Goal: Transaction & Acquisition: Purchase product/service

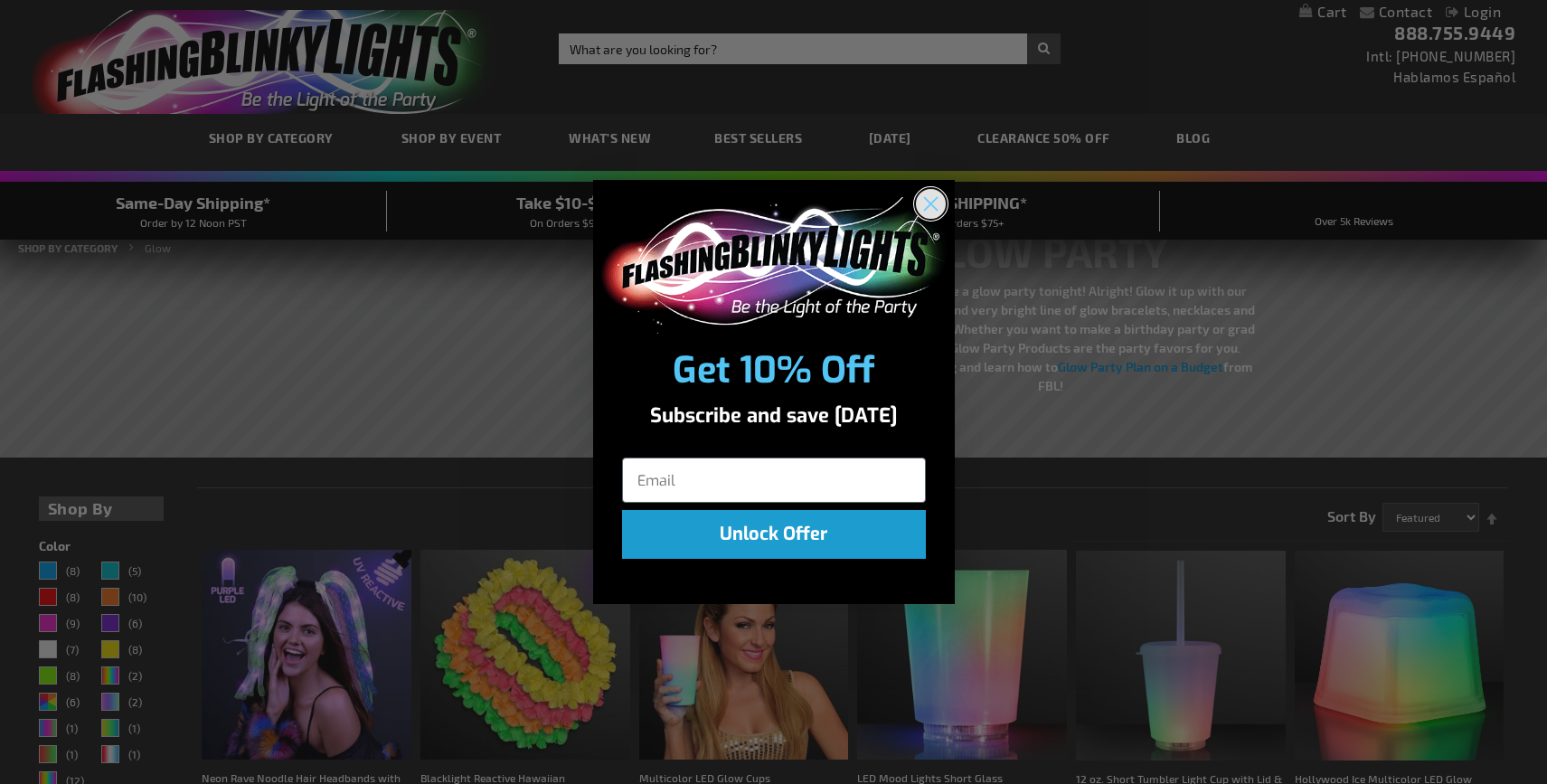
click at [934, 204] on circle "Close dialog" at bounding box center [929, 204] width 29 height 29
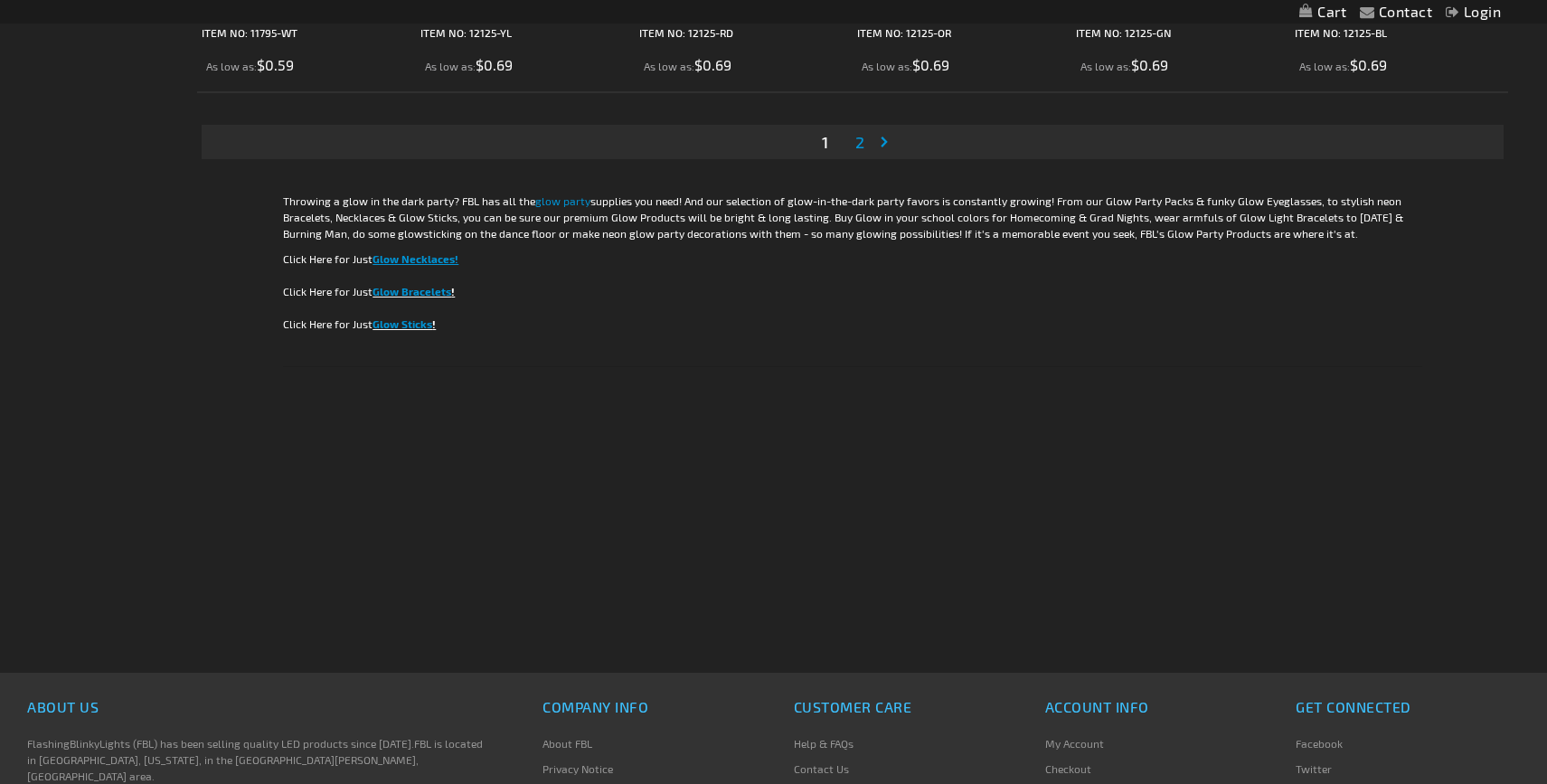
scroll to position [3539, 0]
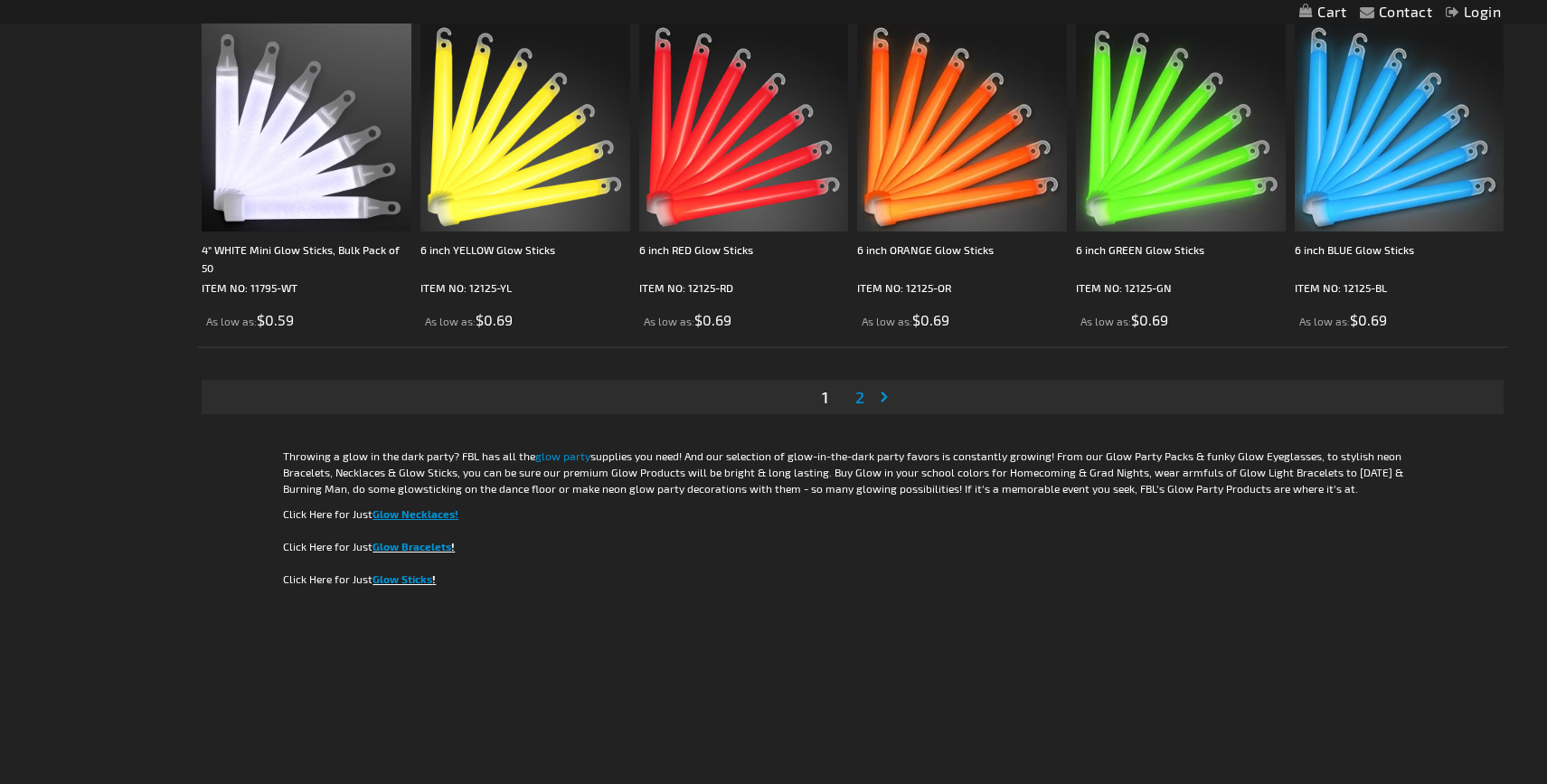
click at [863, 399] on span "2" at bounding box center [860, 397] width 9 height 20
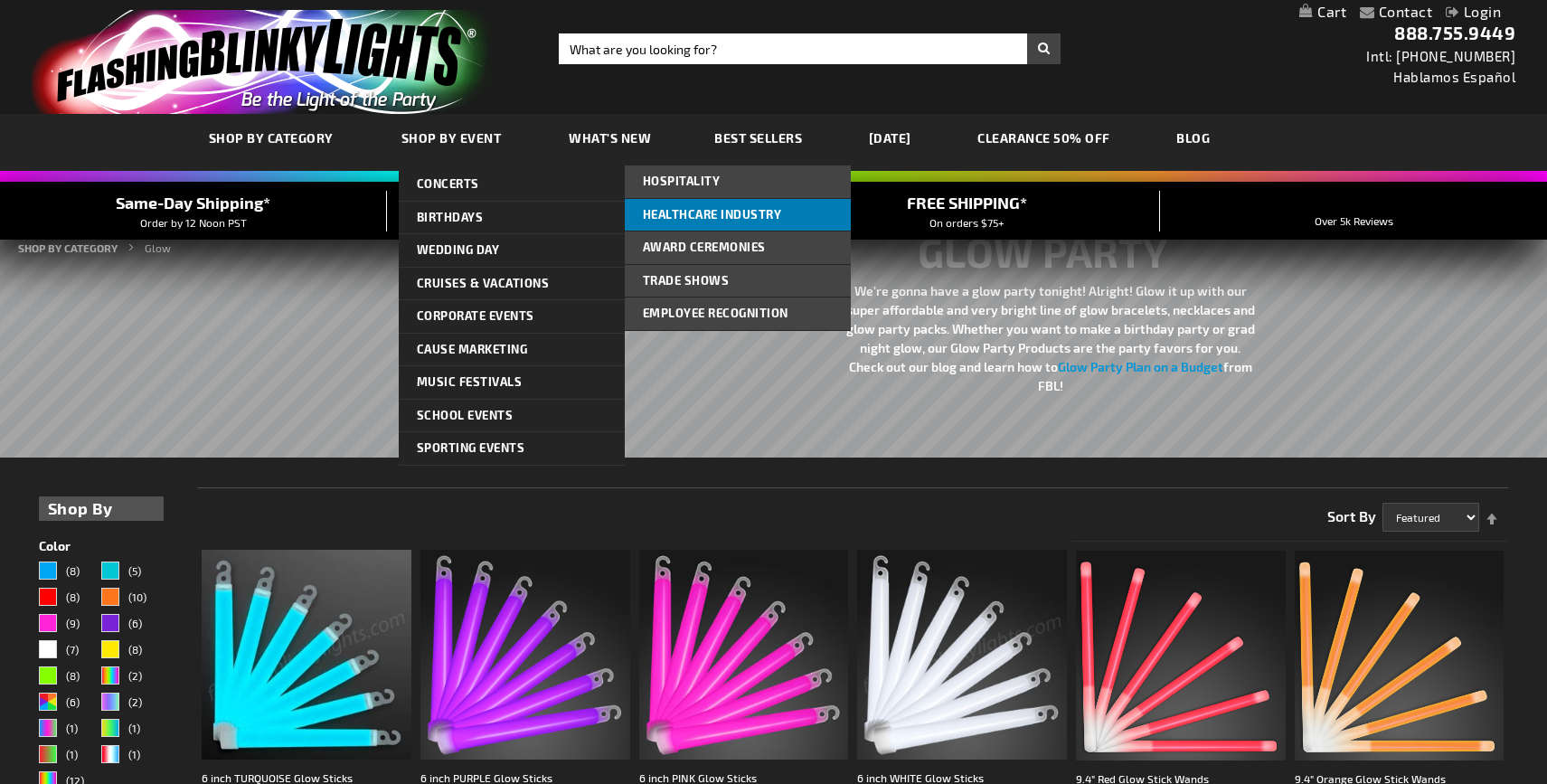
click at [711, 224] on link "Healthcare Industry" at bounding box center [737, 215] width 226 height 32
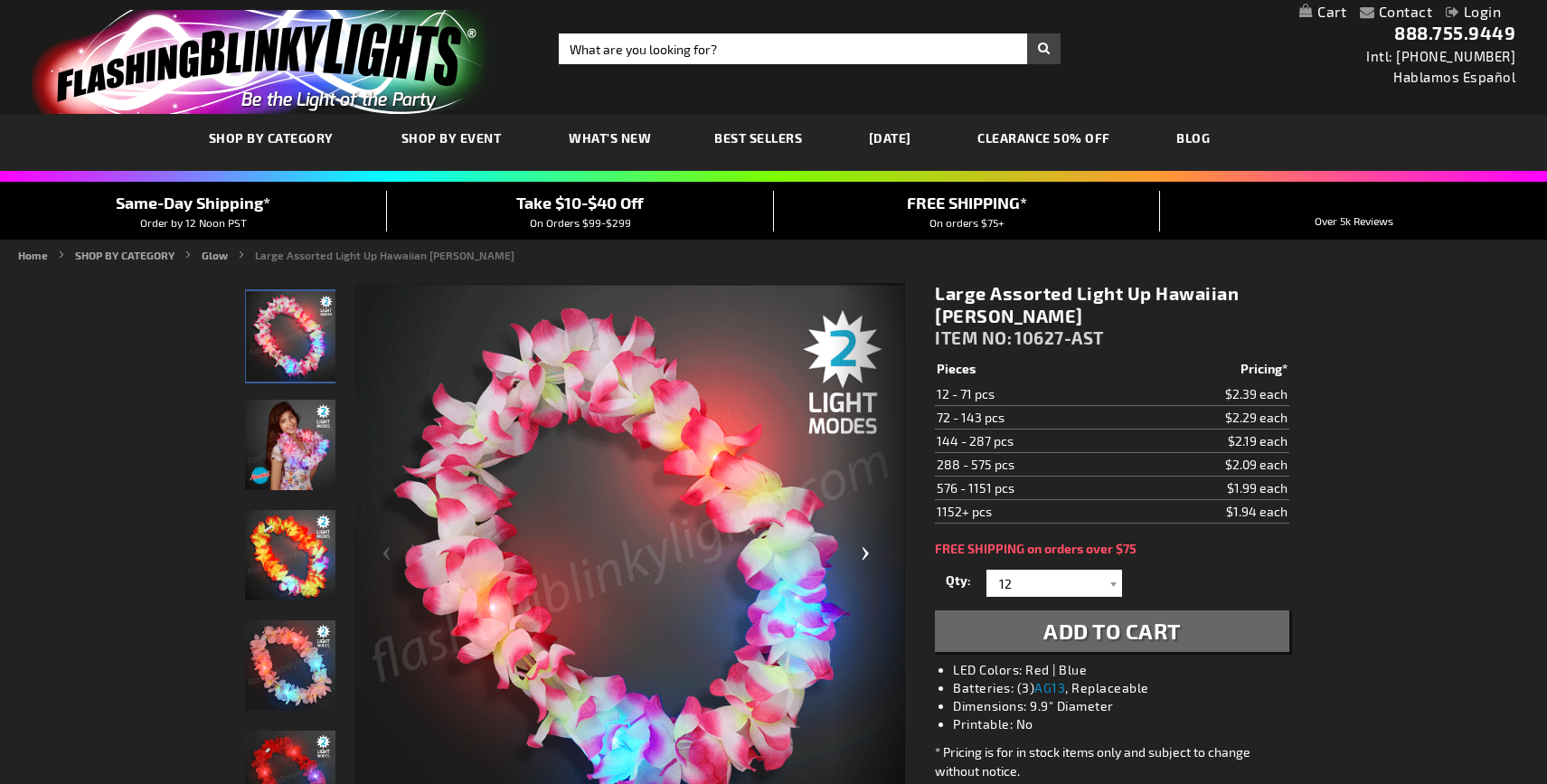
scroll to position [182, 0]
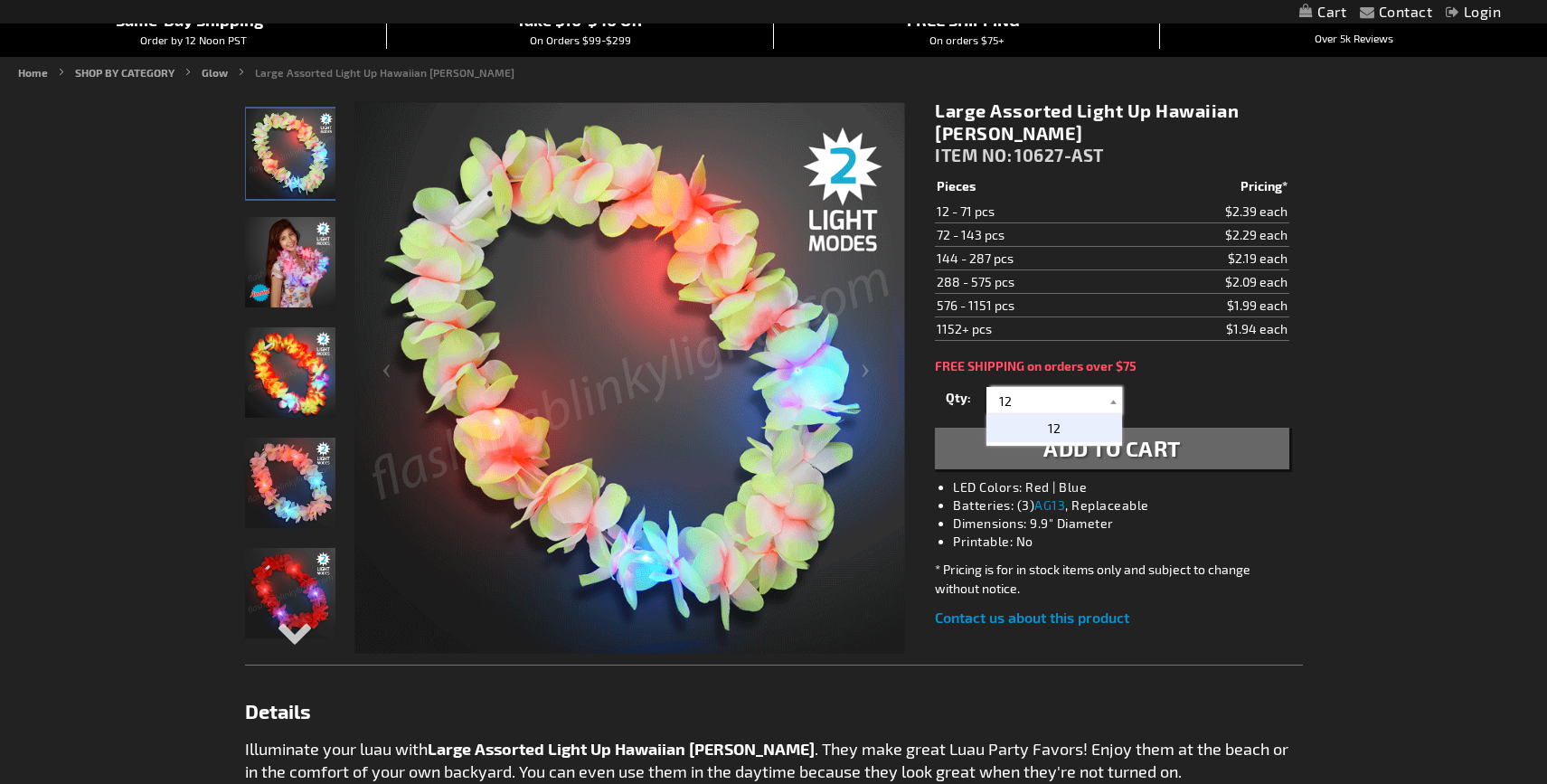
click at [1097, 387] on input "12" at bounding box center [1057, 401] width 131 height 27
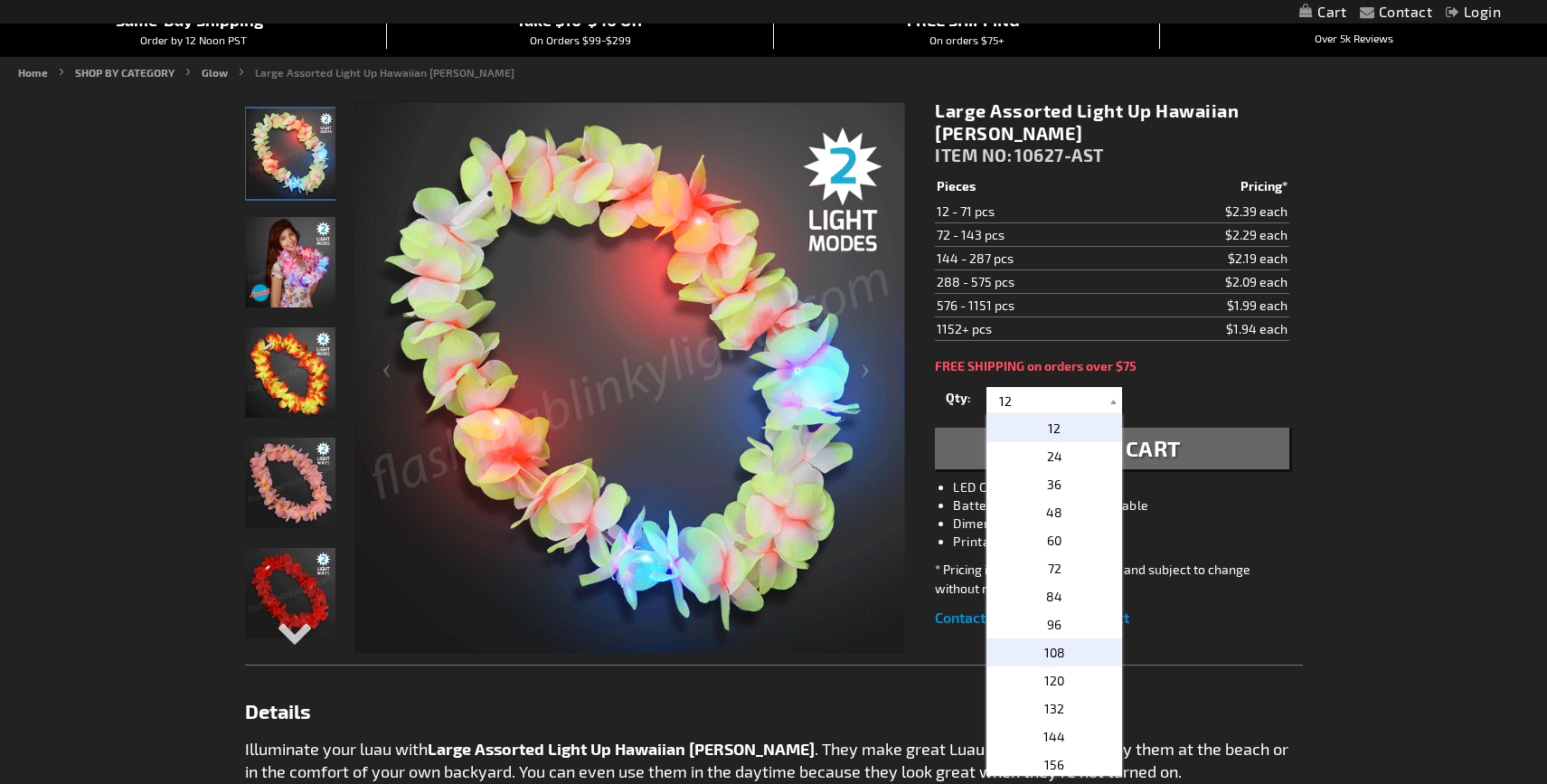
click at [1071, 638] on p "108" at bounding box center [1054, 652] width 135 height 28
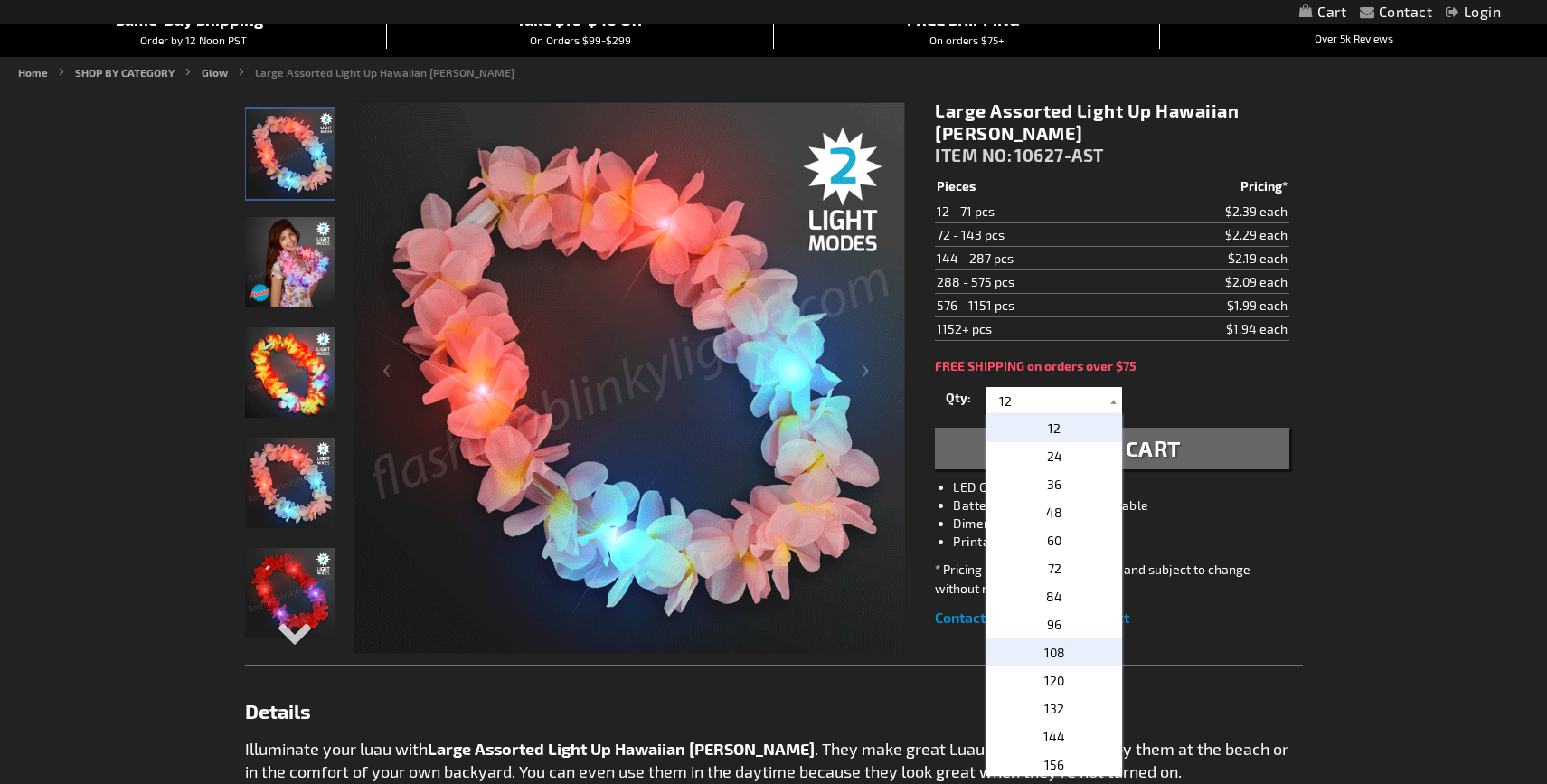
type input "108"
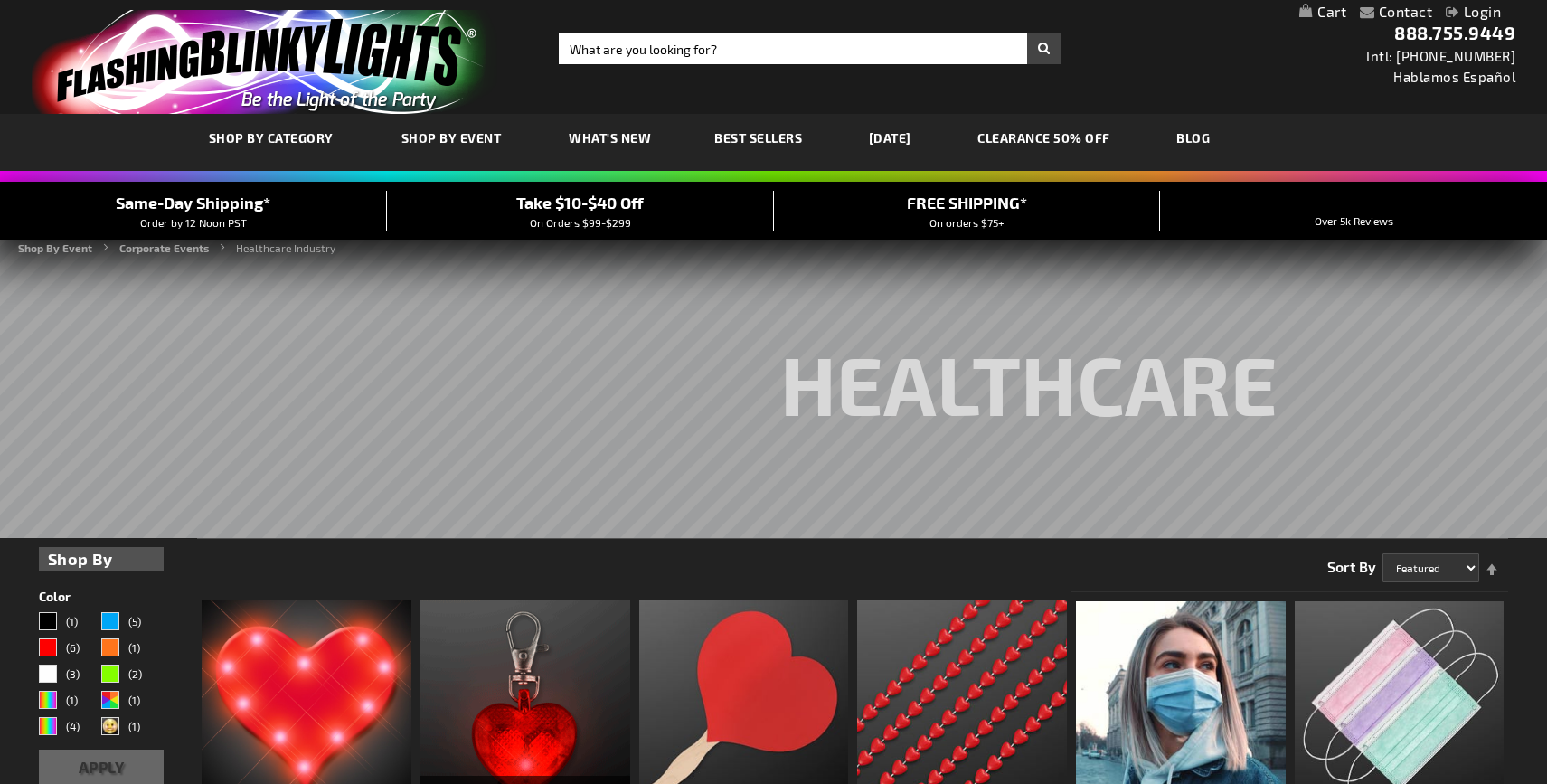
click at [1109, 143] on link "CLEARANCE 50% OFF" at bounding box center [1043, 138] width 160 height 61
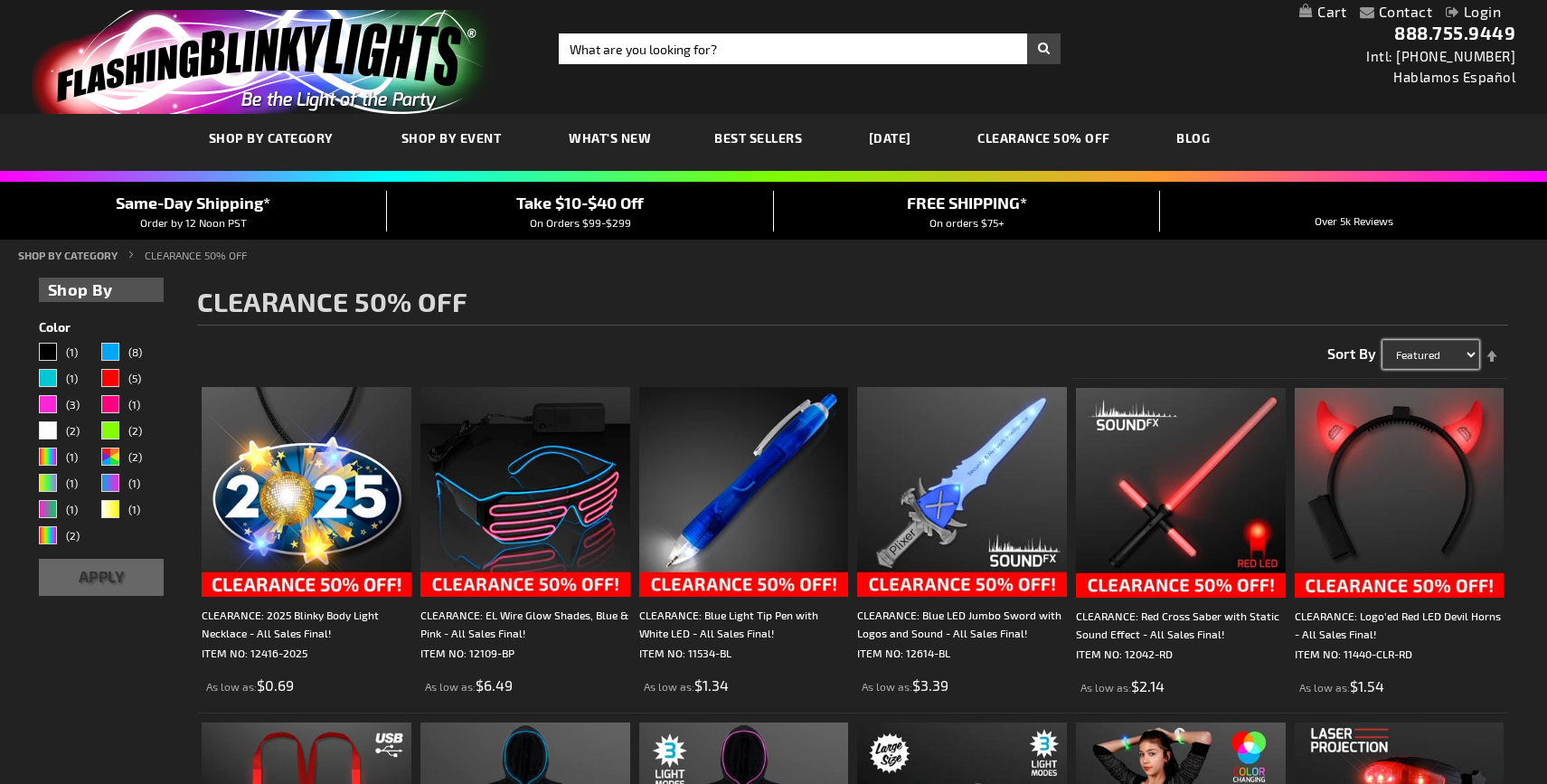
click at [1459, 352] on select "Featured Name Price Best Sellers" at bounding box center [1430, 355] width 97 height 29
select select "price"
click at [1382, 340] on select "Featured Name Price Best Sellers" at bounding box center [1430, 355] width 97 height 29
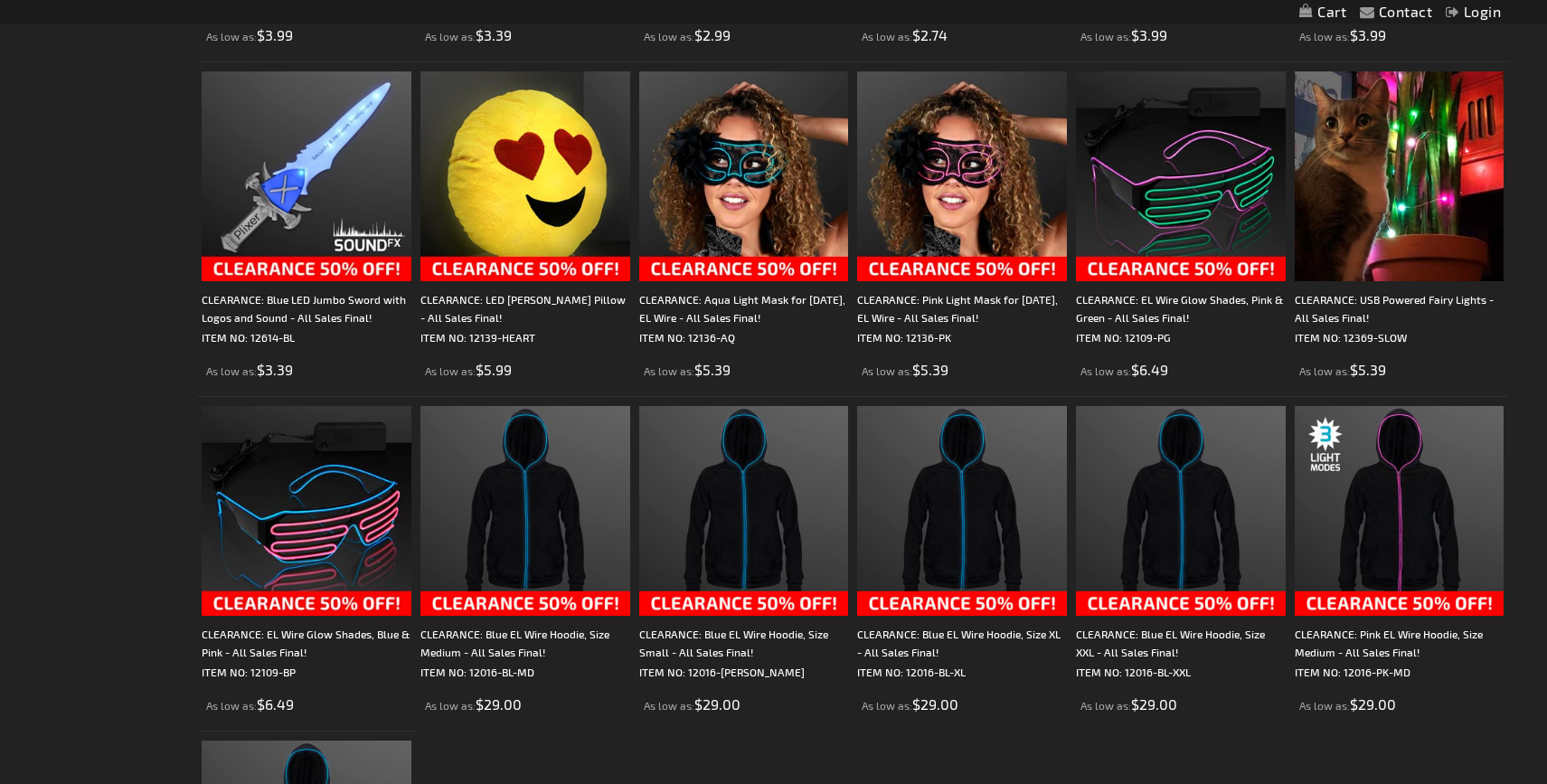
scroll to position [3108, 0]
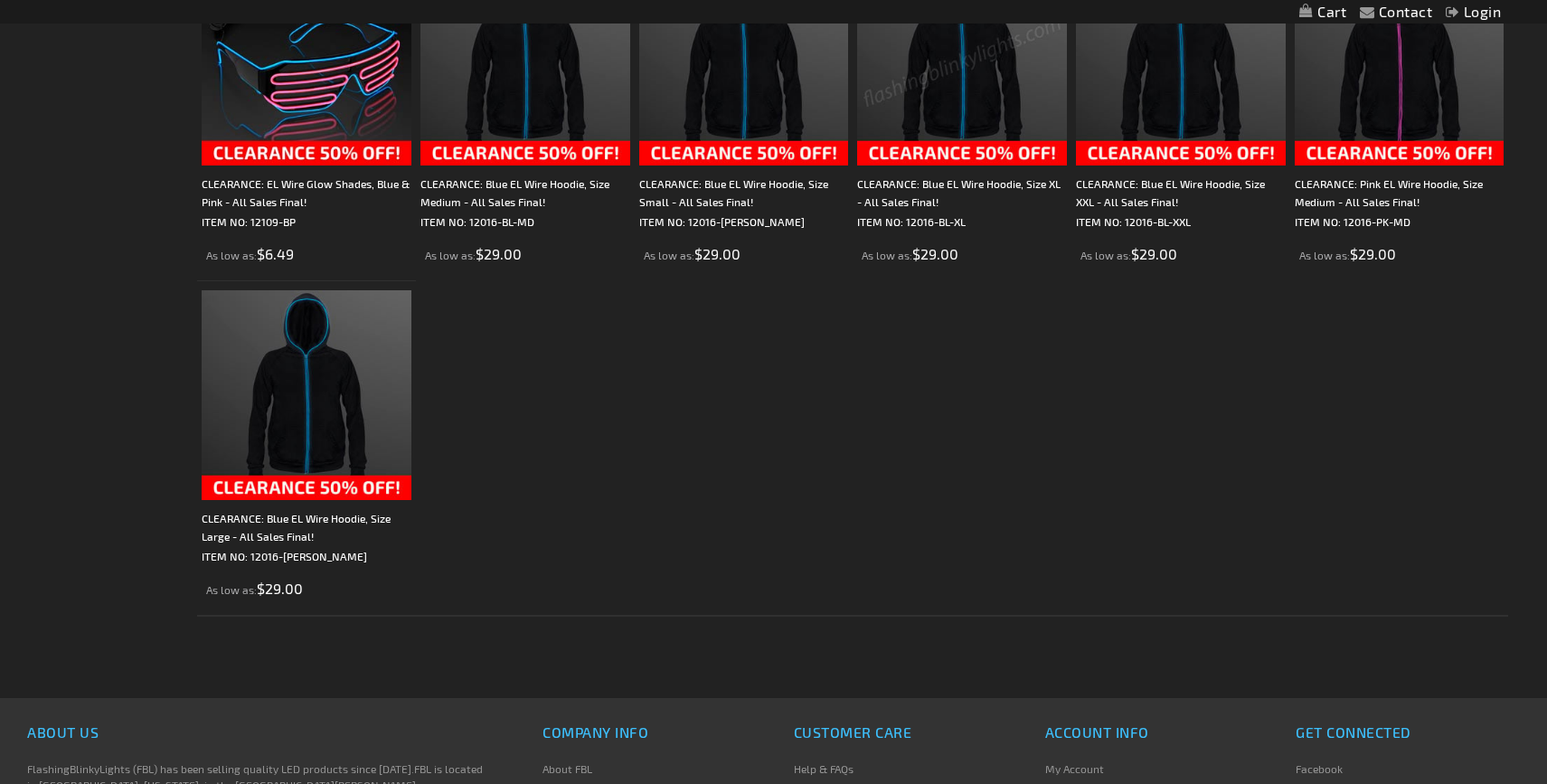
drag, startPoint x: 548, startPoint y: 247, endPoint x: 824, endPoint y: 6, distance: 366.4
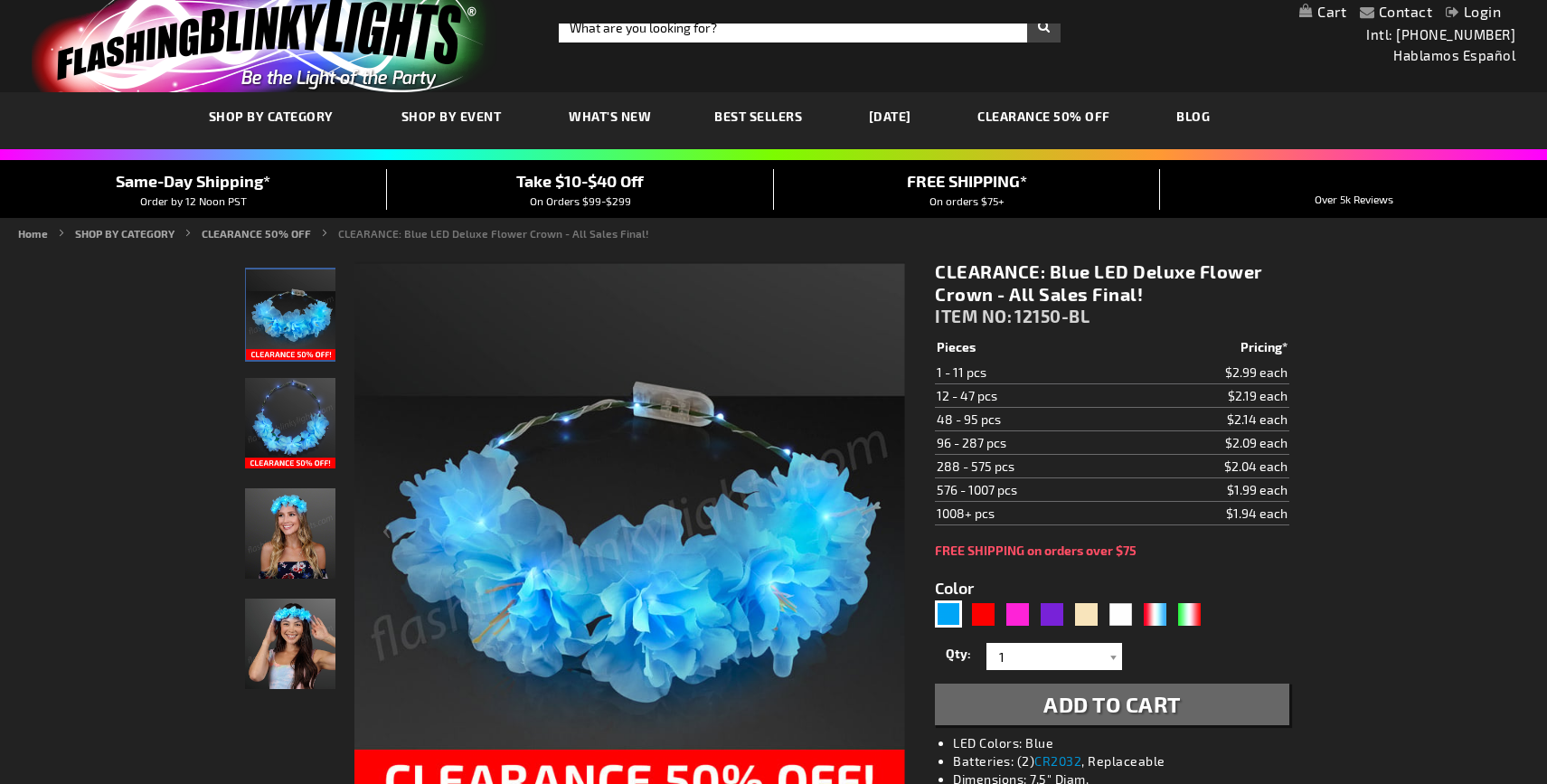
scroll to position [30, 0]
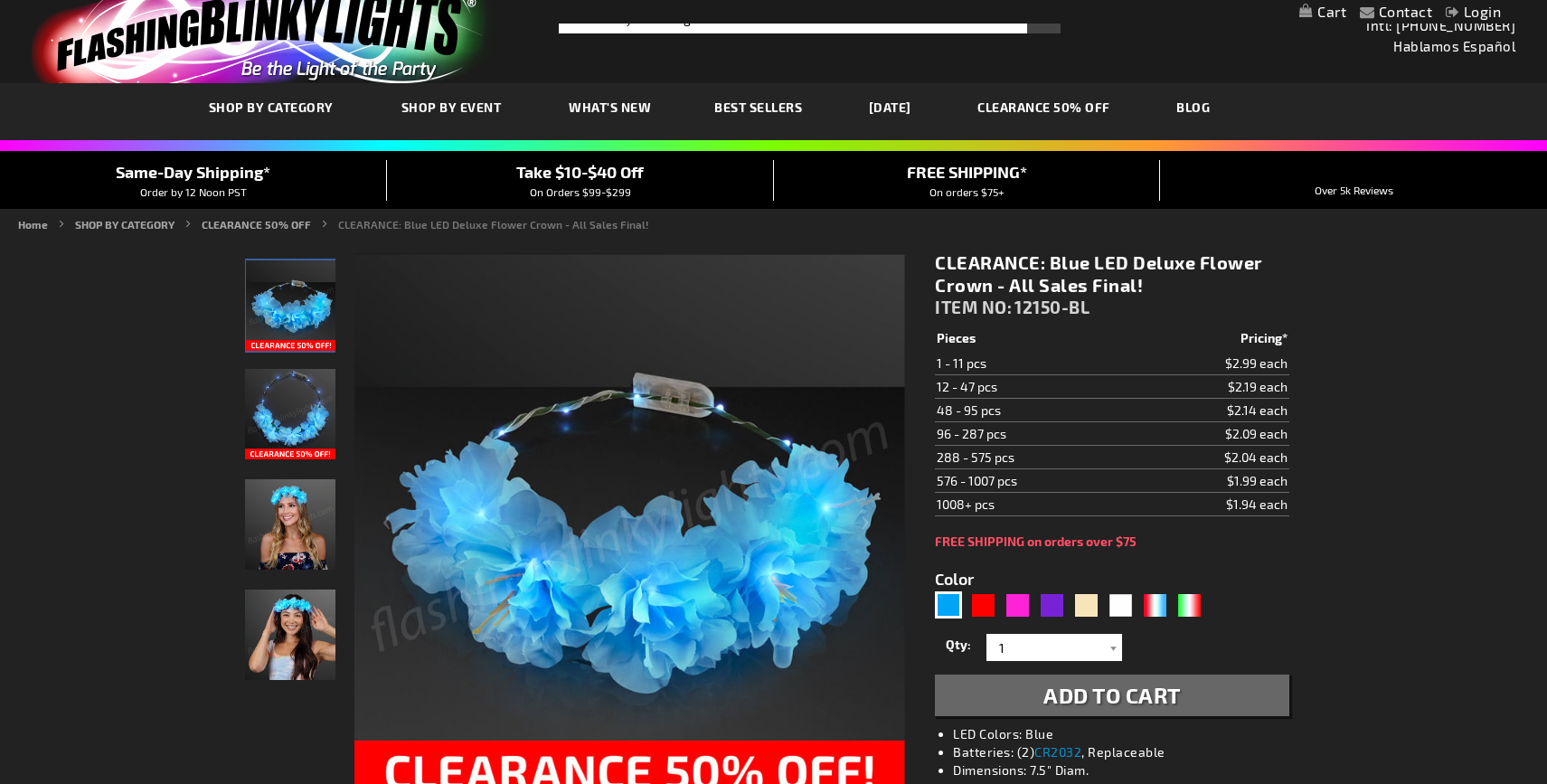
click at [290, 539] on img "Female wearing Blue LED Light Up Flower Crown Headband" at bounding box center [290, 524] width 90 height 90
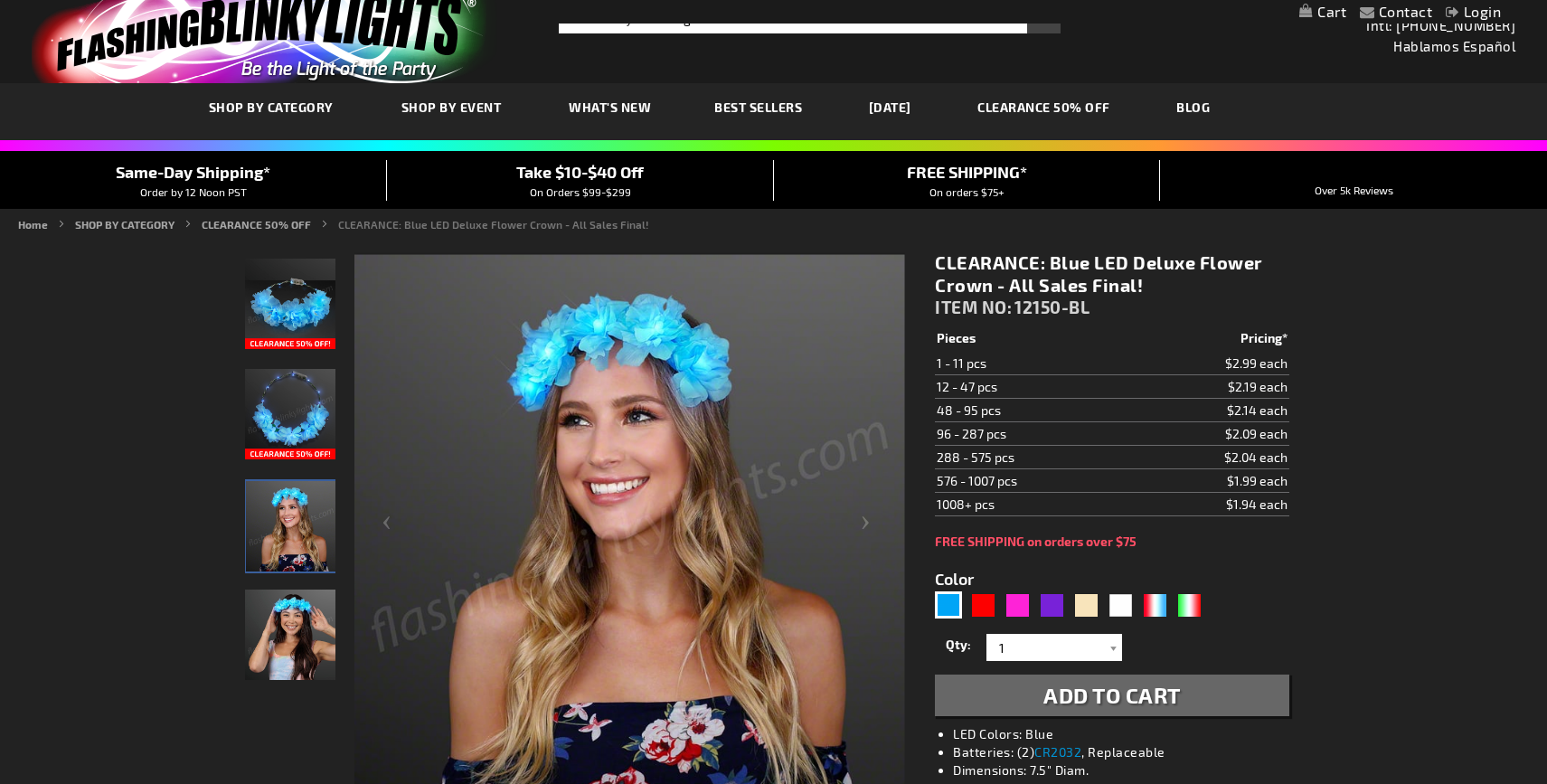
click at [285, 622] on img "CLEARANCE: Blue LED Deluxe Flower Crown - All Sales Final!" at bounding box center [290, 634] width 90 height 90
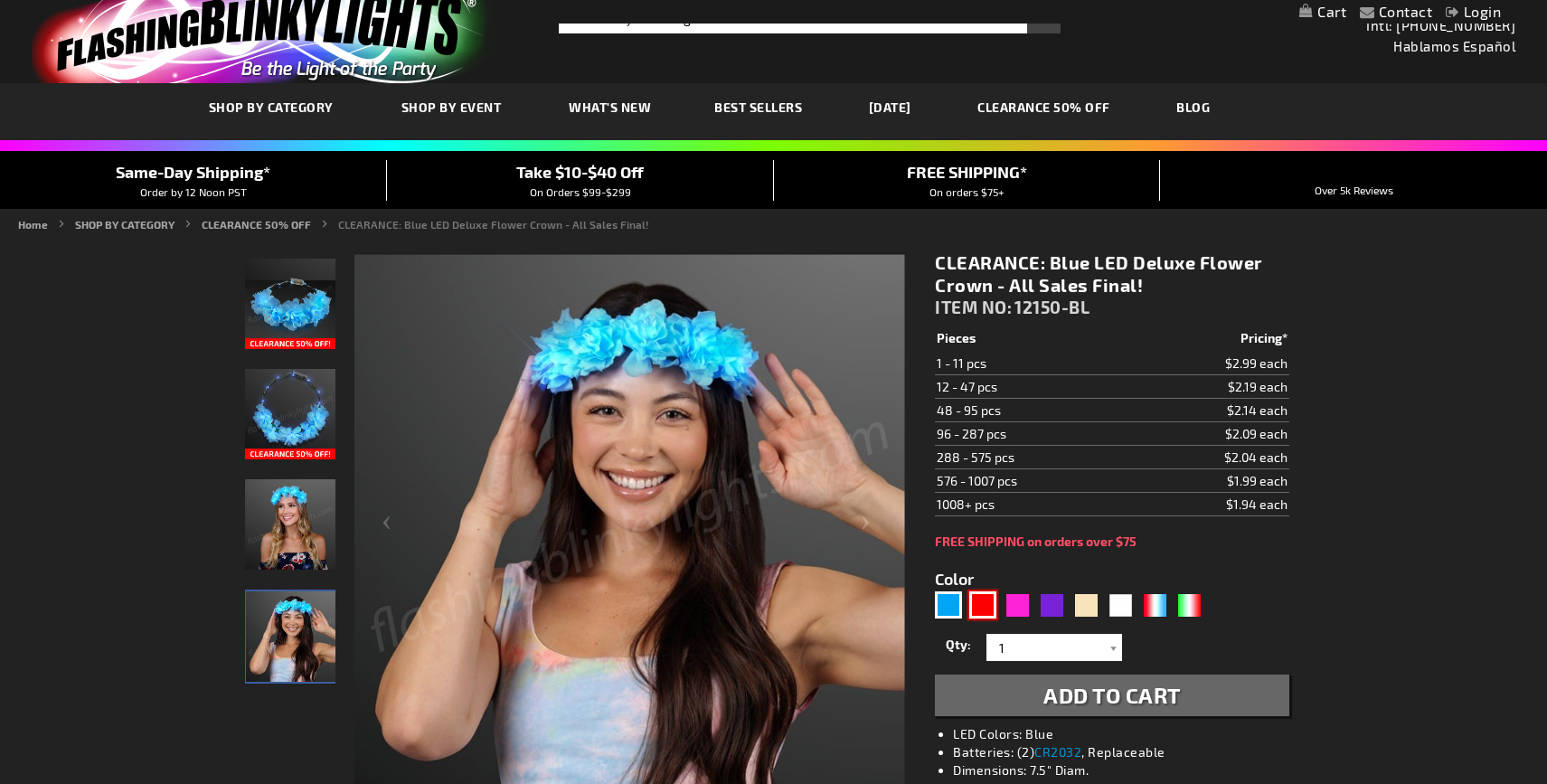
click at [985, 609] on div "Red" at bounding box center [983, 605] width 27 height 27
type input "5641"
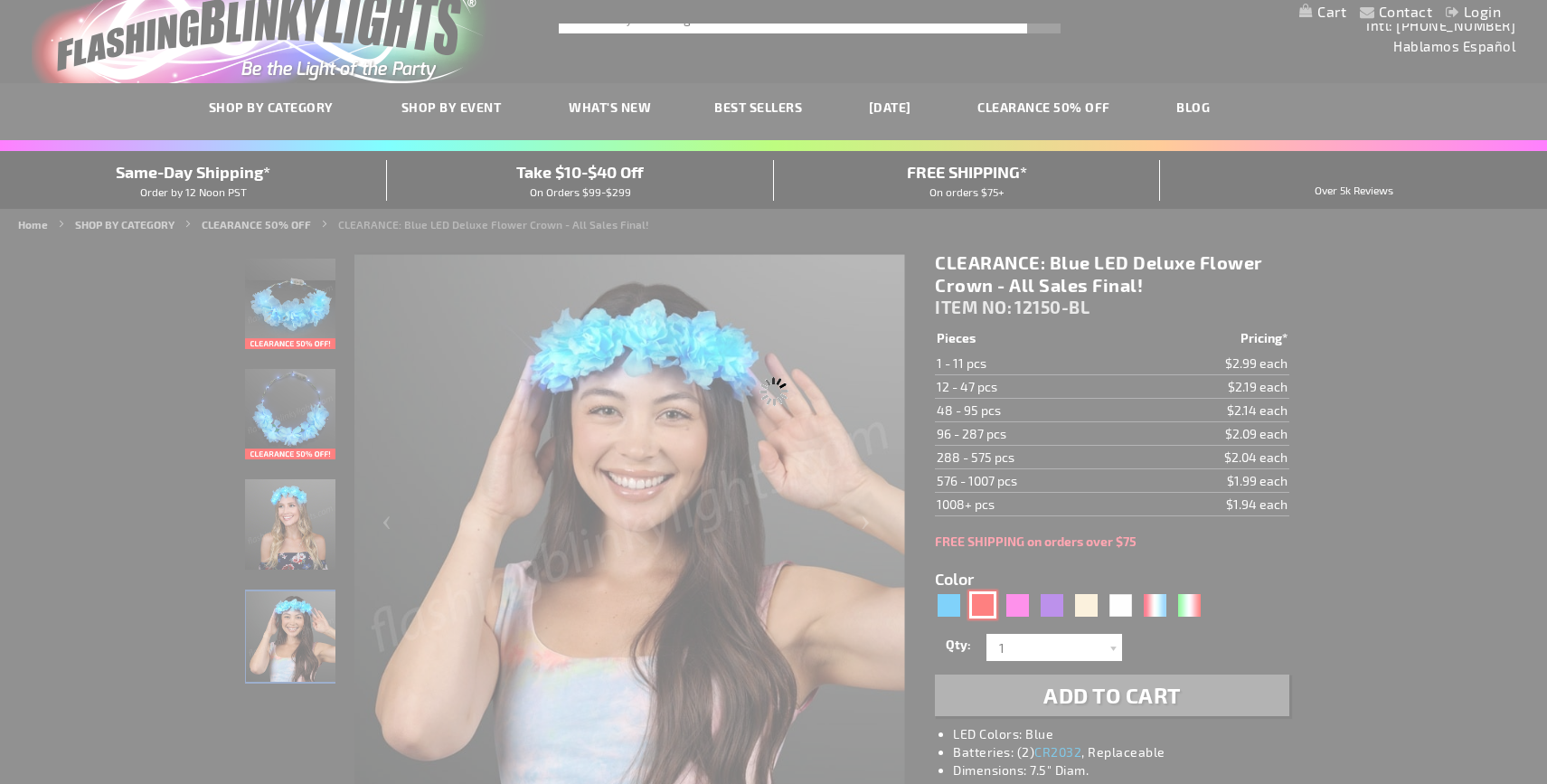
type input "12150-RD"
type input "Customize - Red LED Deluxe Flower Crown - ITEM NO: 12150-RD"
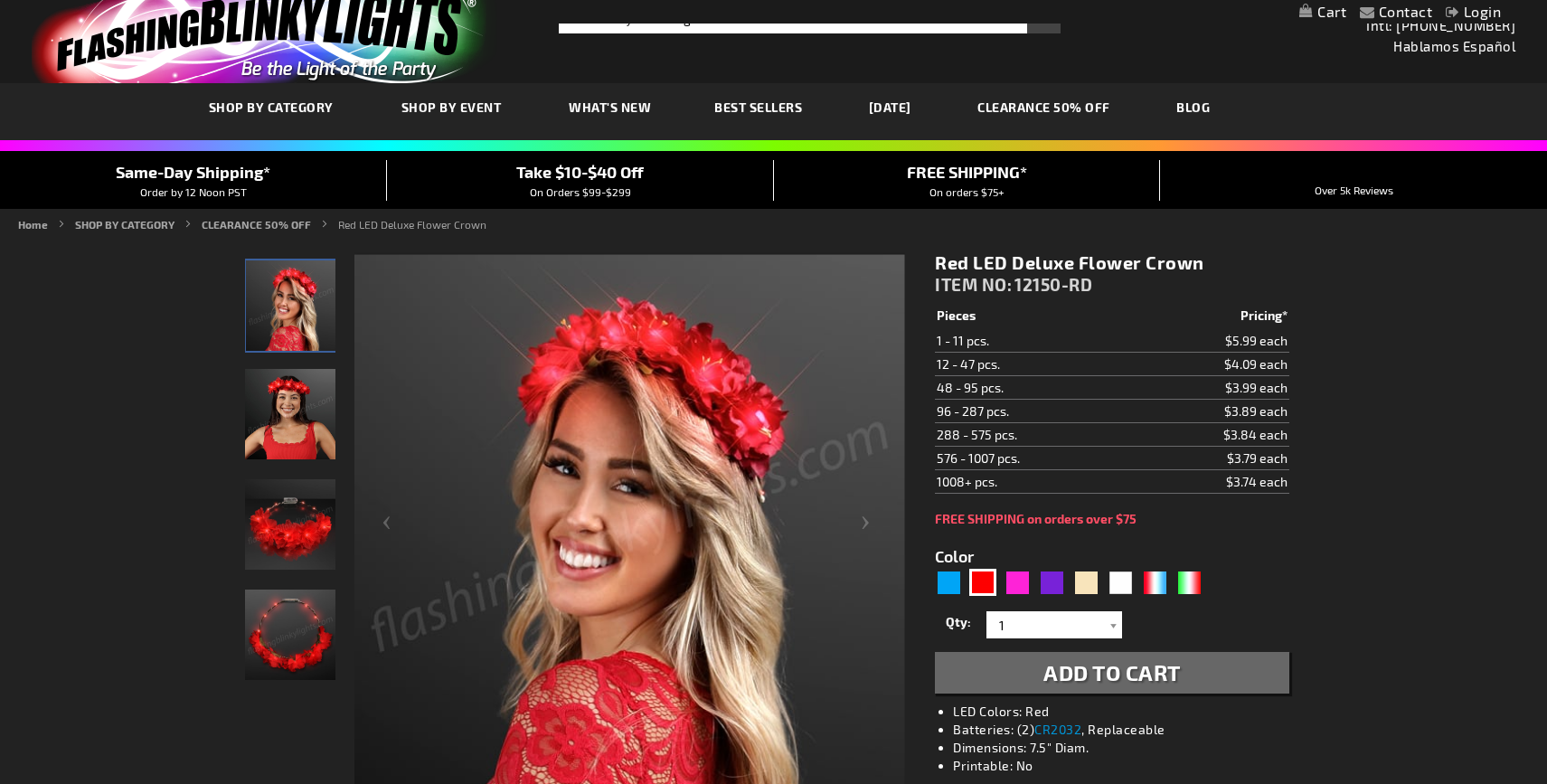
click at [1020, 606] on form "Color 5641" at bounding box center [1112, 610] width 354 height 168
click at [1023, 588] on div "Pink" at bounding box center [1018, 582] width 27 height 27
type input "5639"
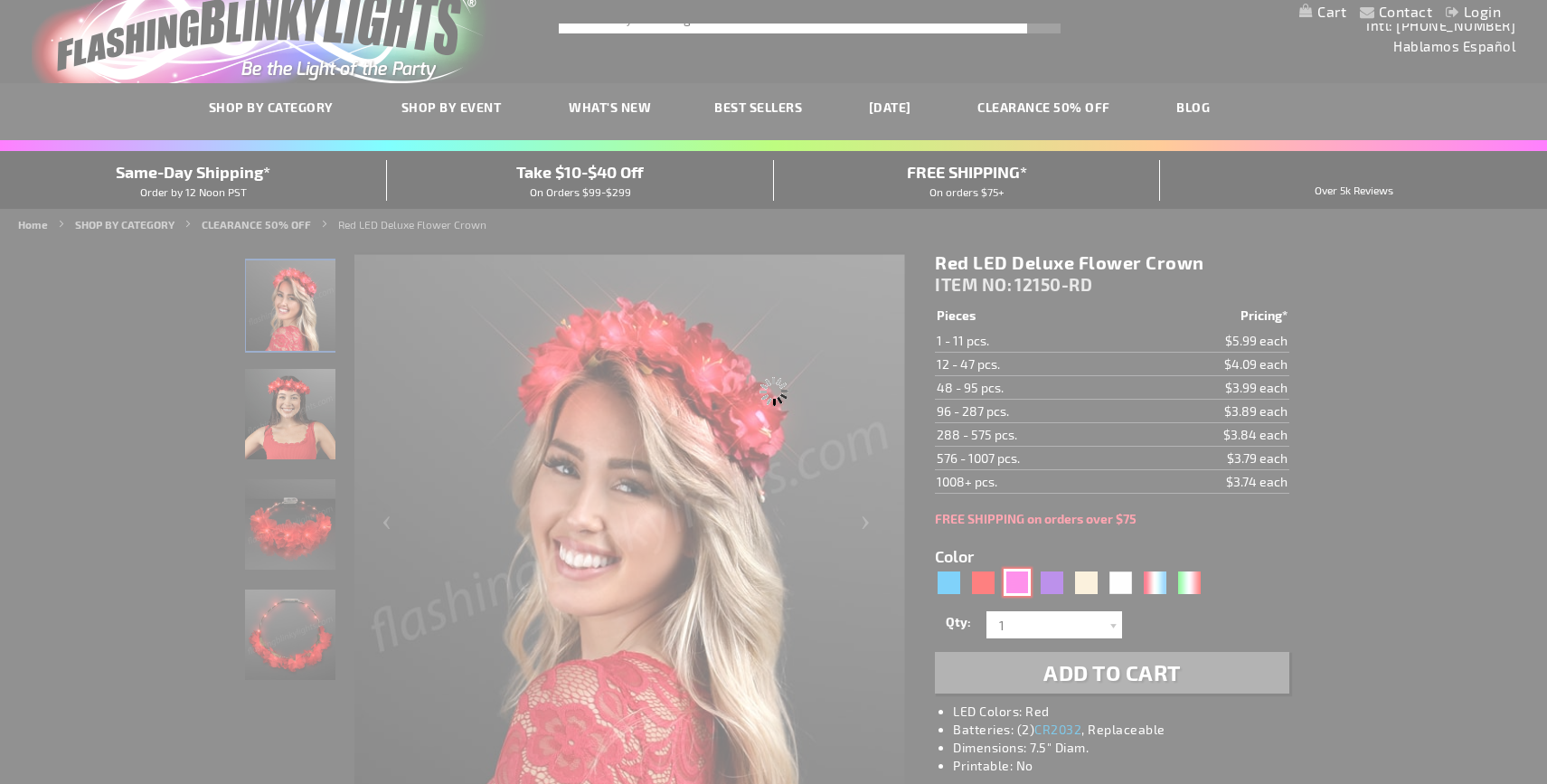
type input "12150-PK"
type input "Customize - Pretty Pink LED Festival Flower Crowns - ITEM NO: 12150-PK"
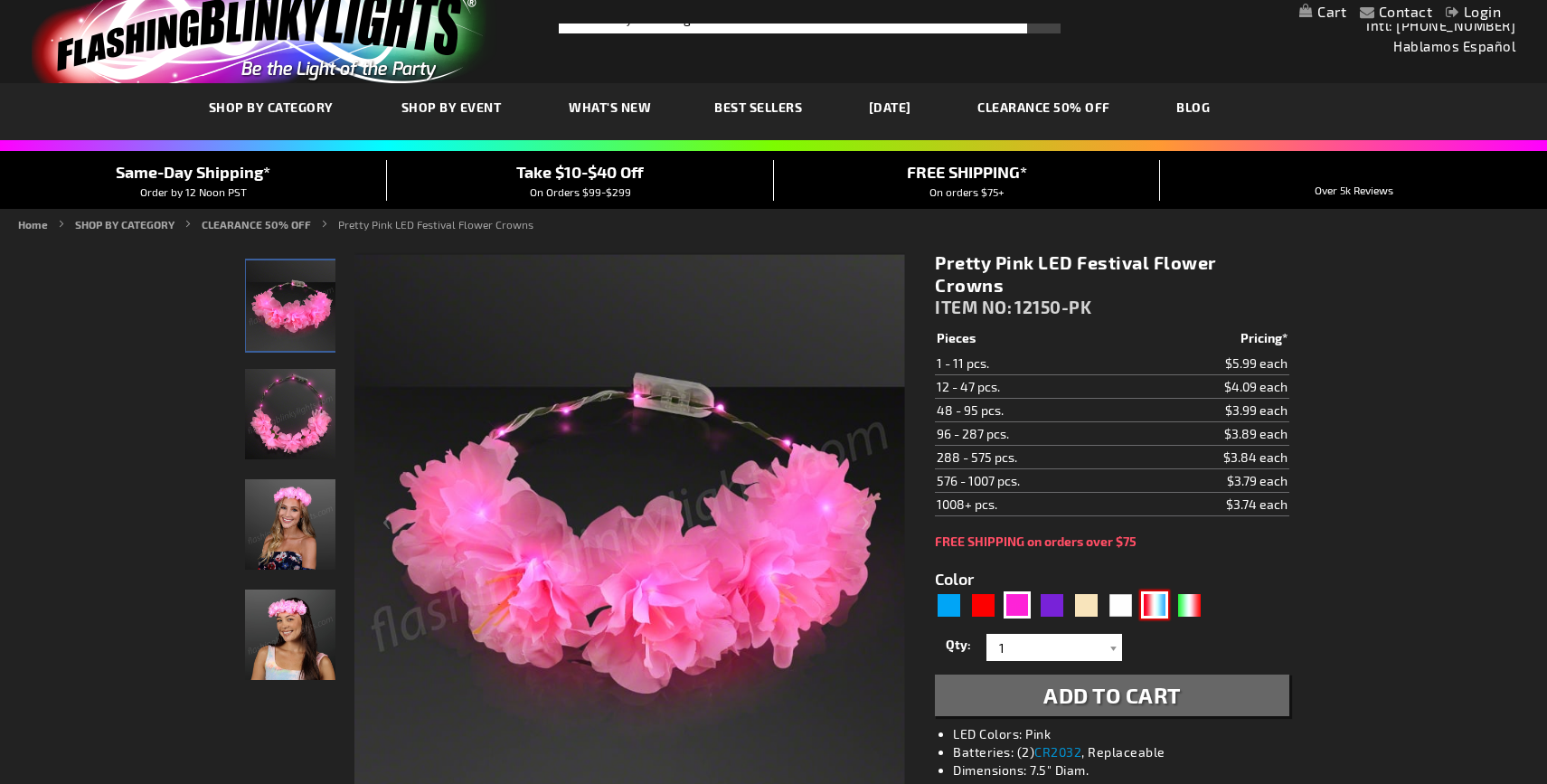
click at [1165, 591] on div "RWB" at bounding box center [1155, 605] width 27 height 27
type input "5643"
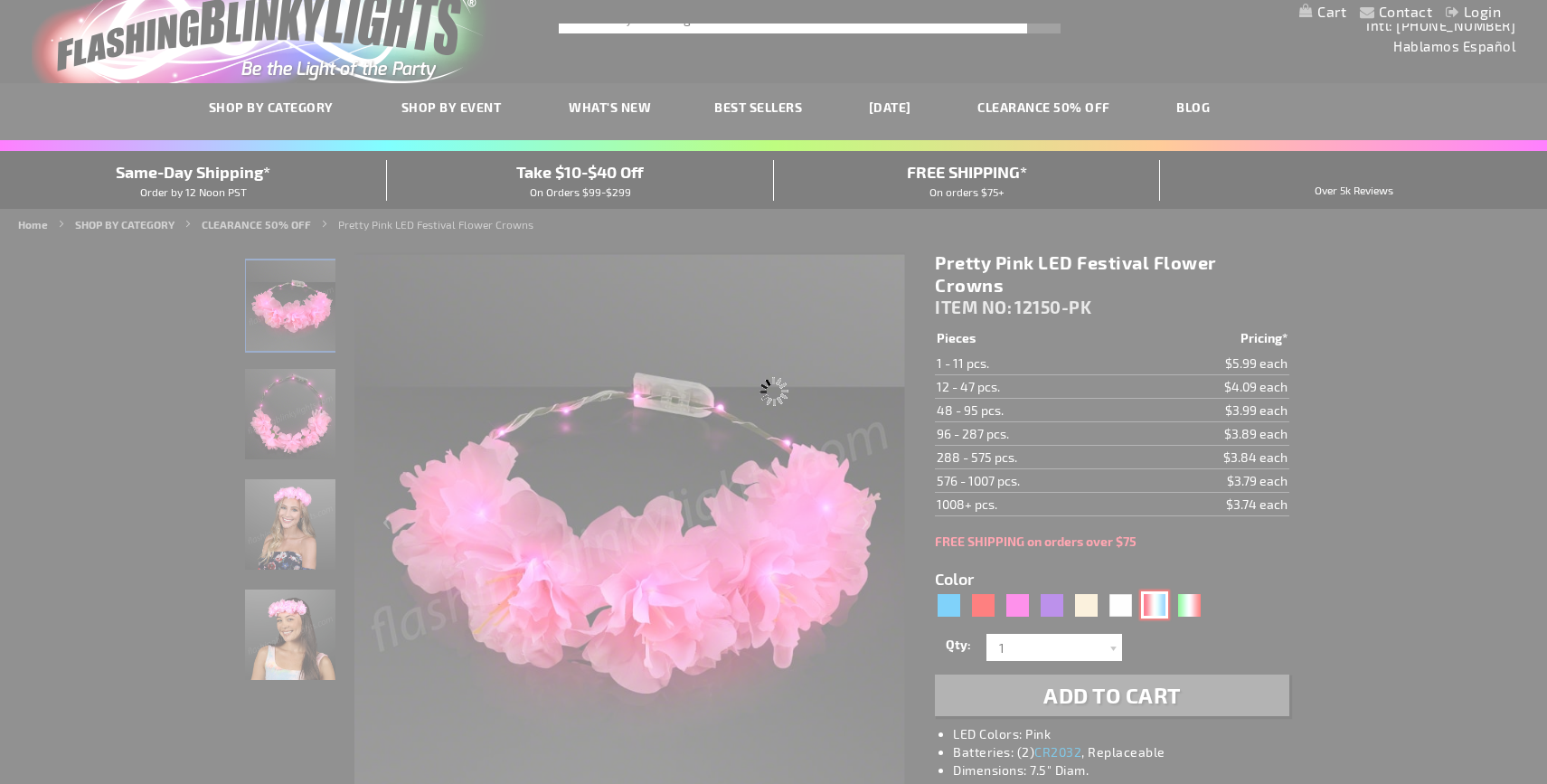
type input "12150-RWB"
type input "Customize - Red, White &amp; Blue Flower Light Crowns for 4th of July - ITEM NO…"
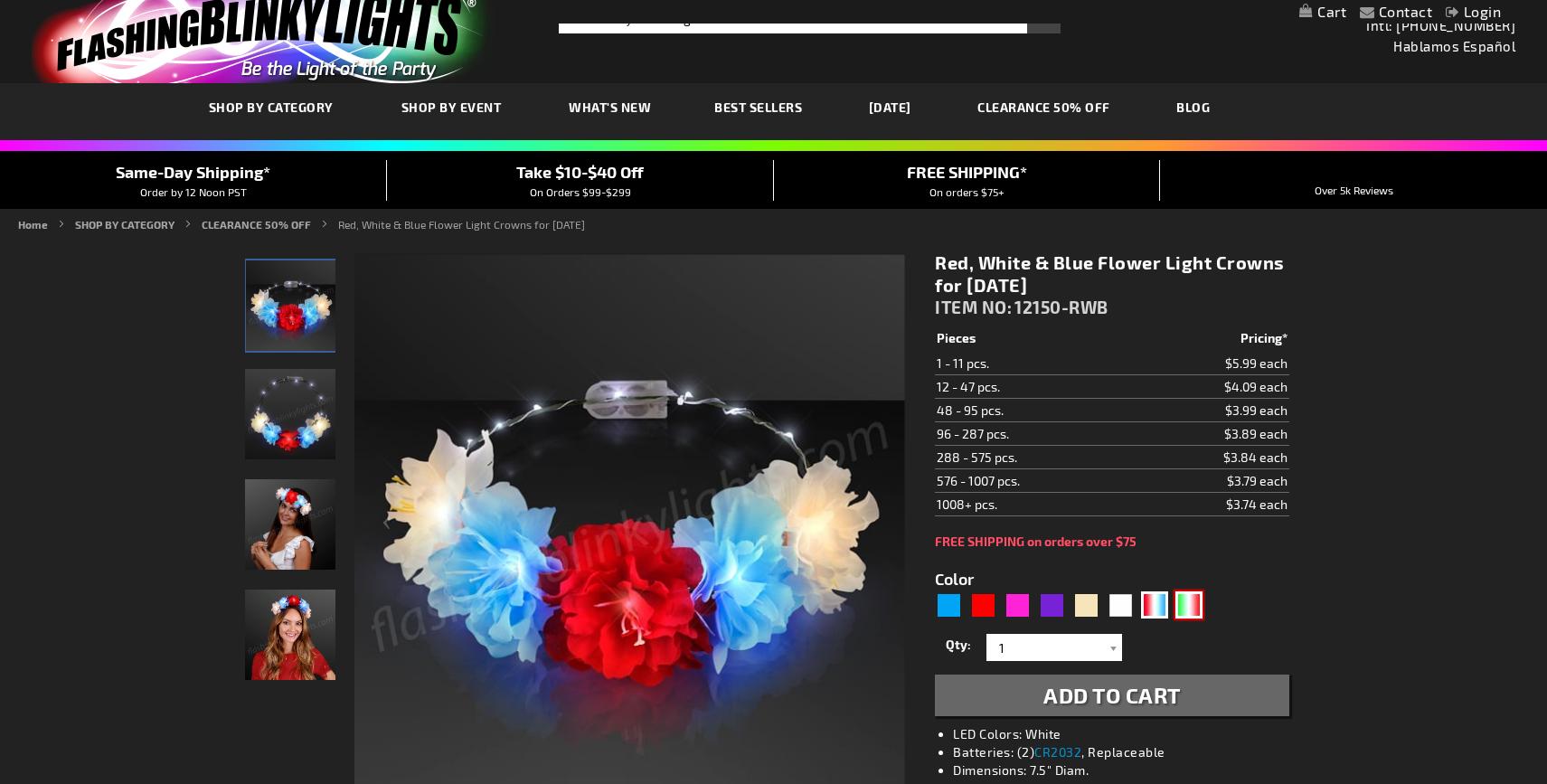
click at [1199, 608] on div "Green, White, Red" at bounding box center [1189, 605] width 27 height 27
type input "5746"
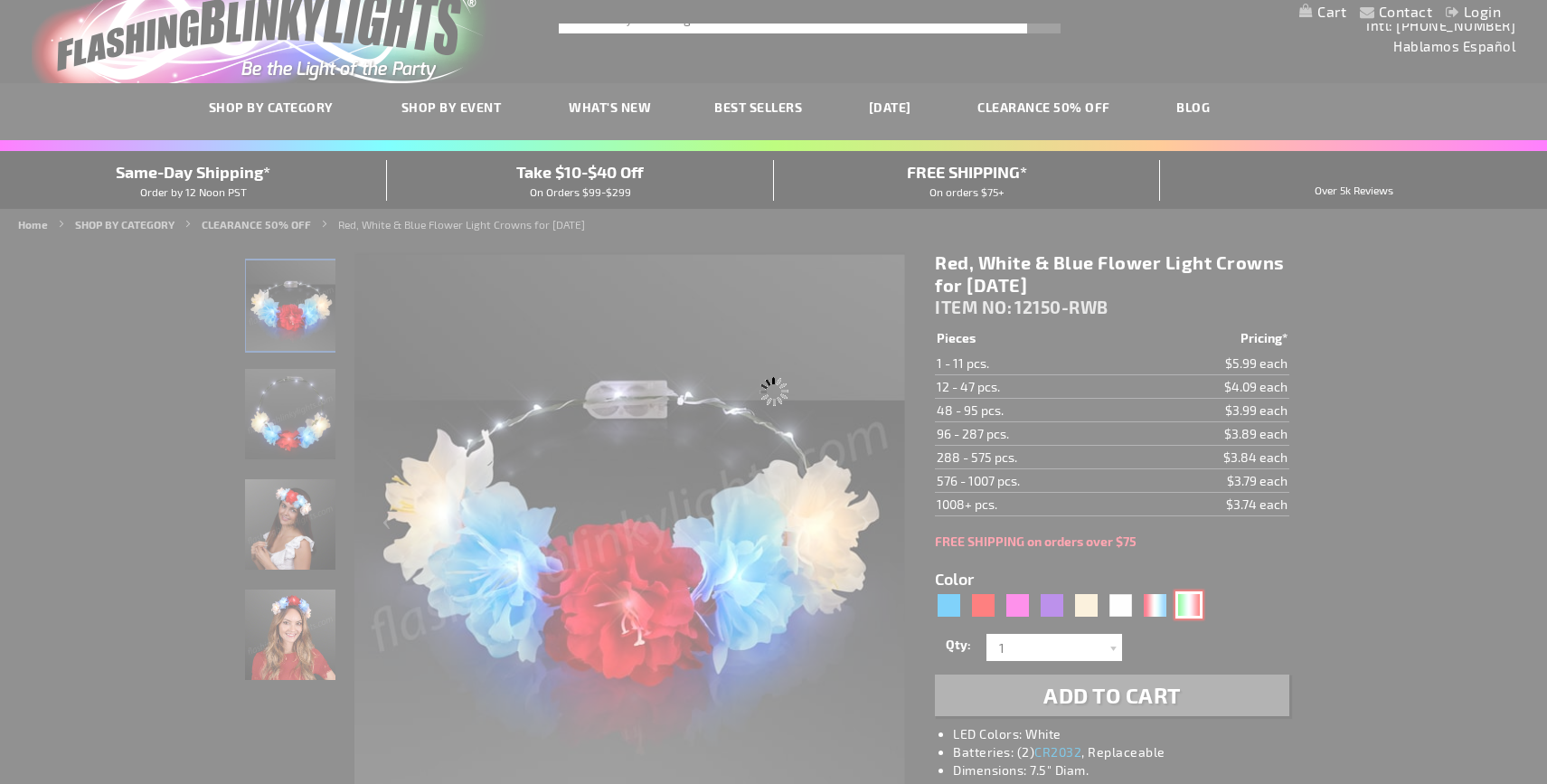
type input "12150-GWR"
type input "Customize - Holiday Headbands LED Flower Crown, Green White Red - ITEM NO: 1215…"
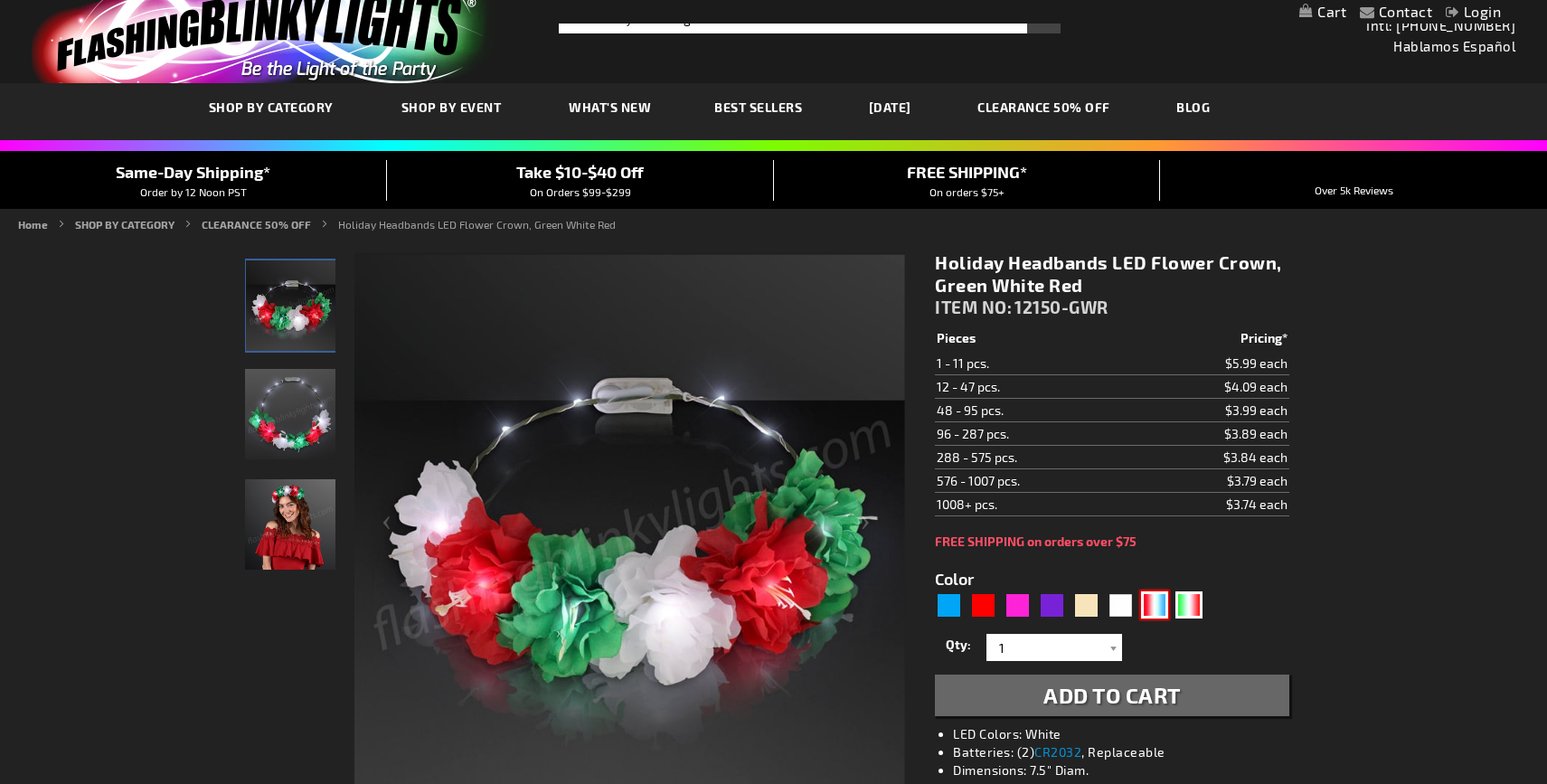
click at [1159, 610] on div "RWB" at bounding box center [1155, 605] width 27 height 27
type input "5643"
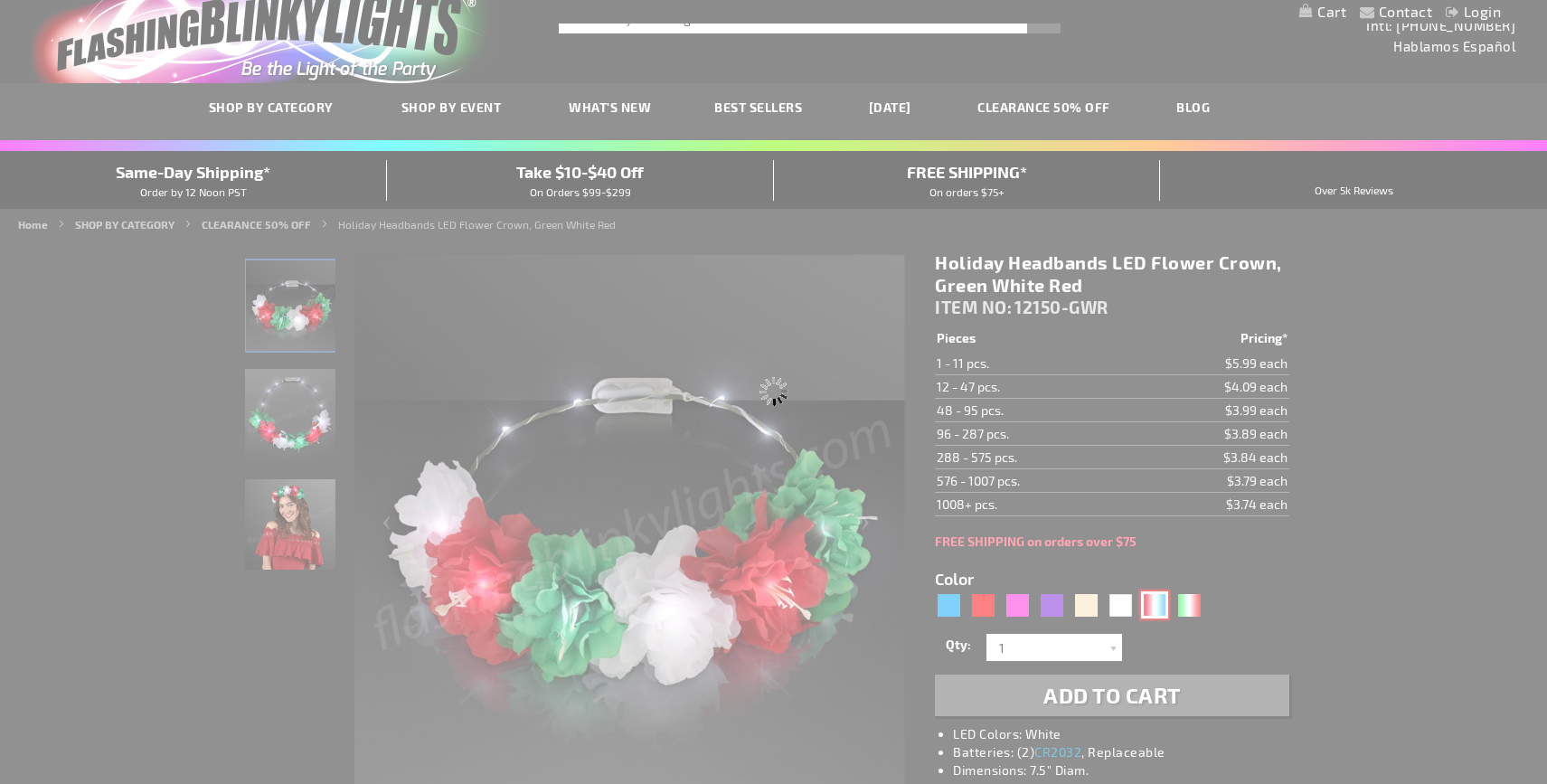
type input "12150-RWB"
type input "Customize - Red, White &amp; Blue Flower Light Crowns for 4th of July - ITEM NO…"
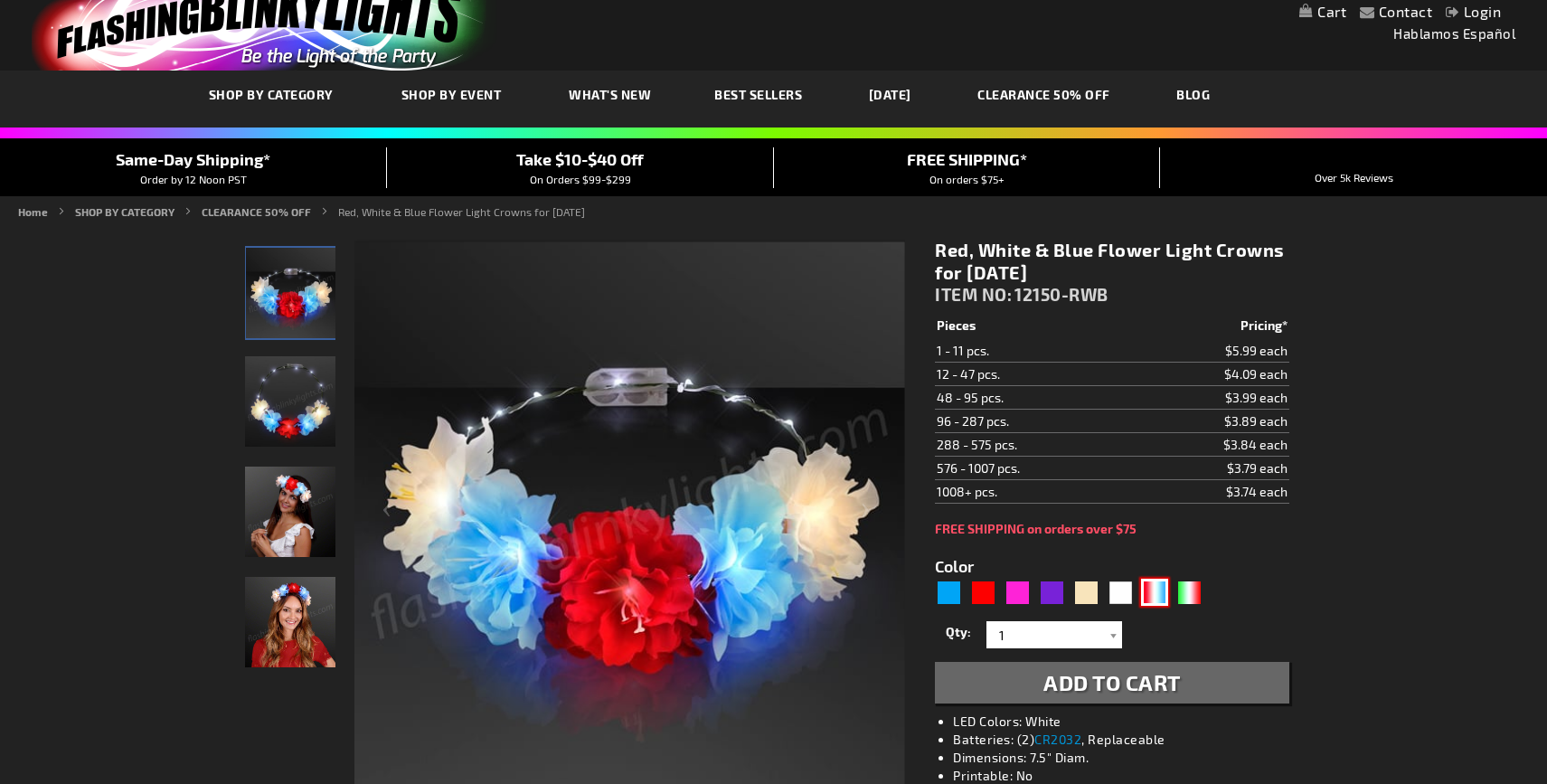
scroll to position [202, 0]
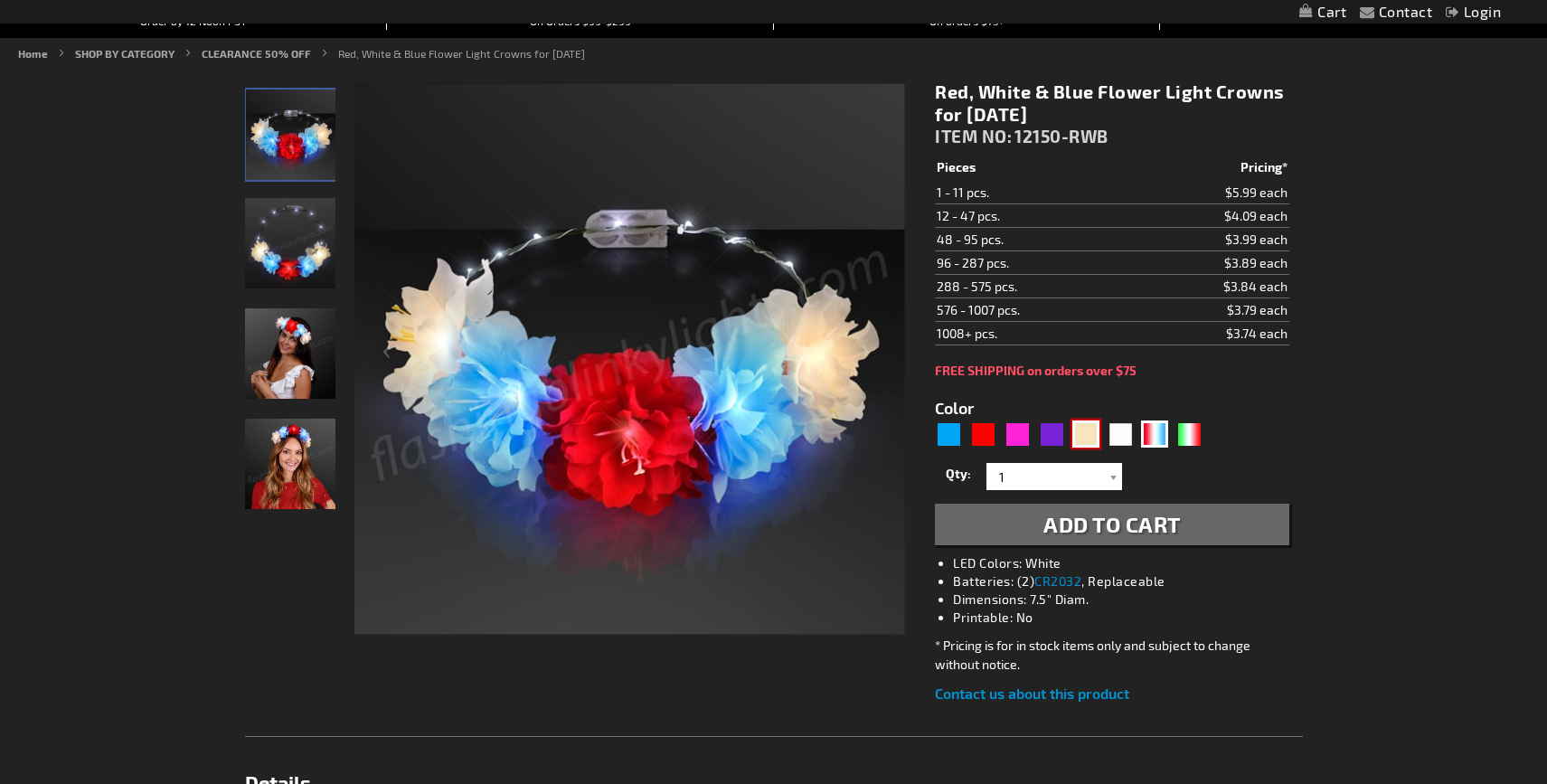
click at [1088, 442] on div "Warm White" at bounding box center [1086, 434] width 27 height 27
type input "5670"
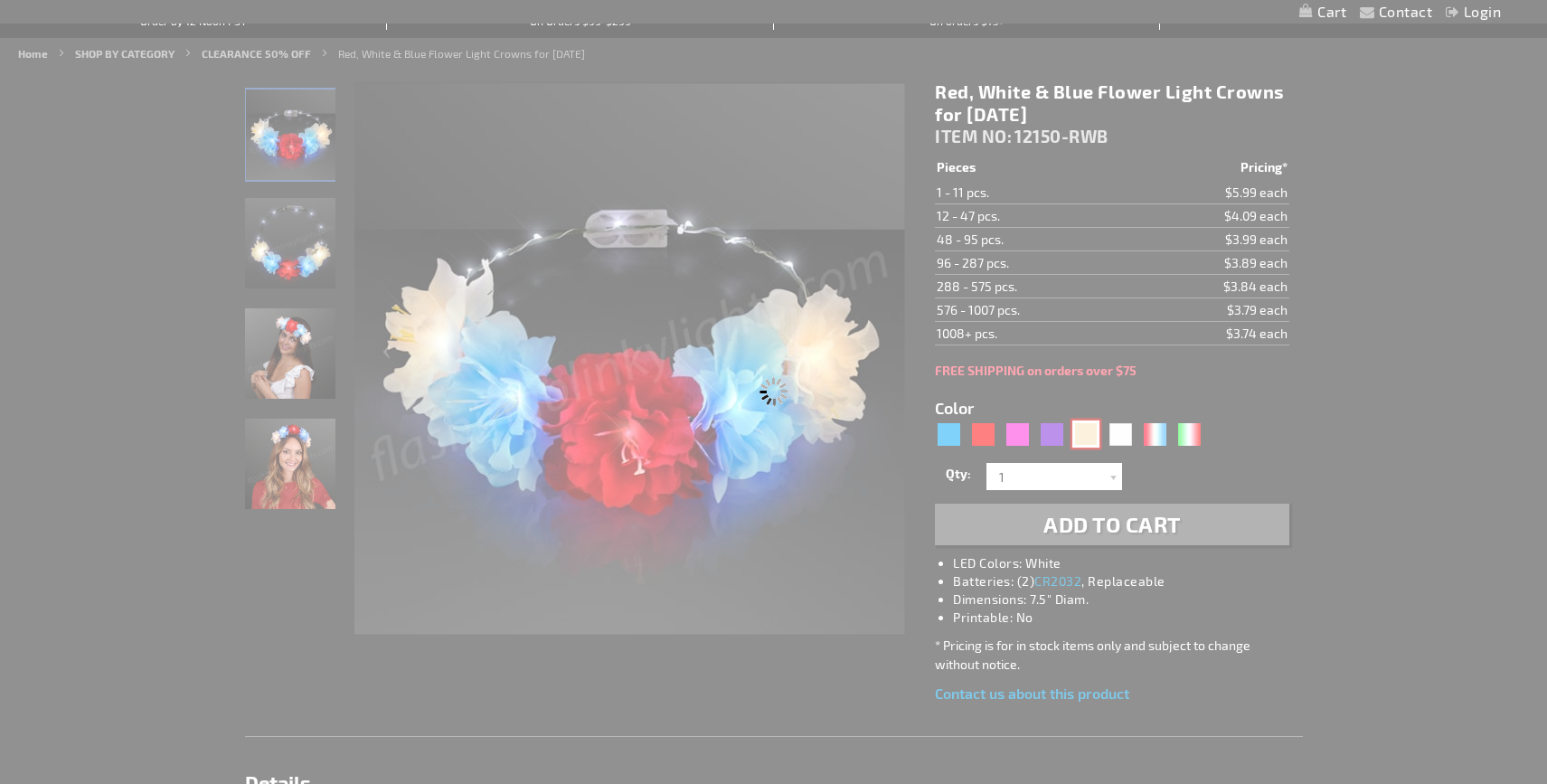
type input "12150-WMWT"
type input "Customize - Warm White Lights Magical Flower Halo Headband - ITEM NO: 12150-WMWT"
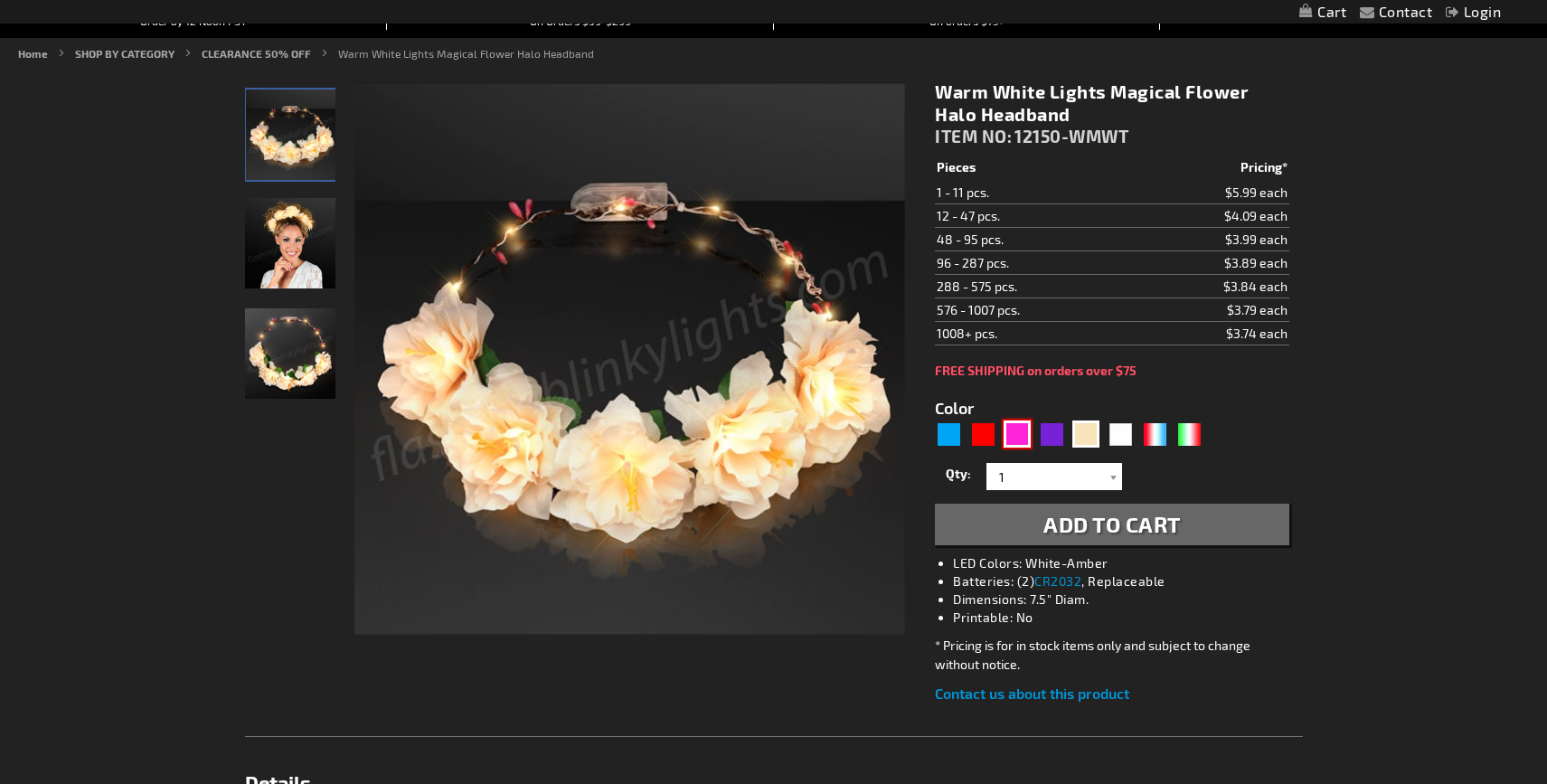
click at [1023, 440] on div "Pink" at bounding box center [1018, 434] width 27 height 27
type input "5639"
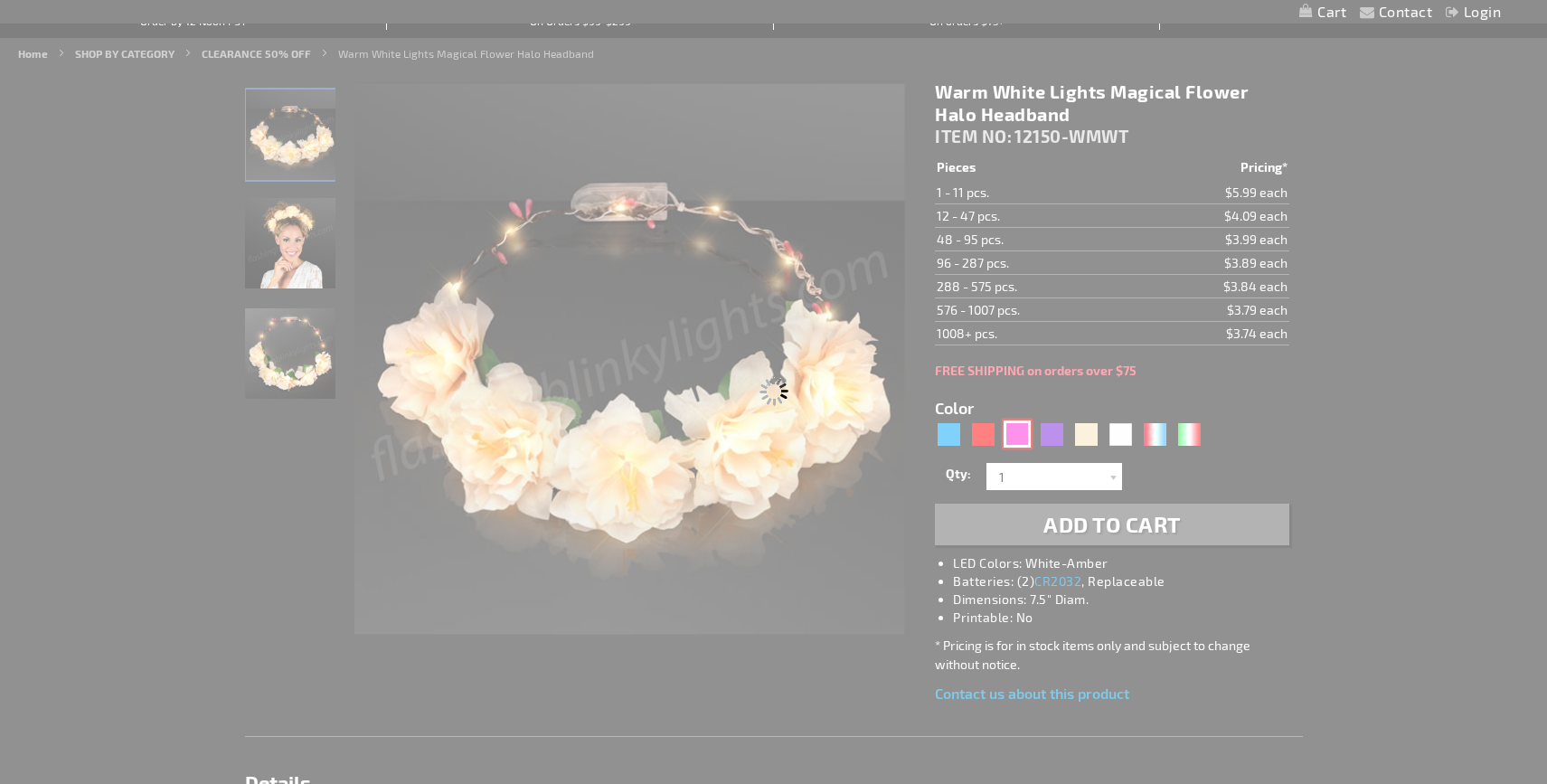
type input "12150-PK"
type input "Customize - Pretty Pink LED Festival Flower Crowns - ITEM NO: 12150-PK"
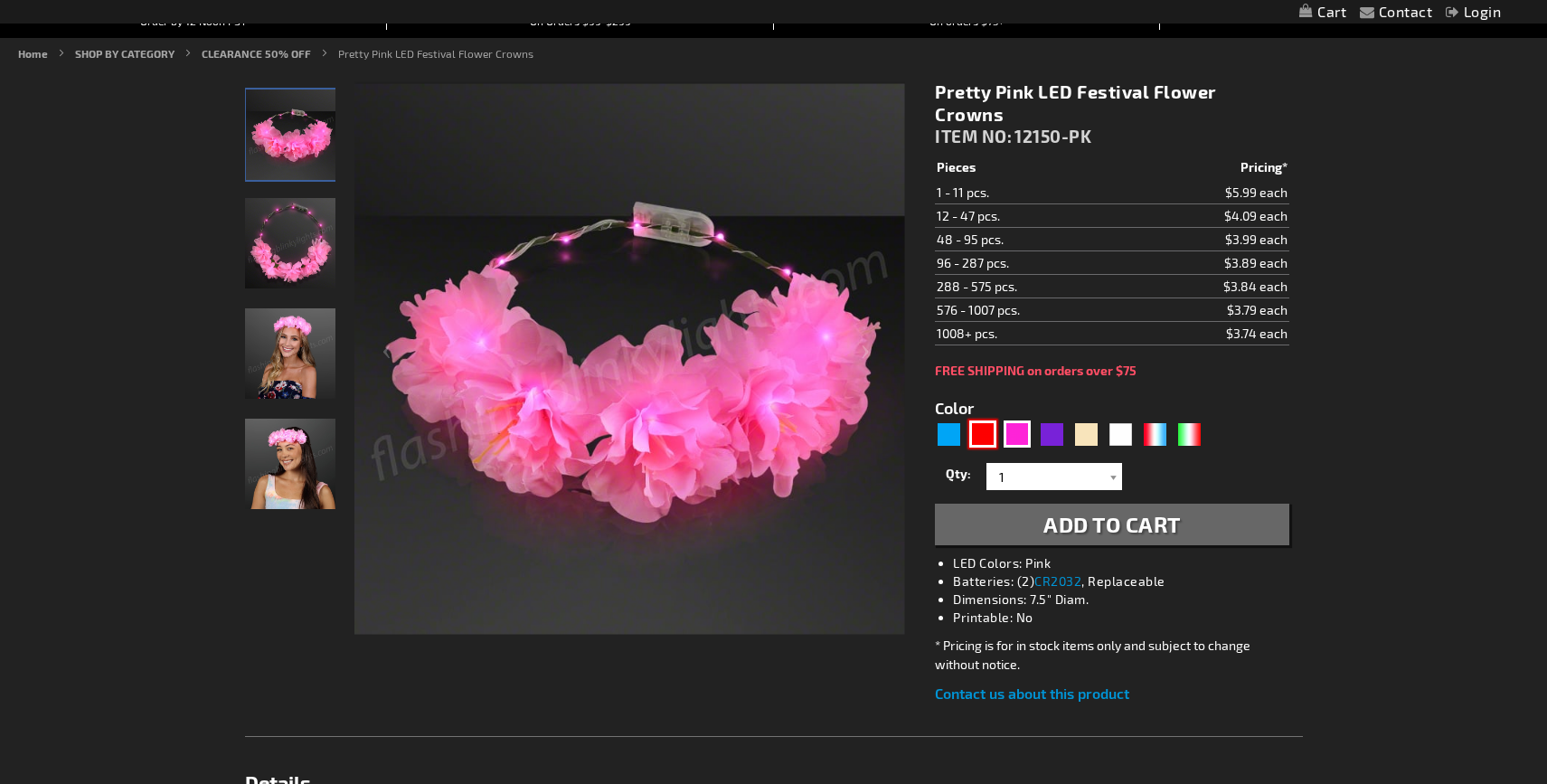
click at [987, 424] on div "Red" at bounding box center [983, 434] width 27 height 27
type input "5641"
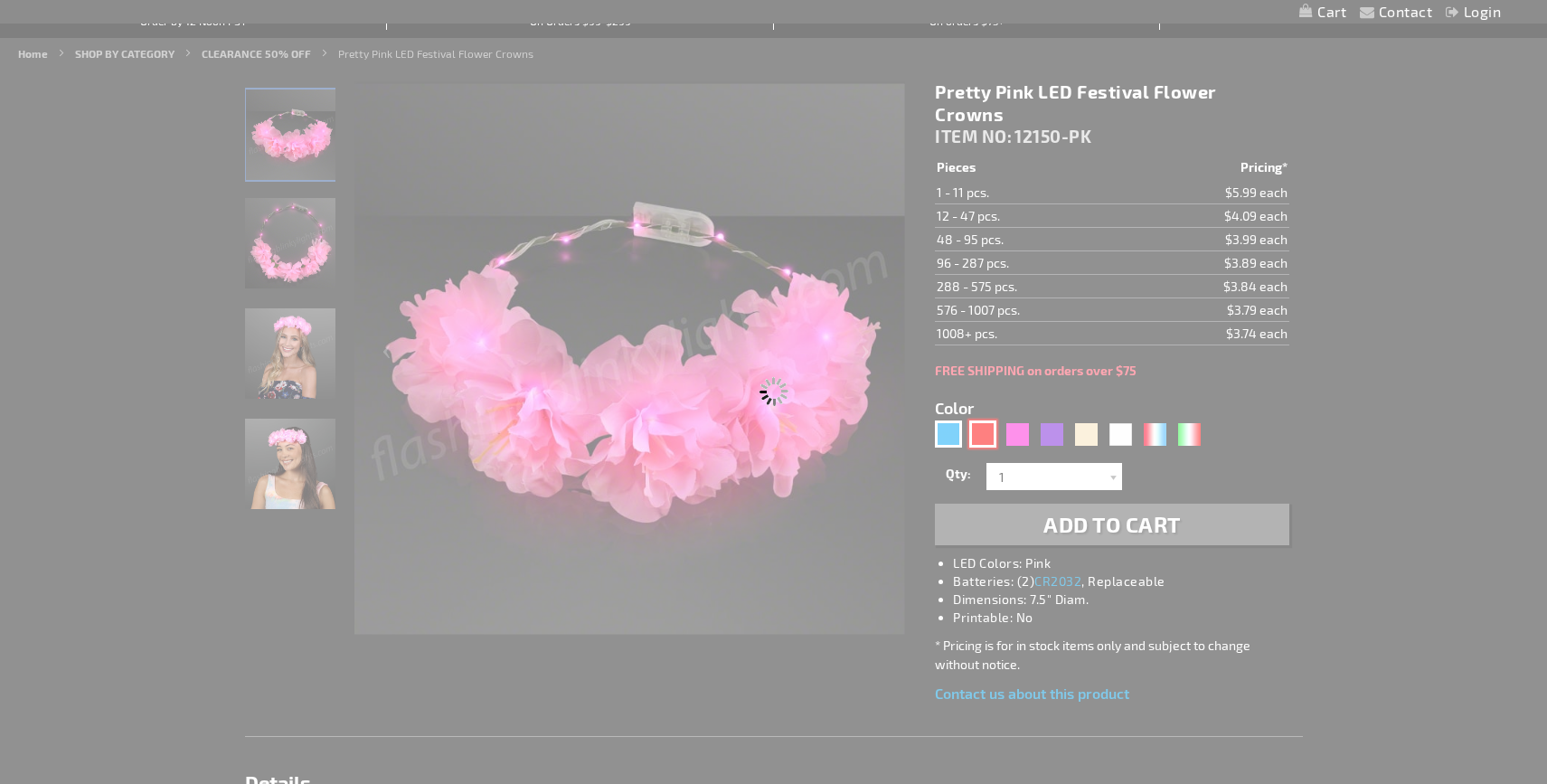
type input "12150-RD"
type input "Customize - Red LED Deluxe Flower Crown - ITEM NO: 12150-RD"
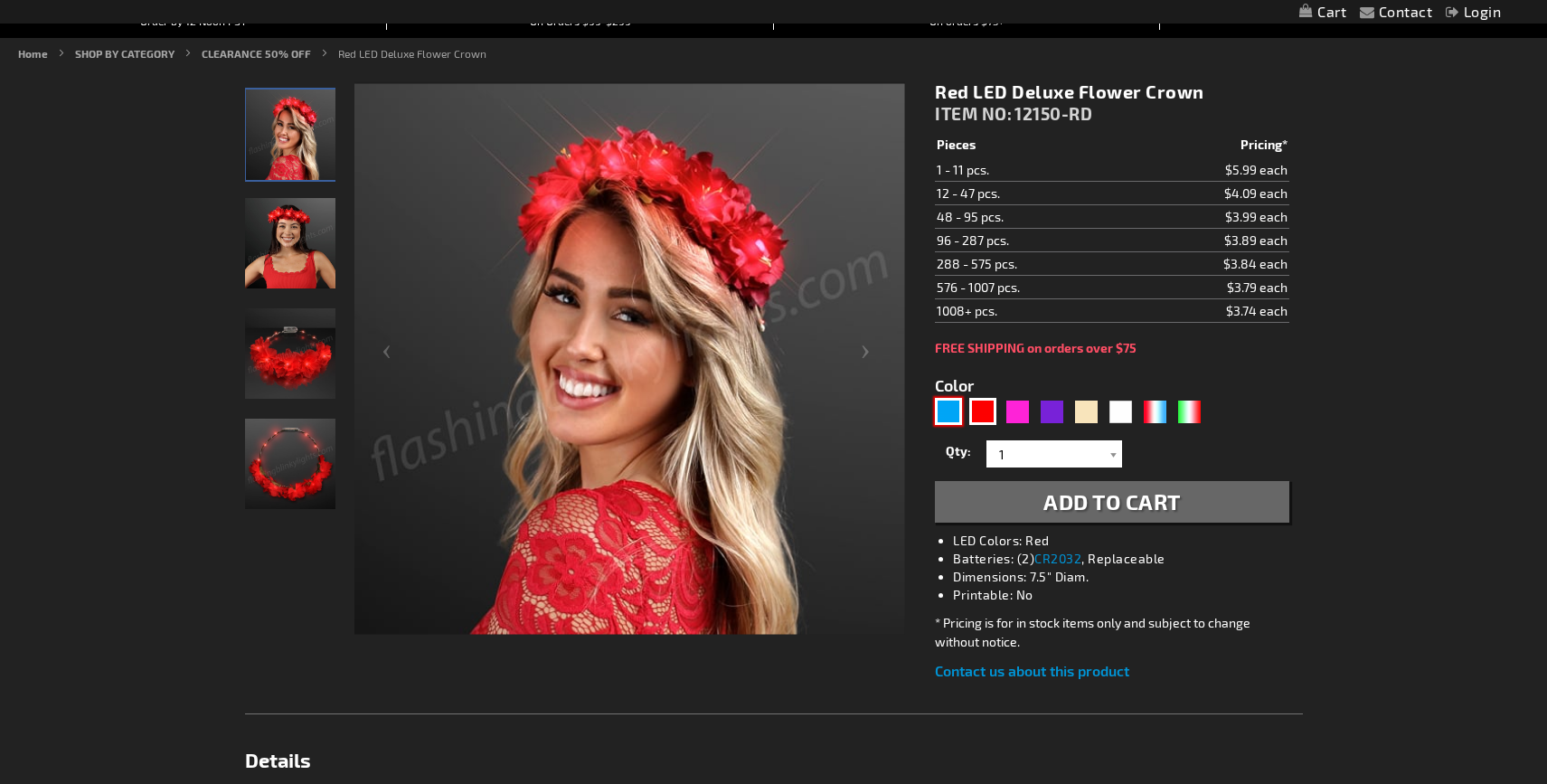
click at [944, 420] on div "Blue" at bounding box center [949, 412] width 27 height 27
type input "5629"
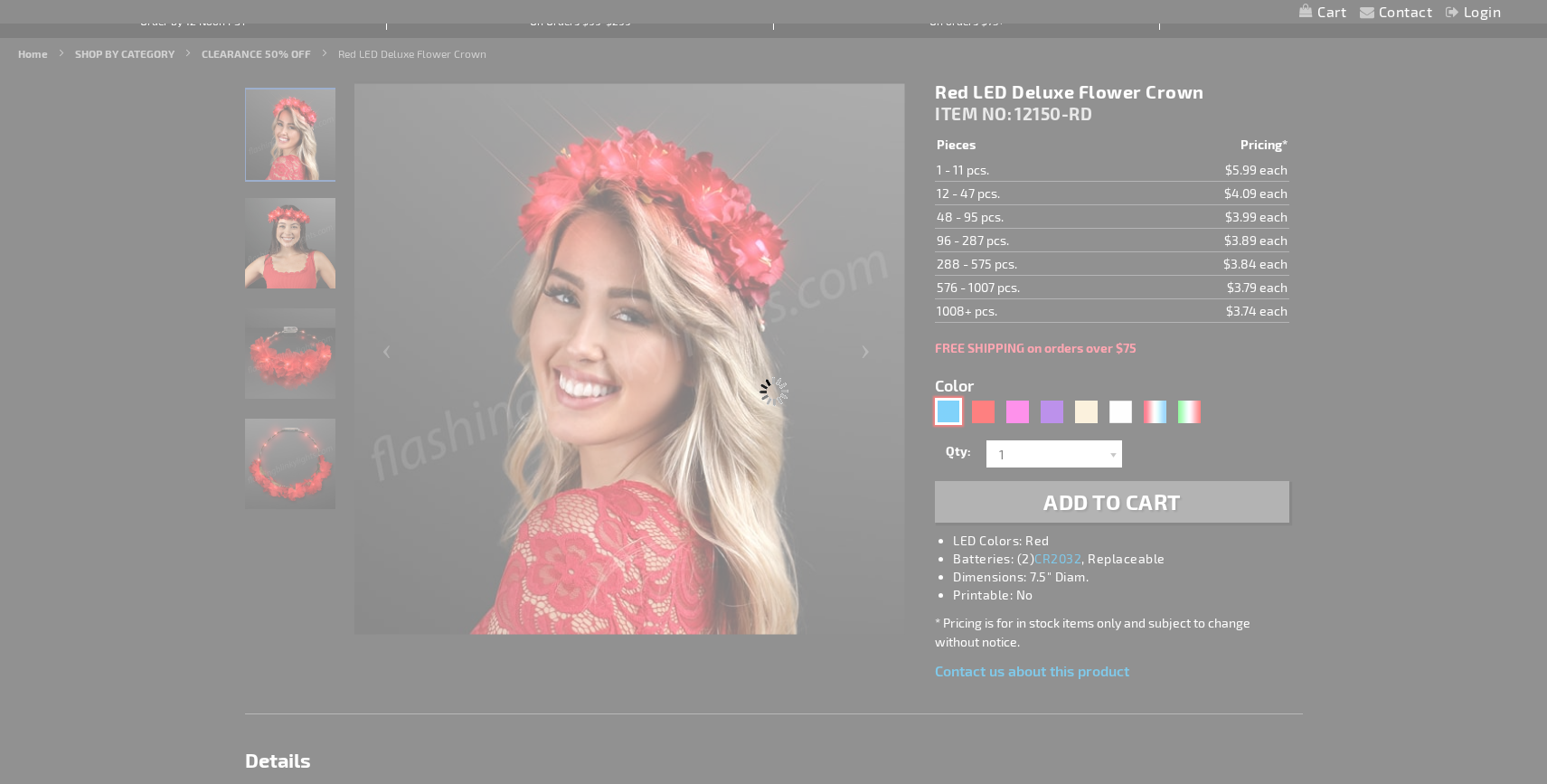
type input "12150-BL"
type input "Customize - CLEARANCE: Blue LED Deluxe Flower Crown - All Sales Final! - ITEM N…"
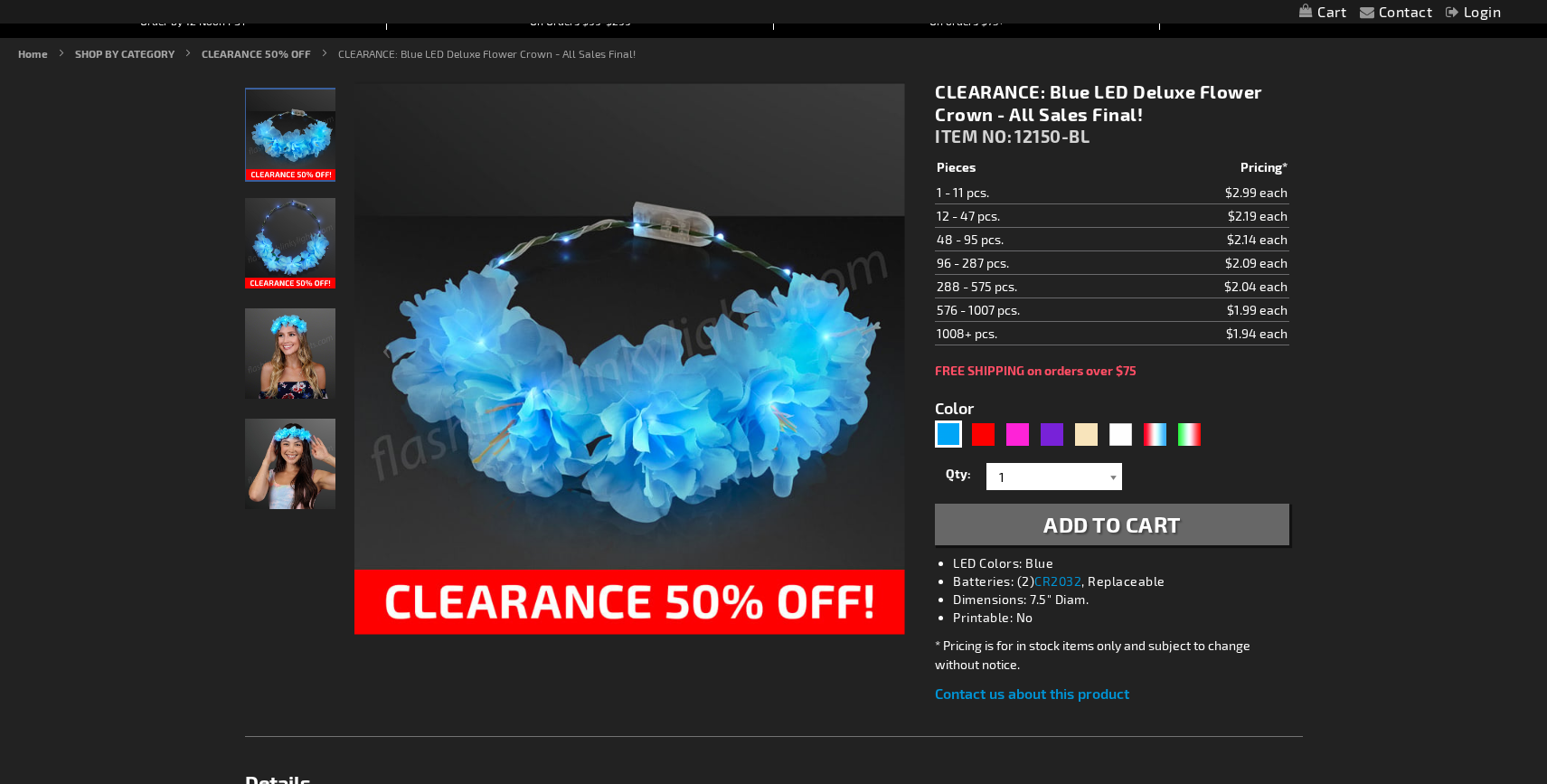
click at [1106, 479] on div at bounding box center [1113, 476] width 18 height 27
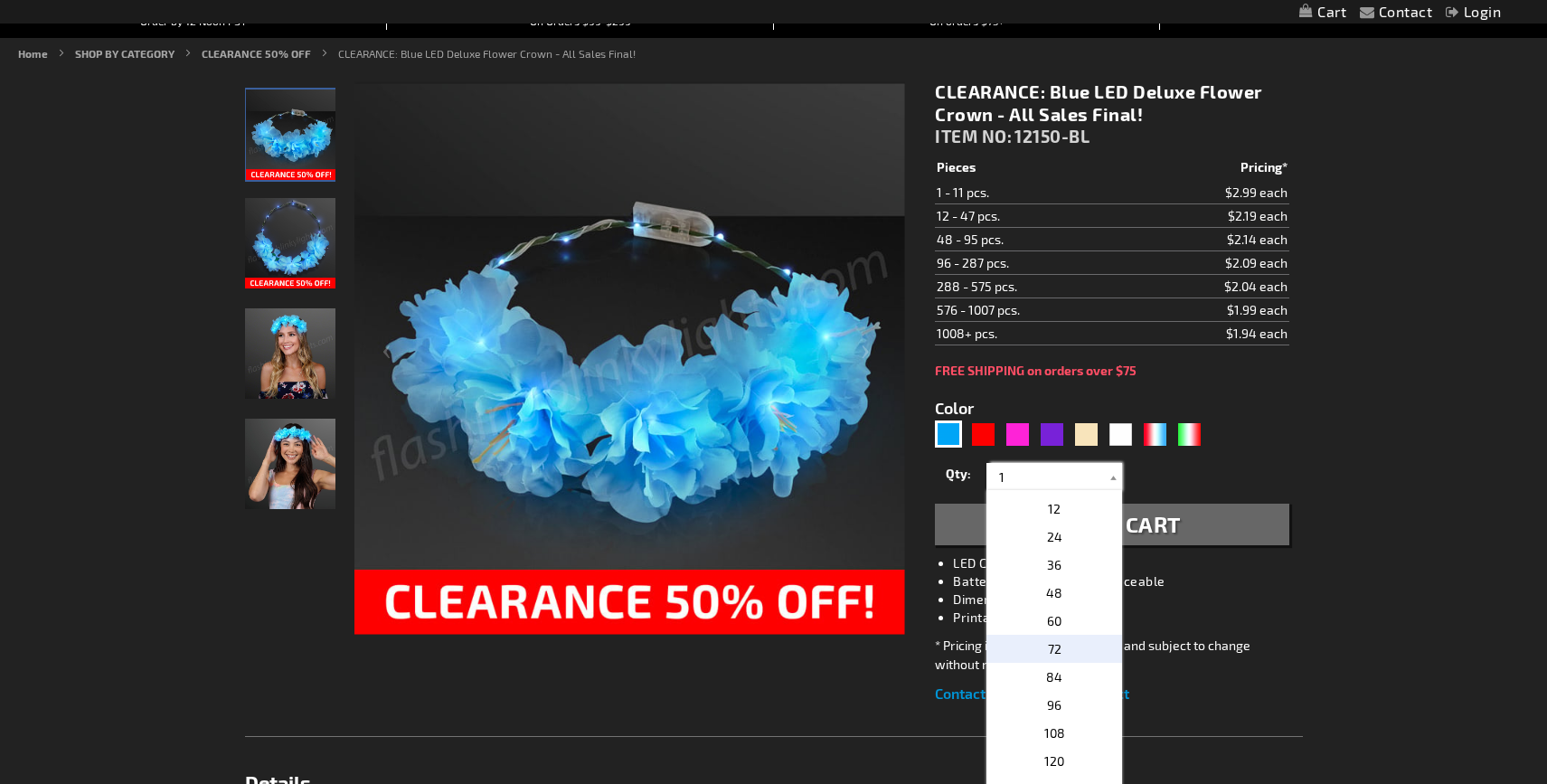
scroll to position [310, 0]
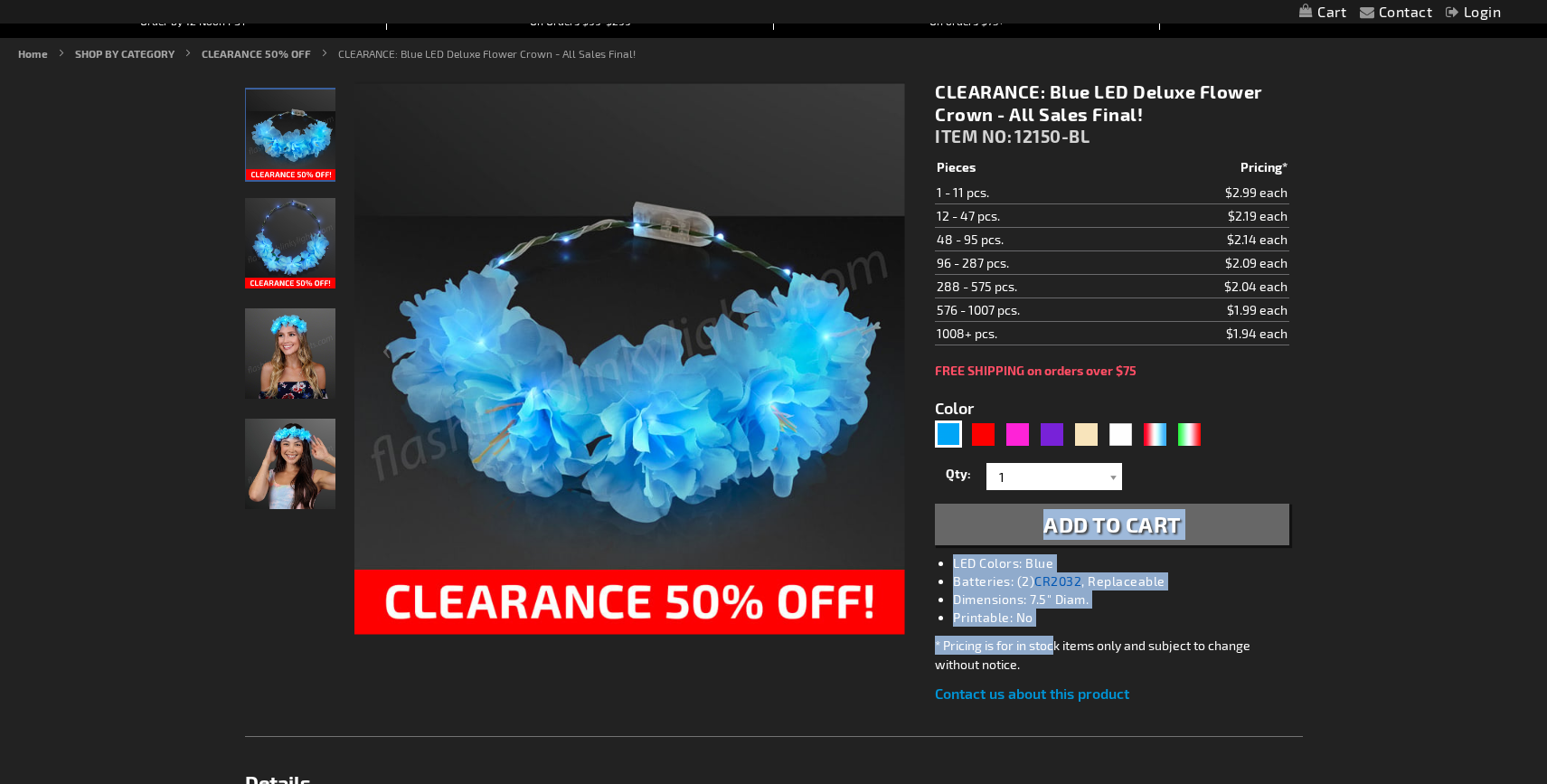
drag, startPoint x: 1049, startPoint y: 620, endPoint x: 1054, endPoint y: 588, distance: 32.4
click at [1054, 646] on div "CLEARANCE: Blue LED Deluxe Flower Crown - All Sales Final! ITEM NO: 12150-BL $1…" at bounding box center [1112, 392] width 380 height 651
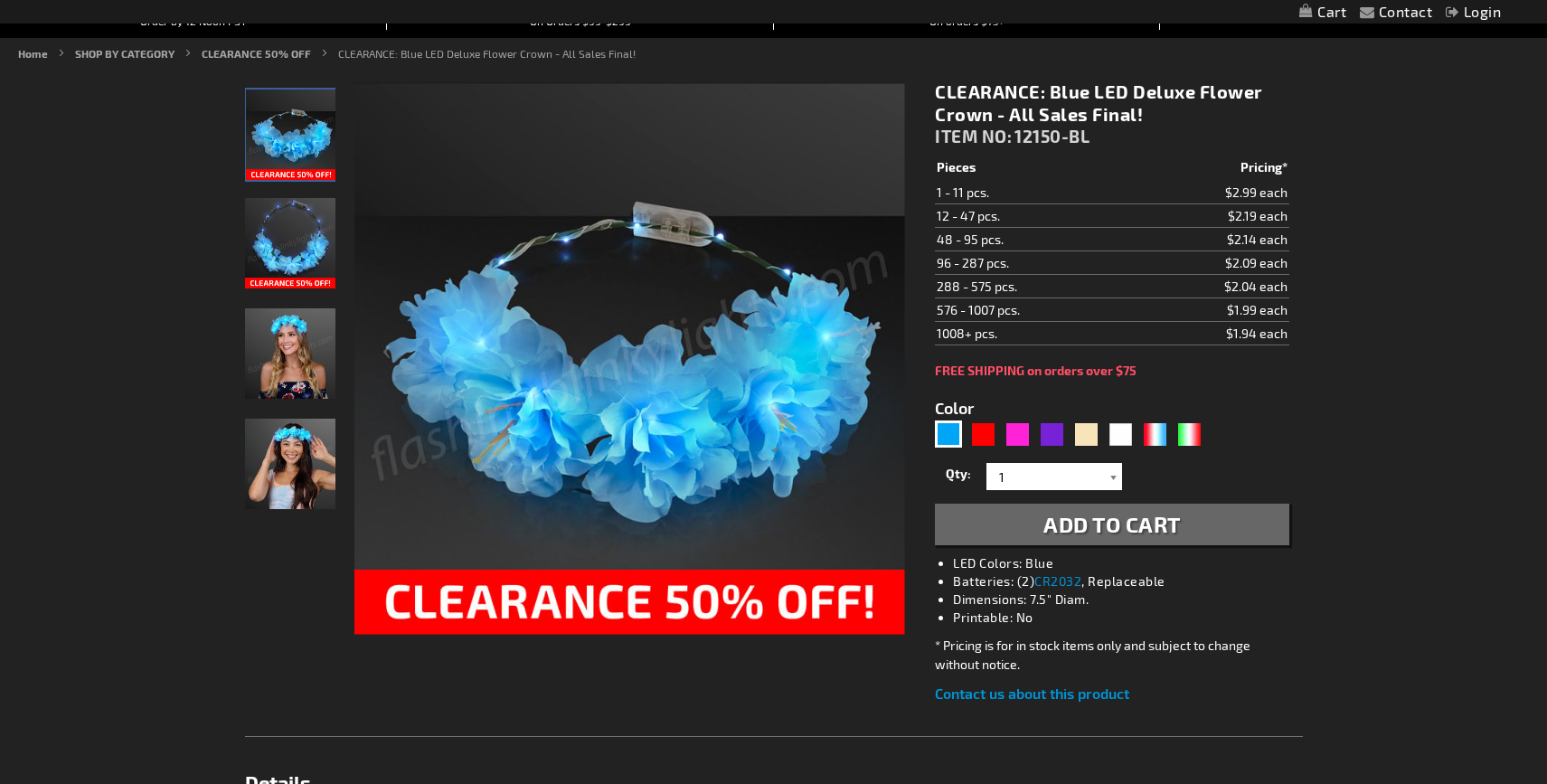
click at [1115, 482] on div at bounding box center [1113, 476] width 18 height 27
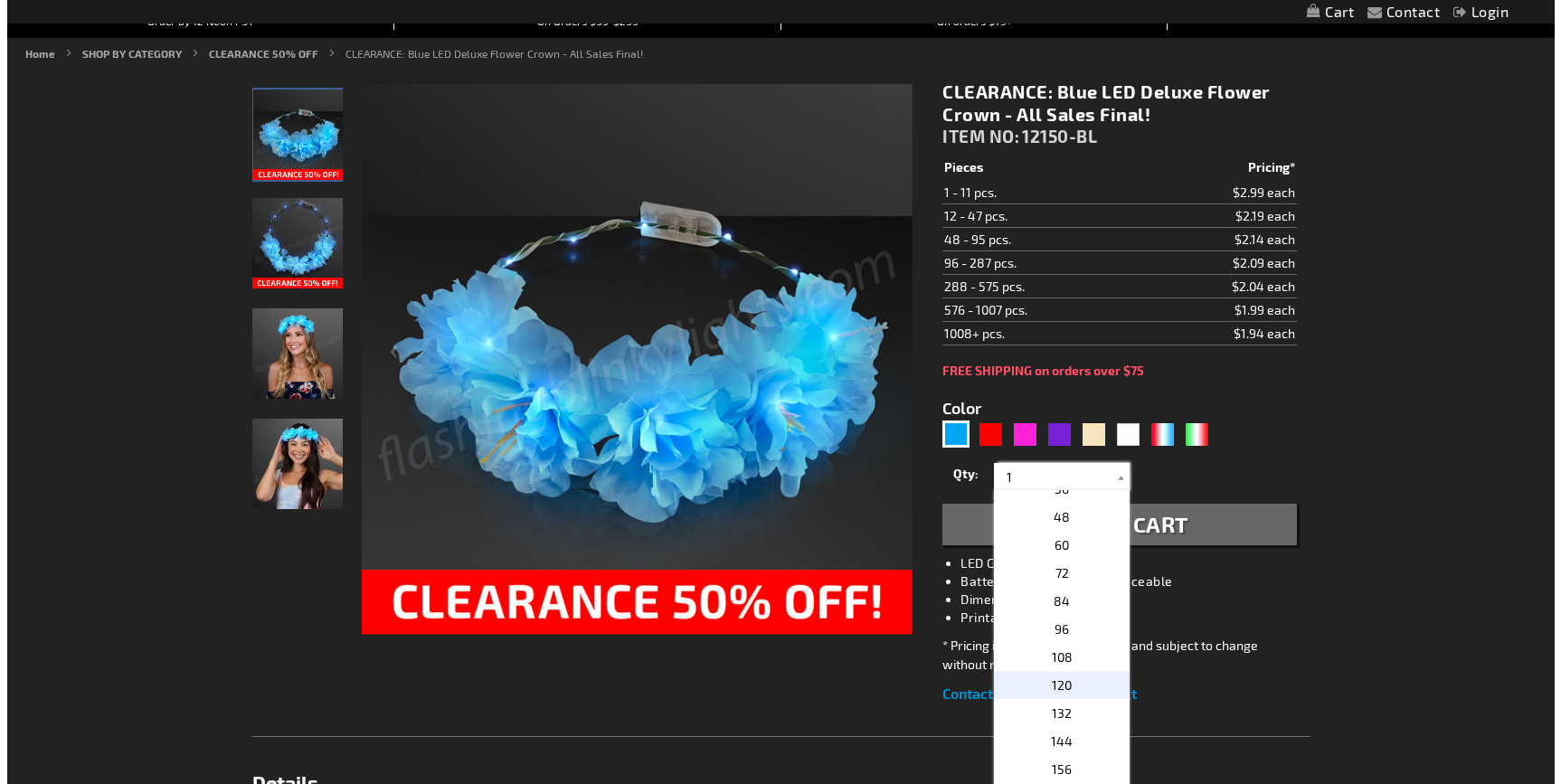
scroll to position [381, 0]
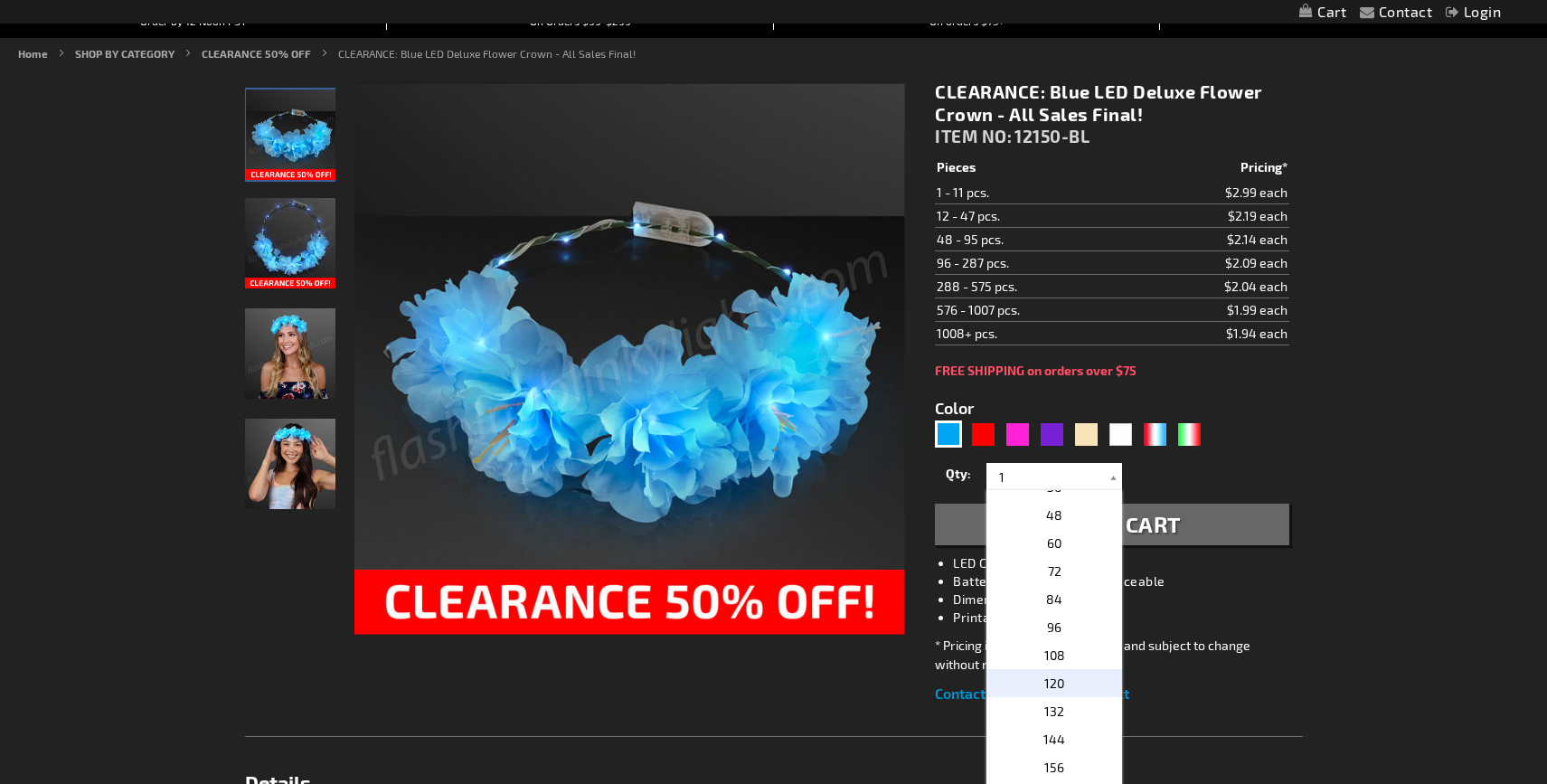
click at [1052, 685] on span "120" at bounding box center [1054, 683] width 20 height 16
type input "120"
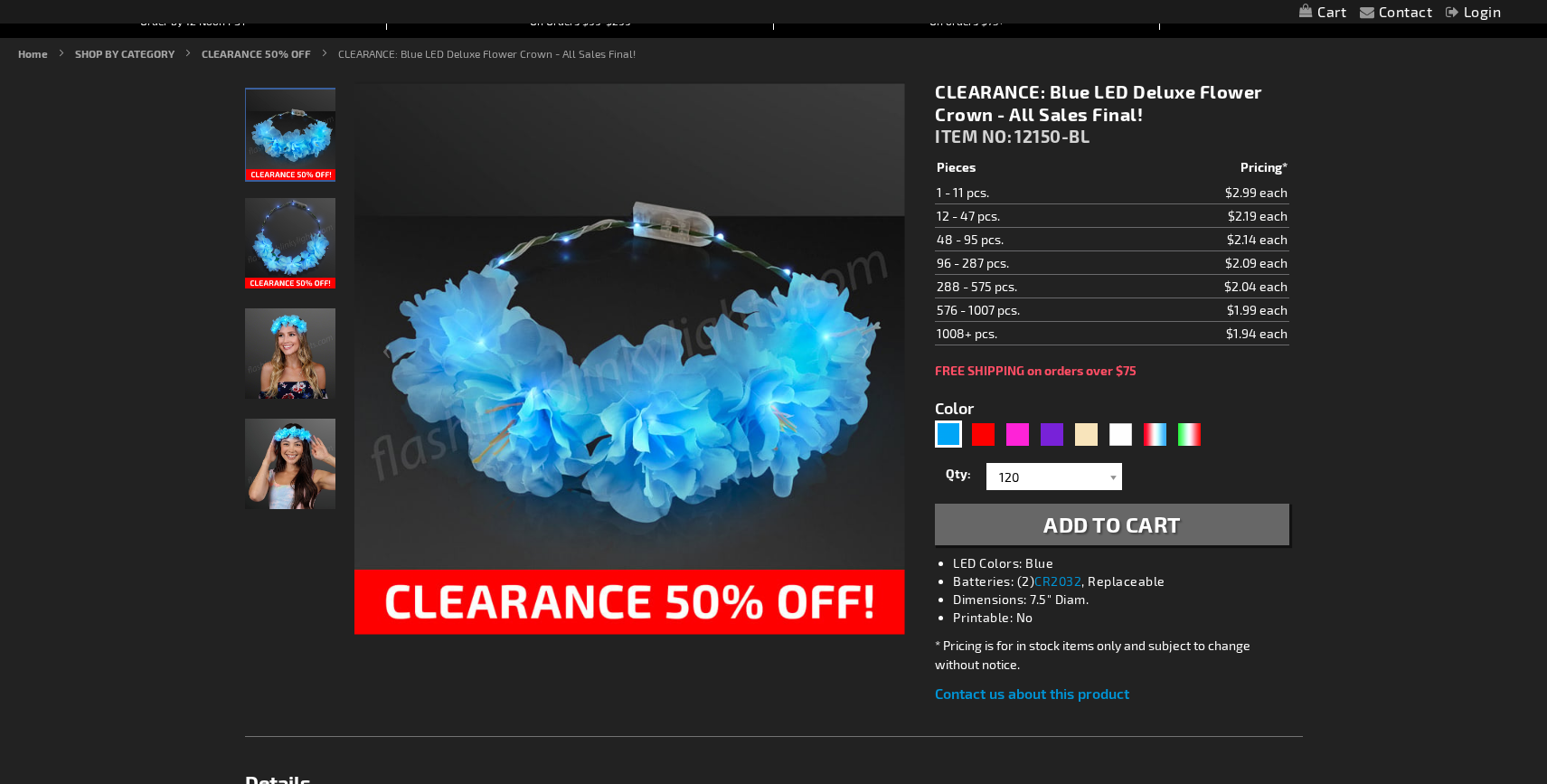
click at [1149, 526] on span "Add to Cart" at bounding box center [1112, 523] width 137 height 26
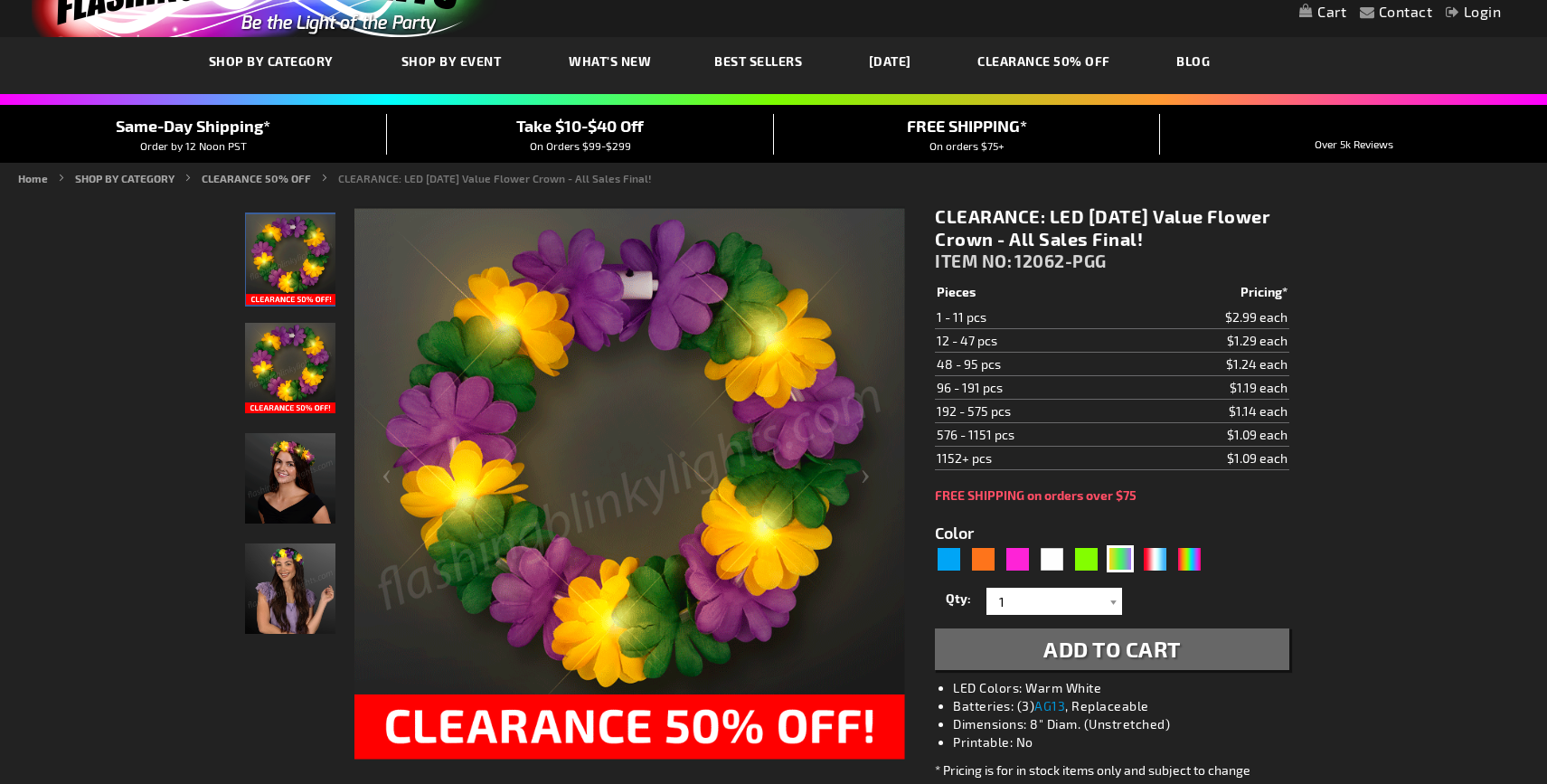
scroll to position [132, 0]
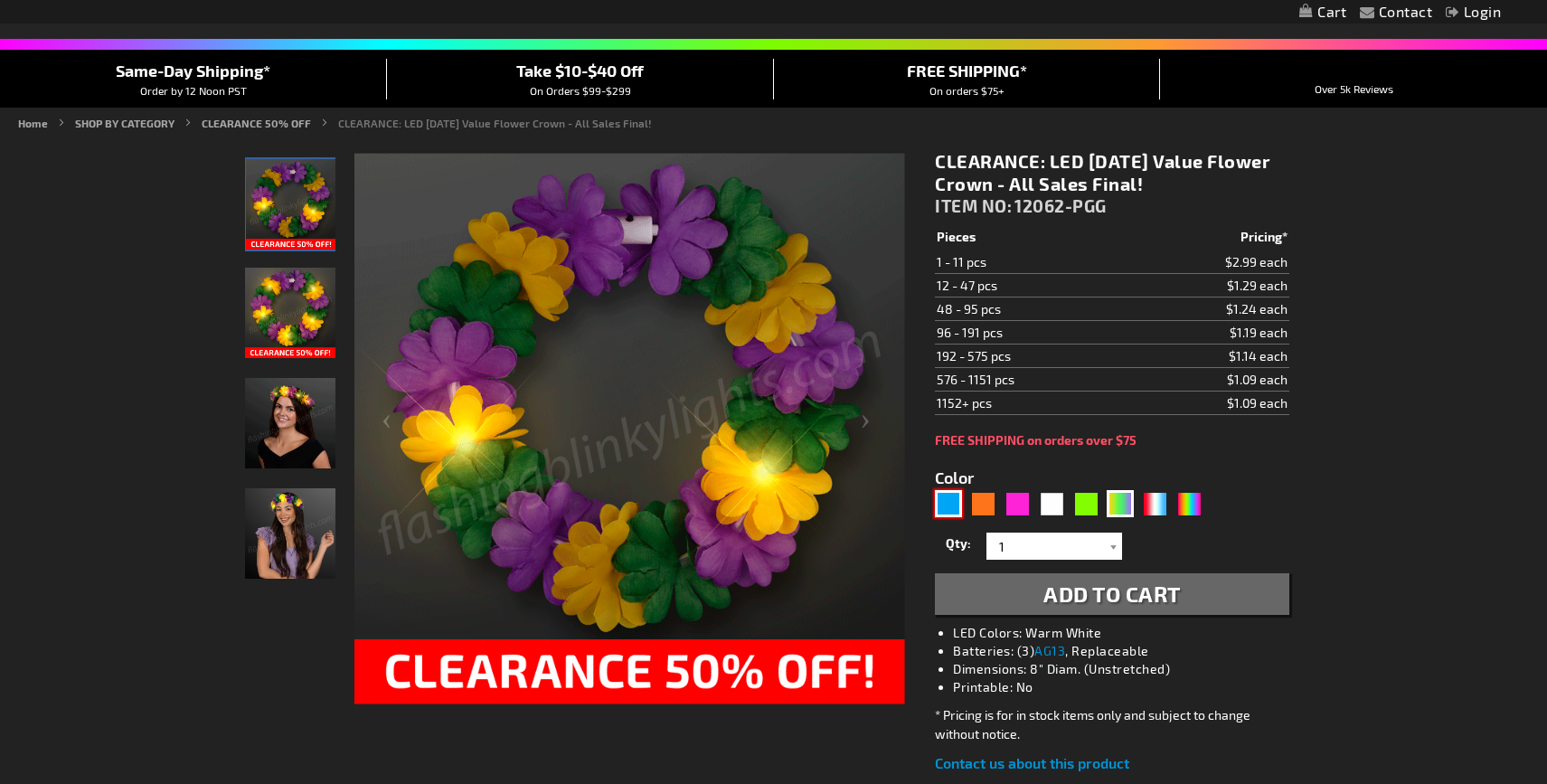
click at [949, 502] on div "Blue" at bounding box center [949, 504] width 27 height 27
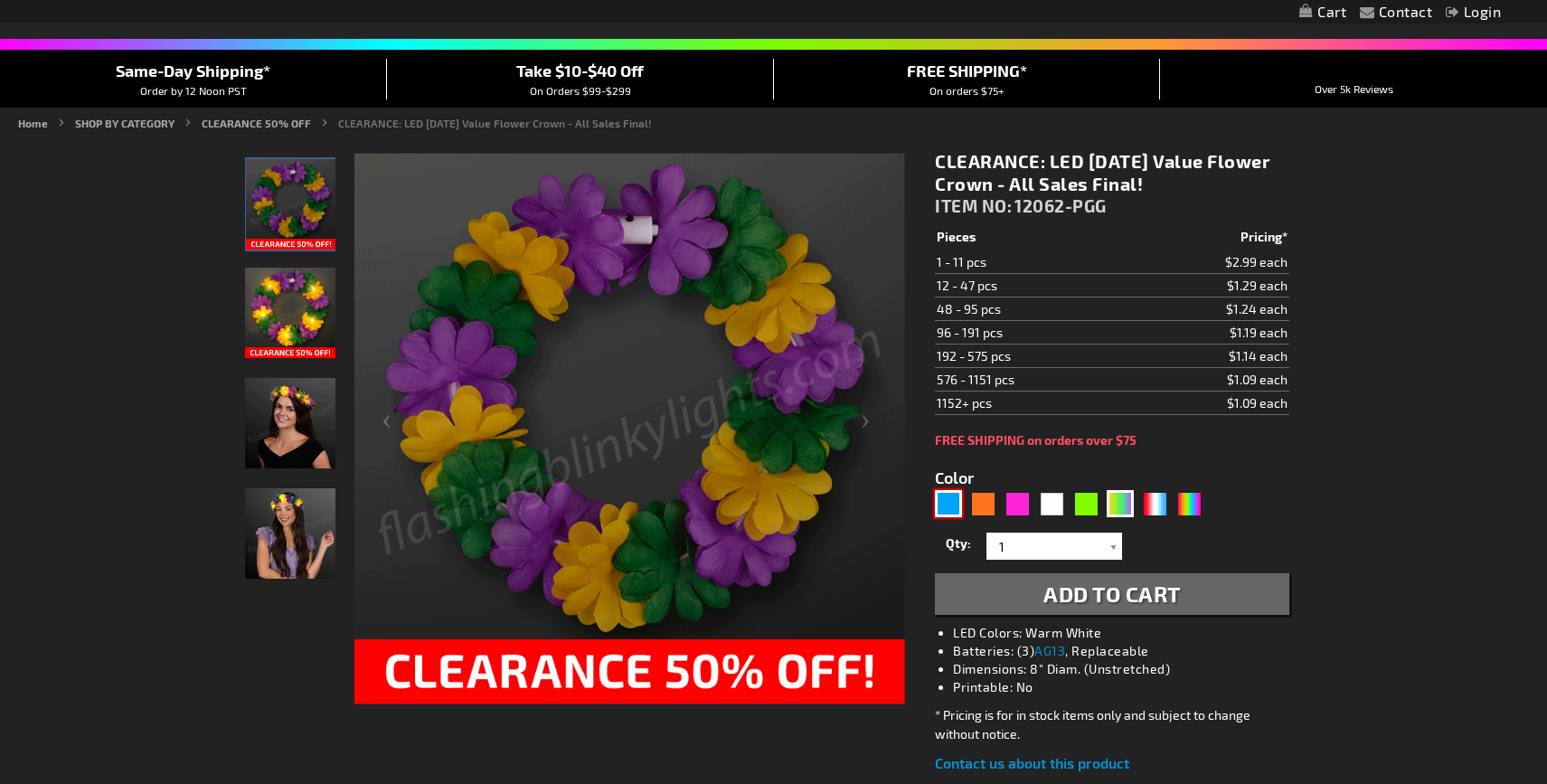
type input "5629"
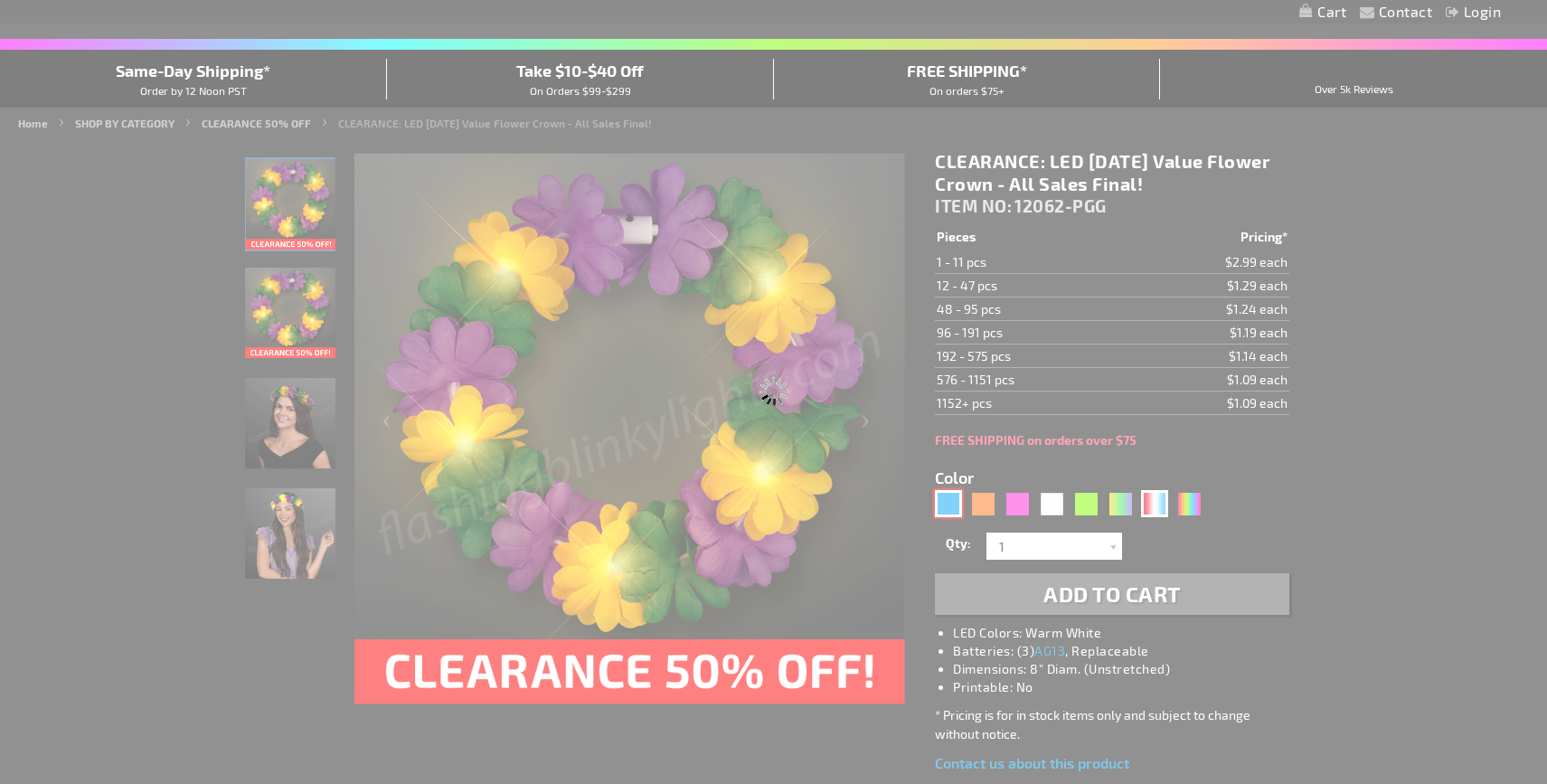
type input "12062-BL"
type input "Customize - Light Blue [DATE] Crown, LED Stretchy Headband - ITEM NO: 12062-BL"
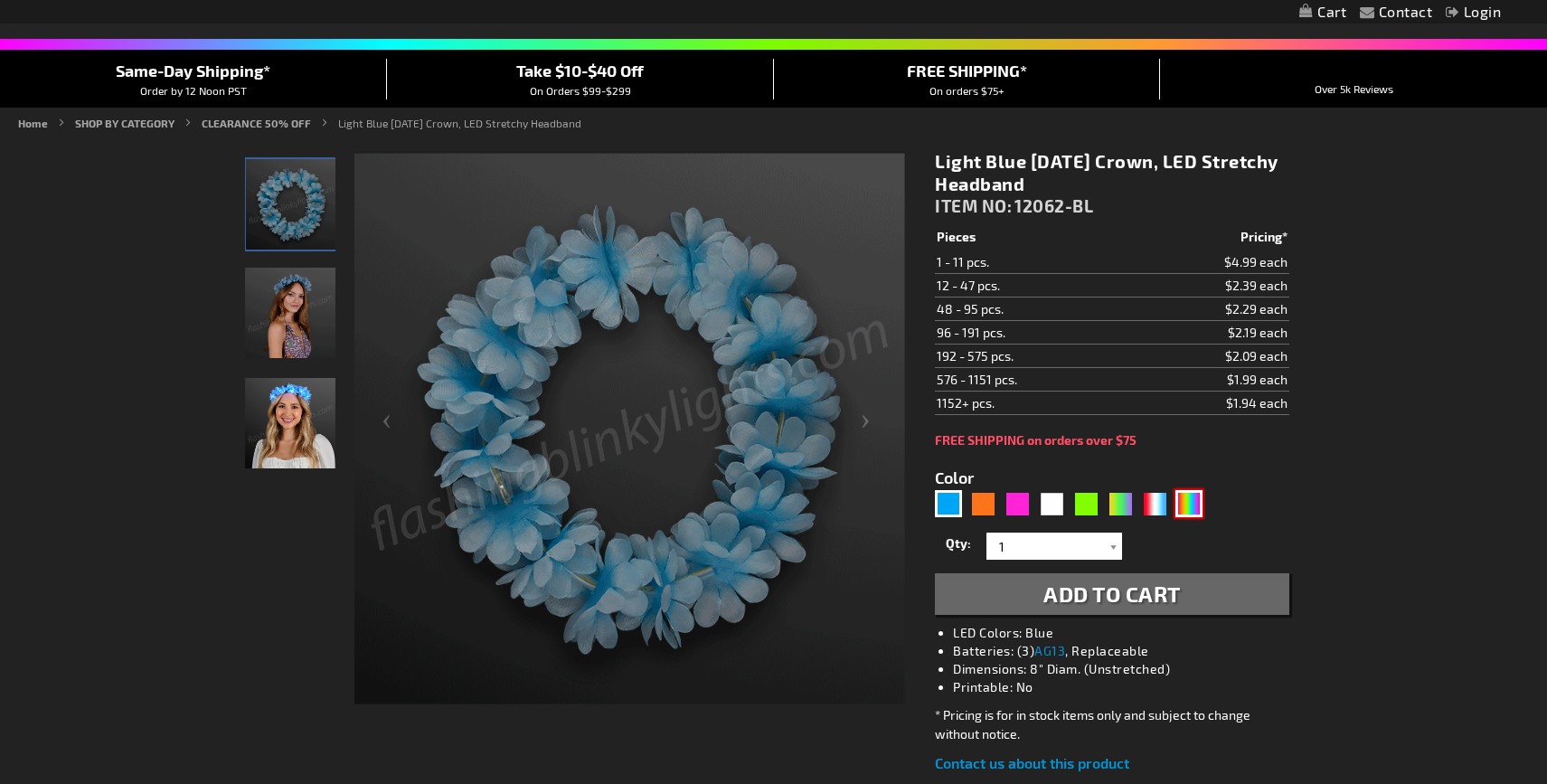
click at [1193, 510] on div "Multicolor" at bounding box center [1189, 504] width 27 height 27
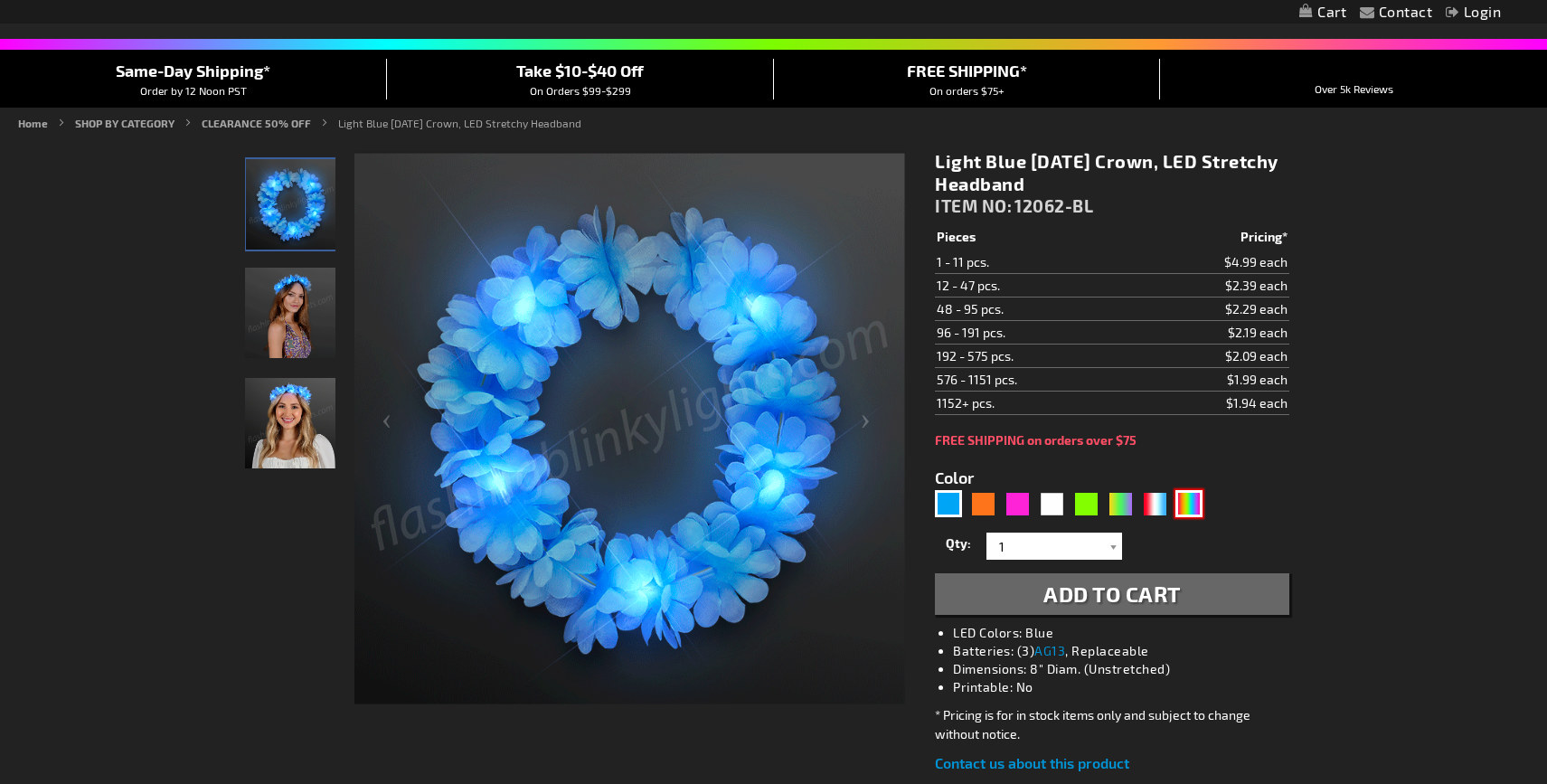
type input "5659"
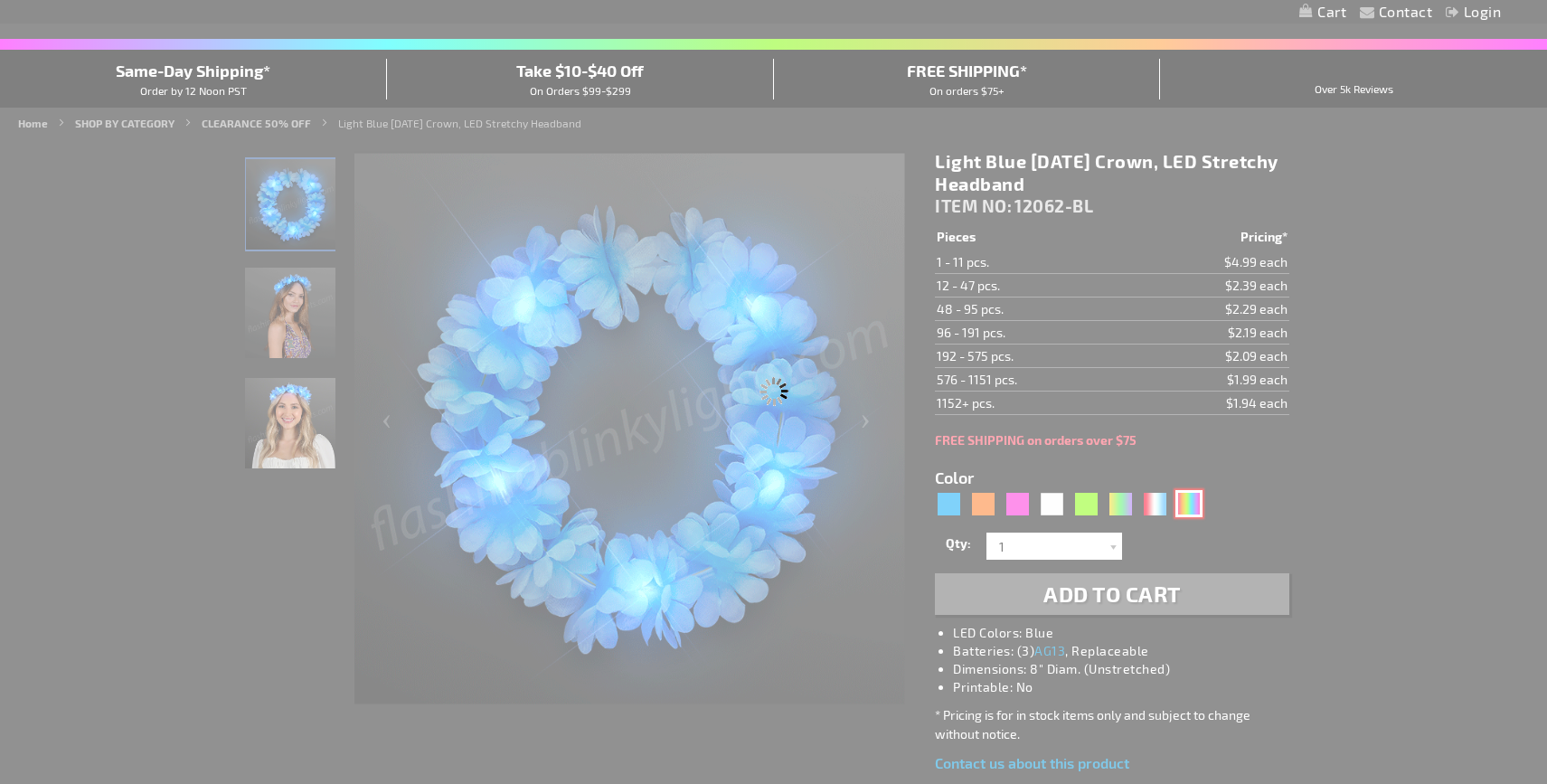
type input "12062-RNBW"
type input "Customize - LED Rainbow Flower Crowns, Stretch Headband - ITEM NO: 12062-RNBW"
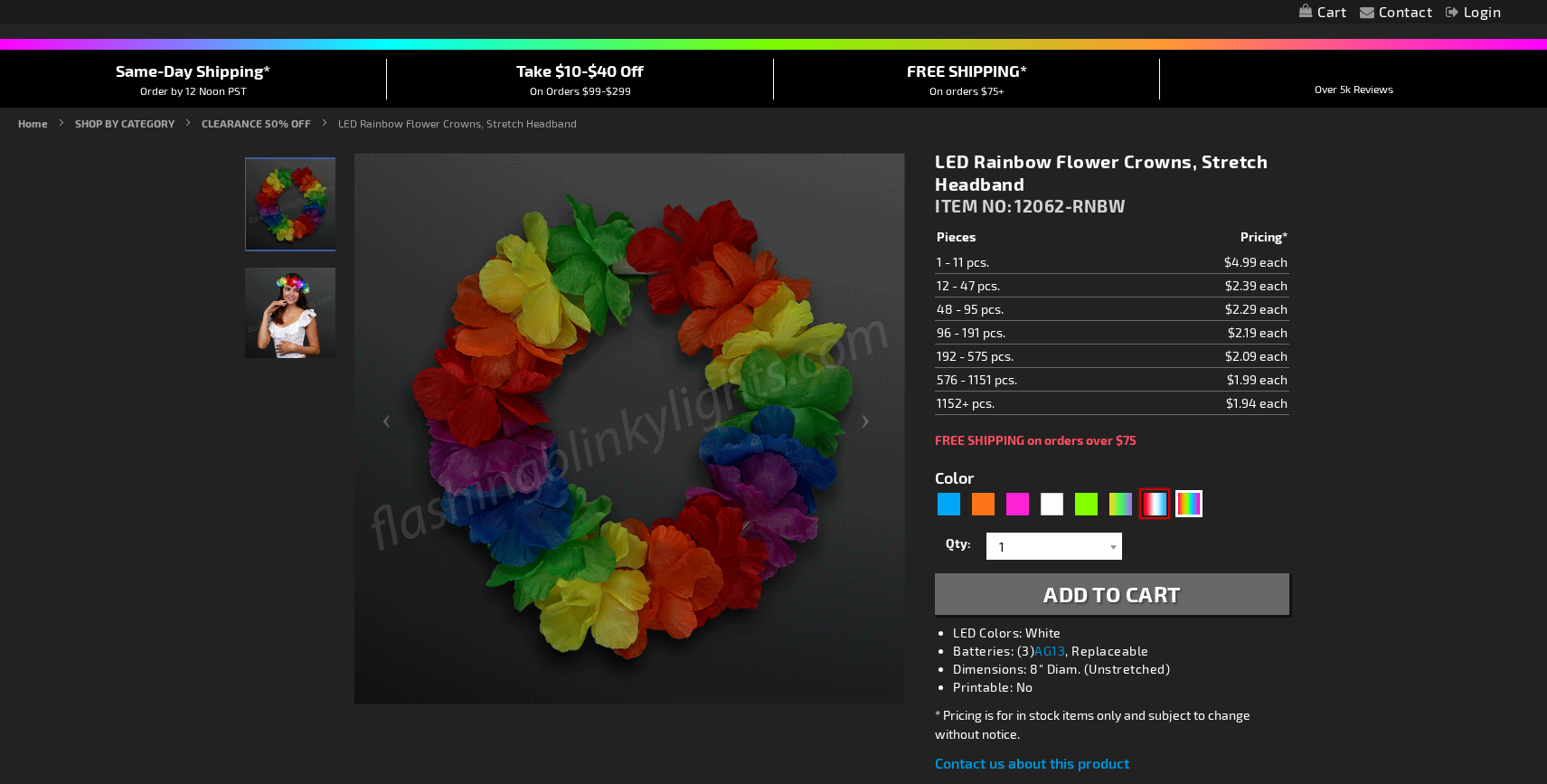
click at [1159, 510] on div "RWB" at bounding box center [1155, 504] width 27 height 27
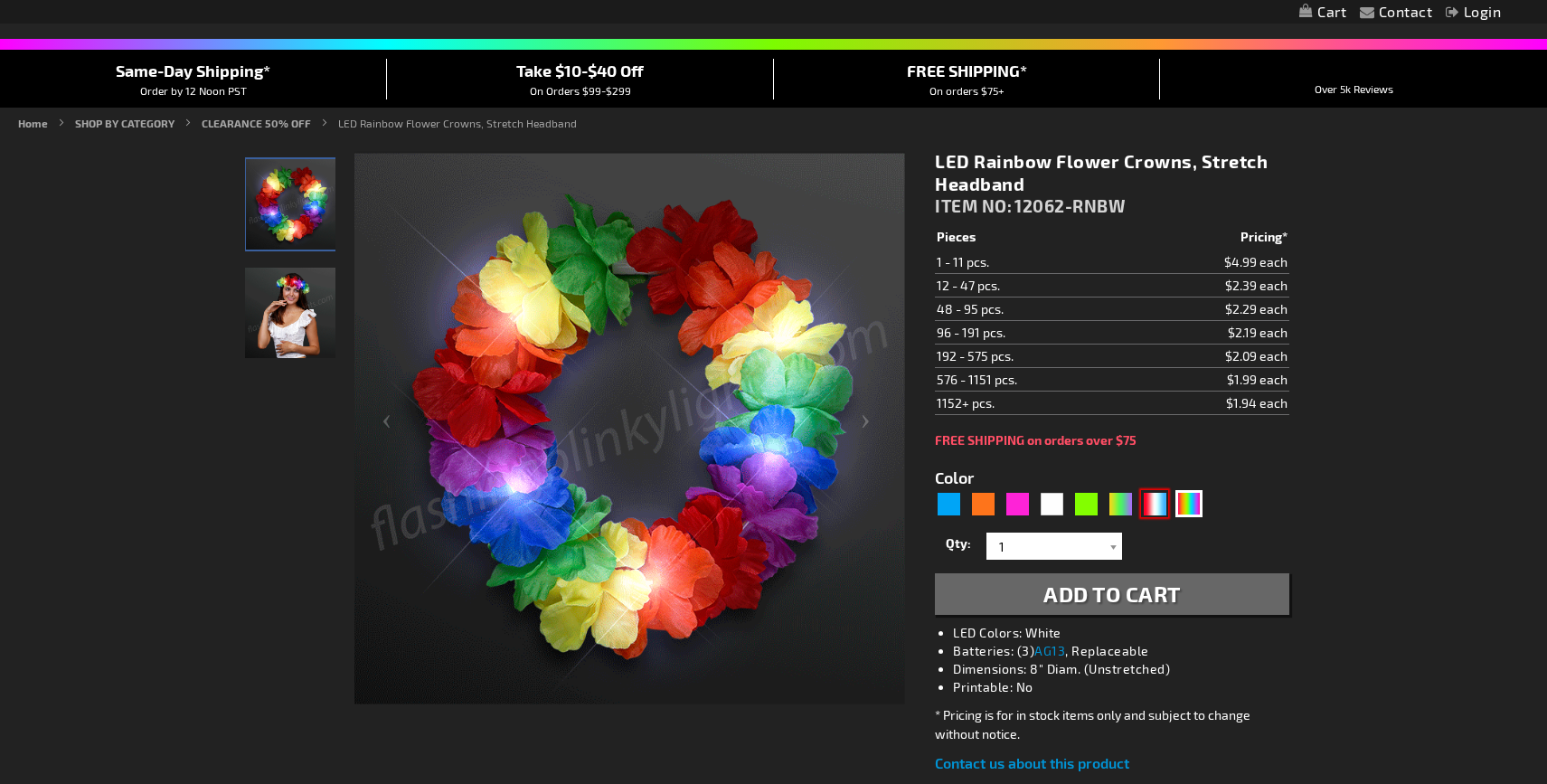
type input "5643"
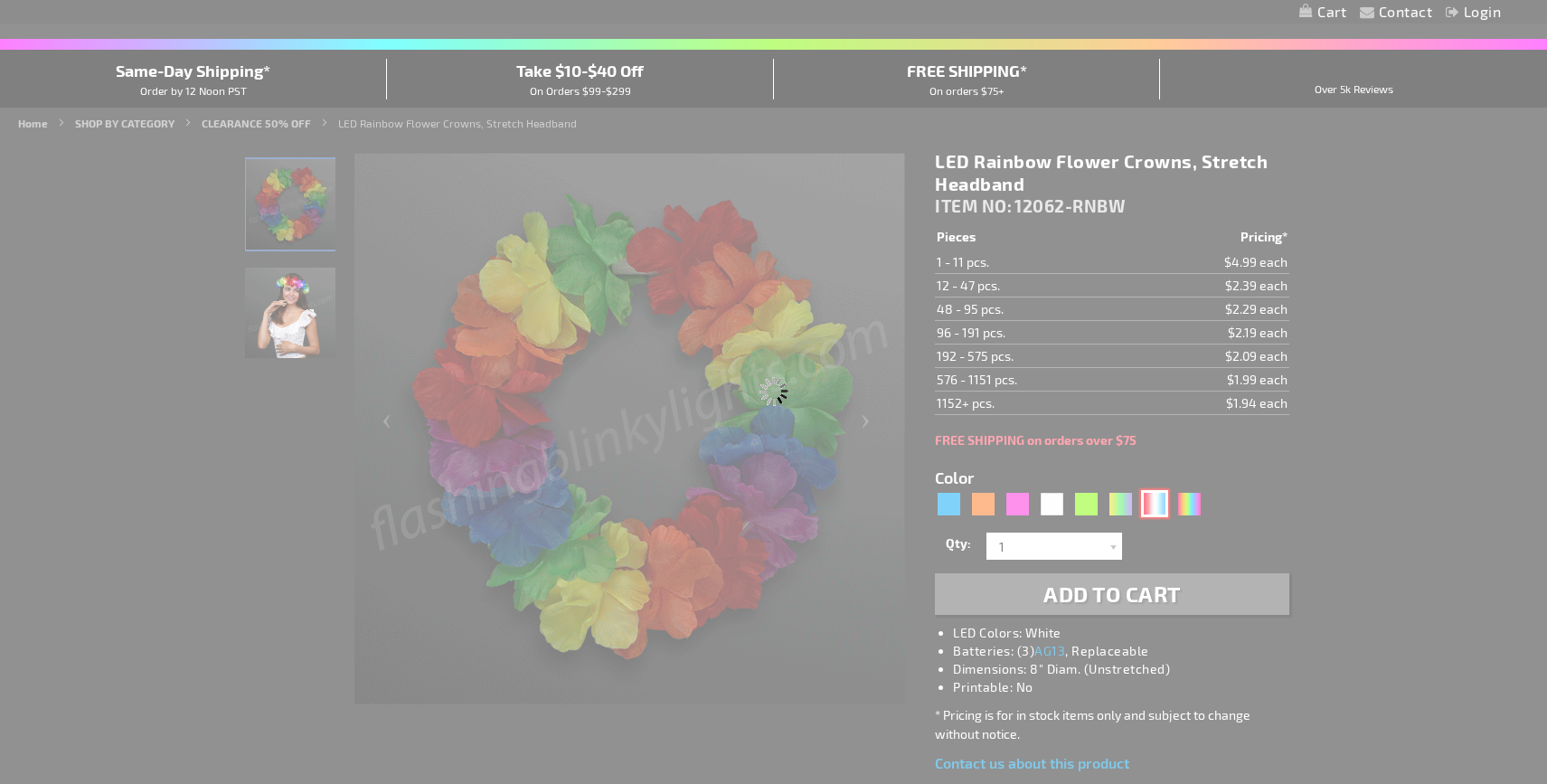
type input "12062-RWB"
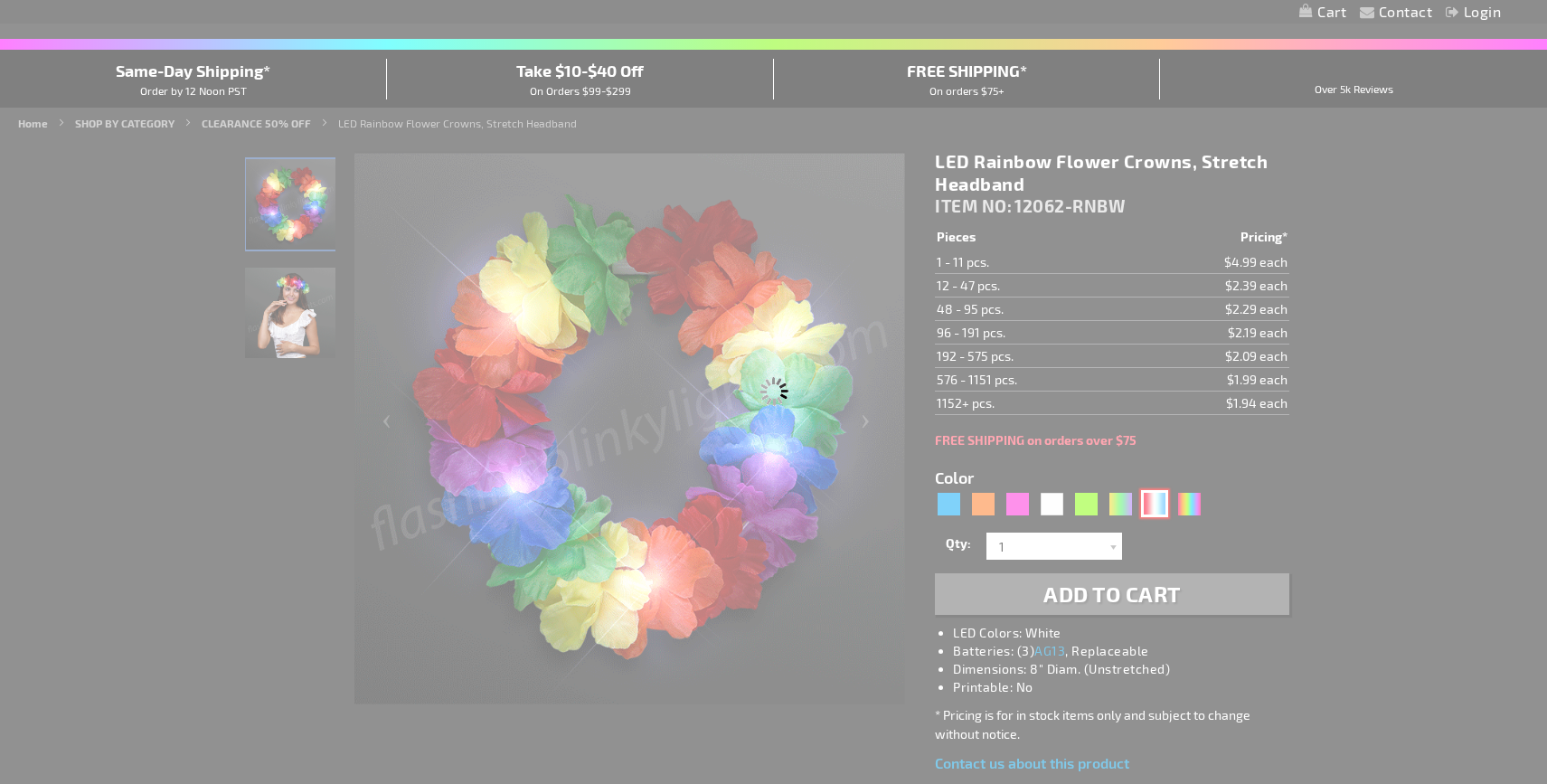
type input "Customize - Light Up Red White &amp; Blue Stretch Flower Crown - ITEM NO: 12062…"
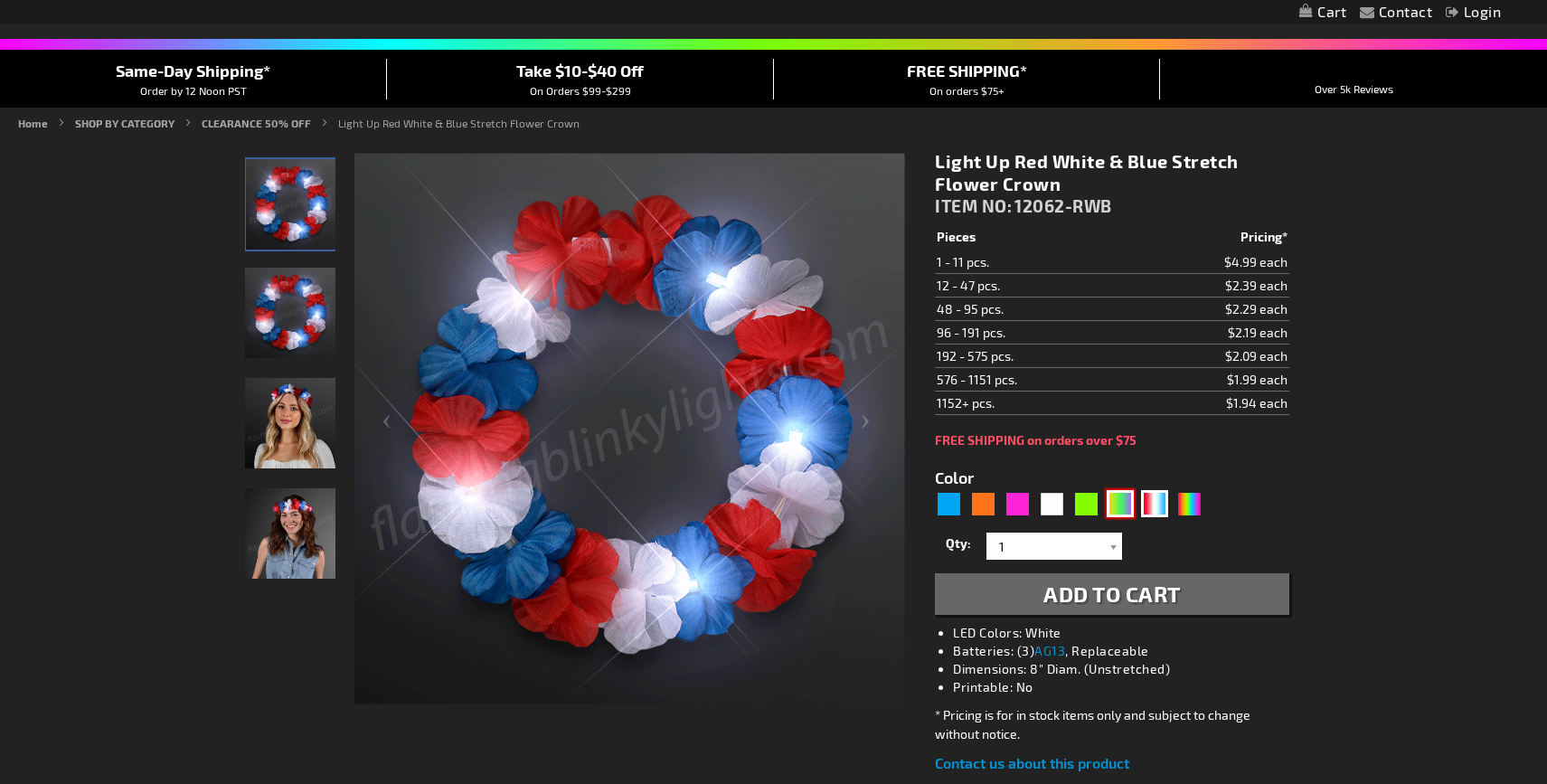
click at [1121, 507] on div "PGG" at bounding box center [1121, 504] width 27 height 27
type input "5638"
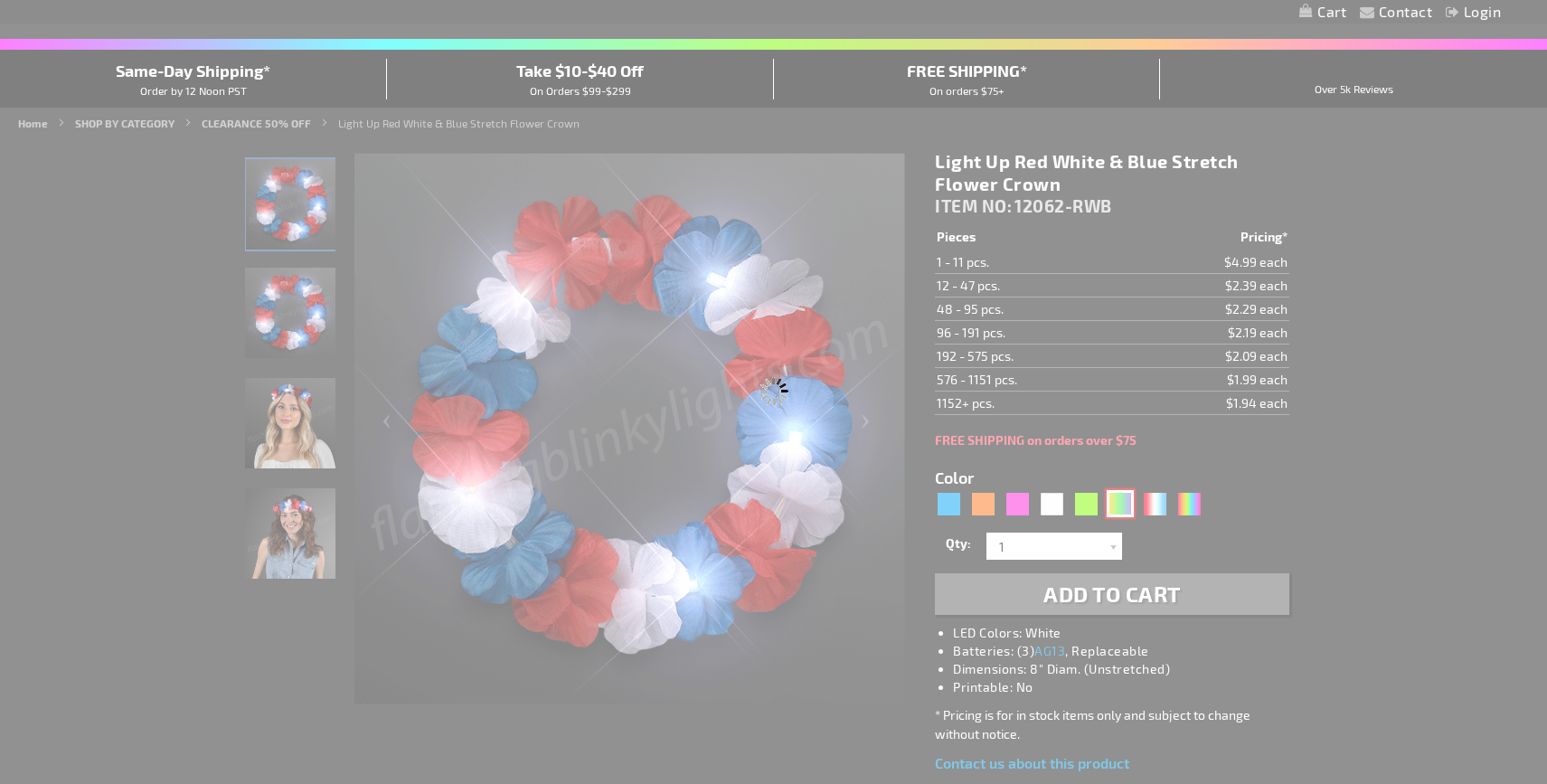
type input "12062-PGG"
type input "Customize - CLEARANCE: LED [DATE] Value Flower Crown - All Sales Final! - ITEM …"
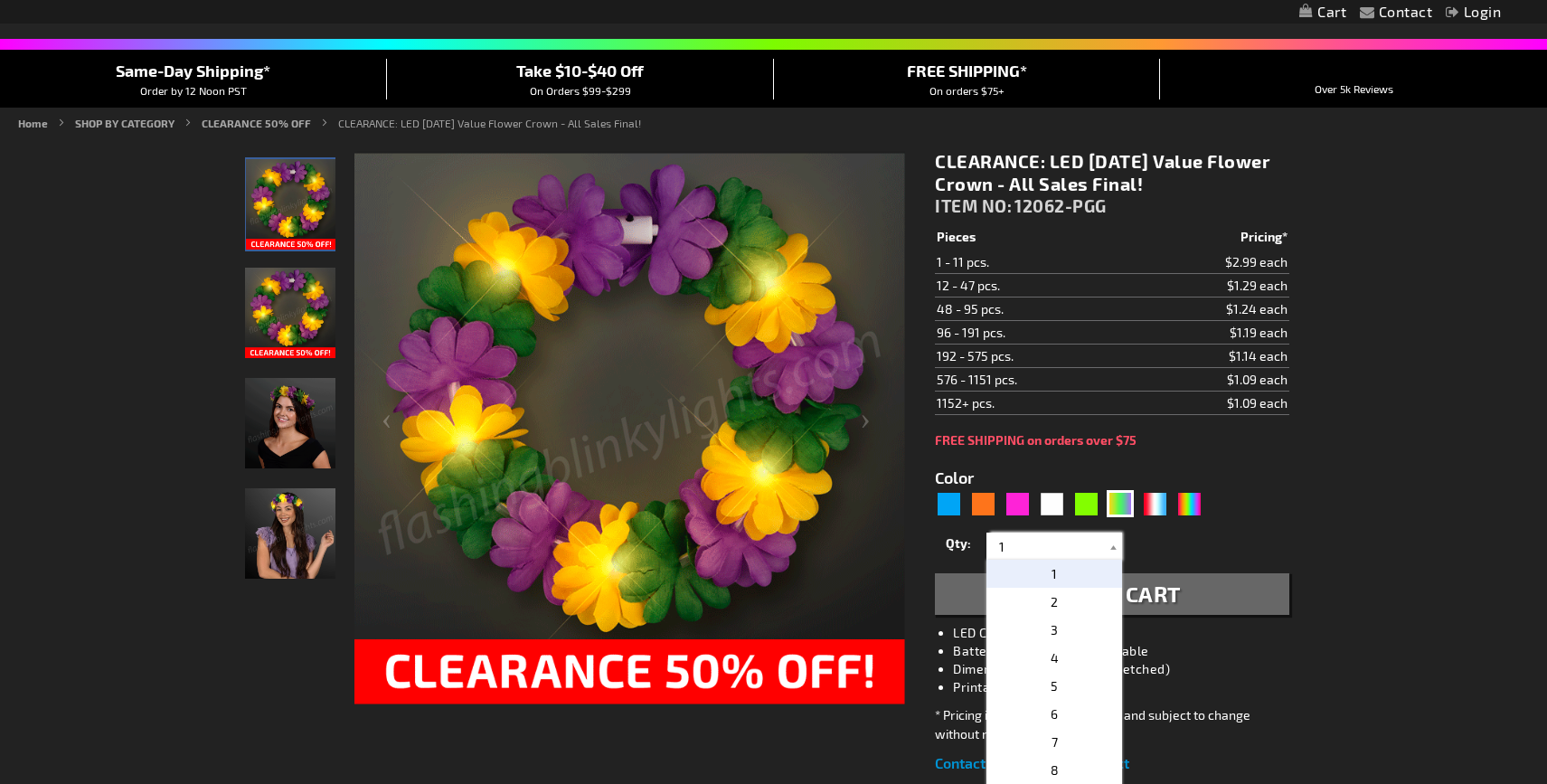
click at [1099, 557] on input "1" at bounding box center [1057, 546] width 131 height 27
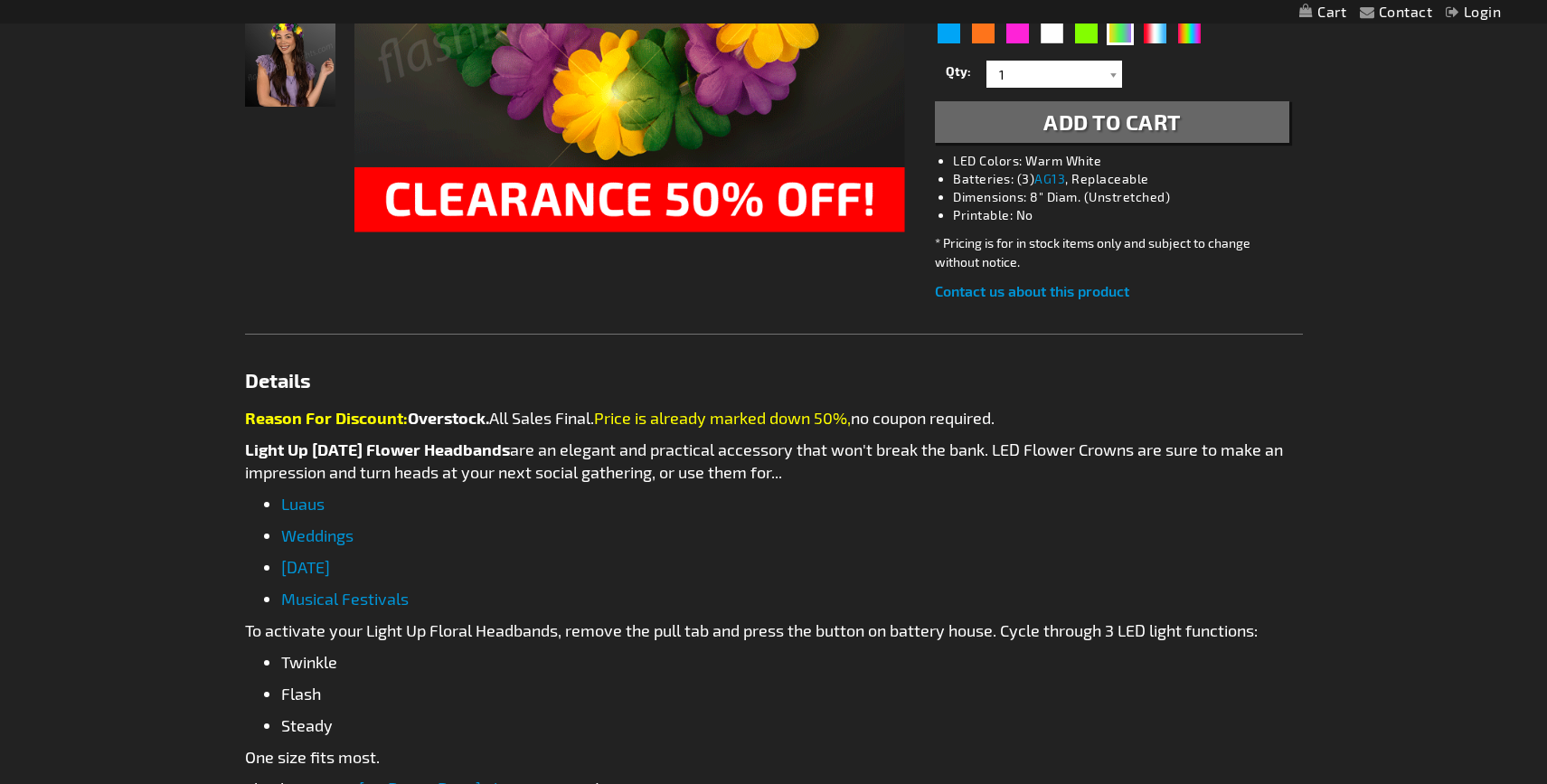
scroll to position [356, 0]
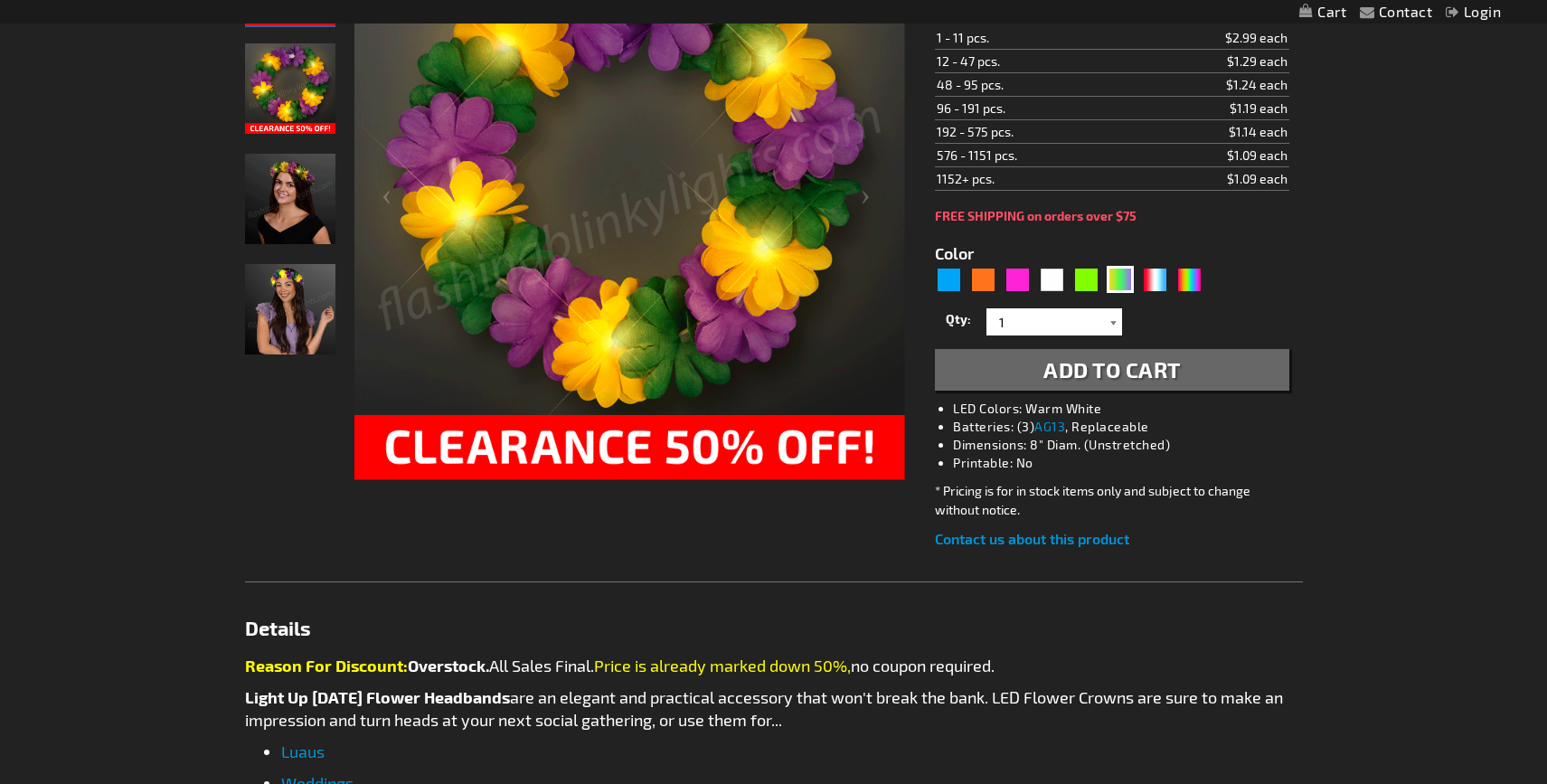
click at [1113, 326] on div at bounding box center [1113, 322] width 18 height 27
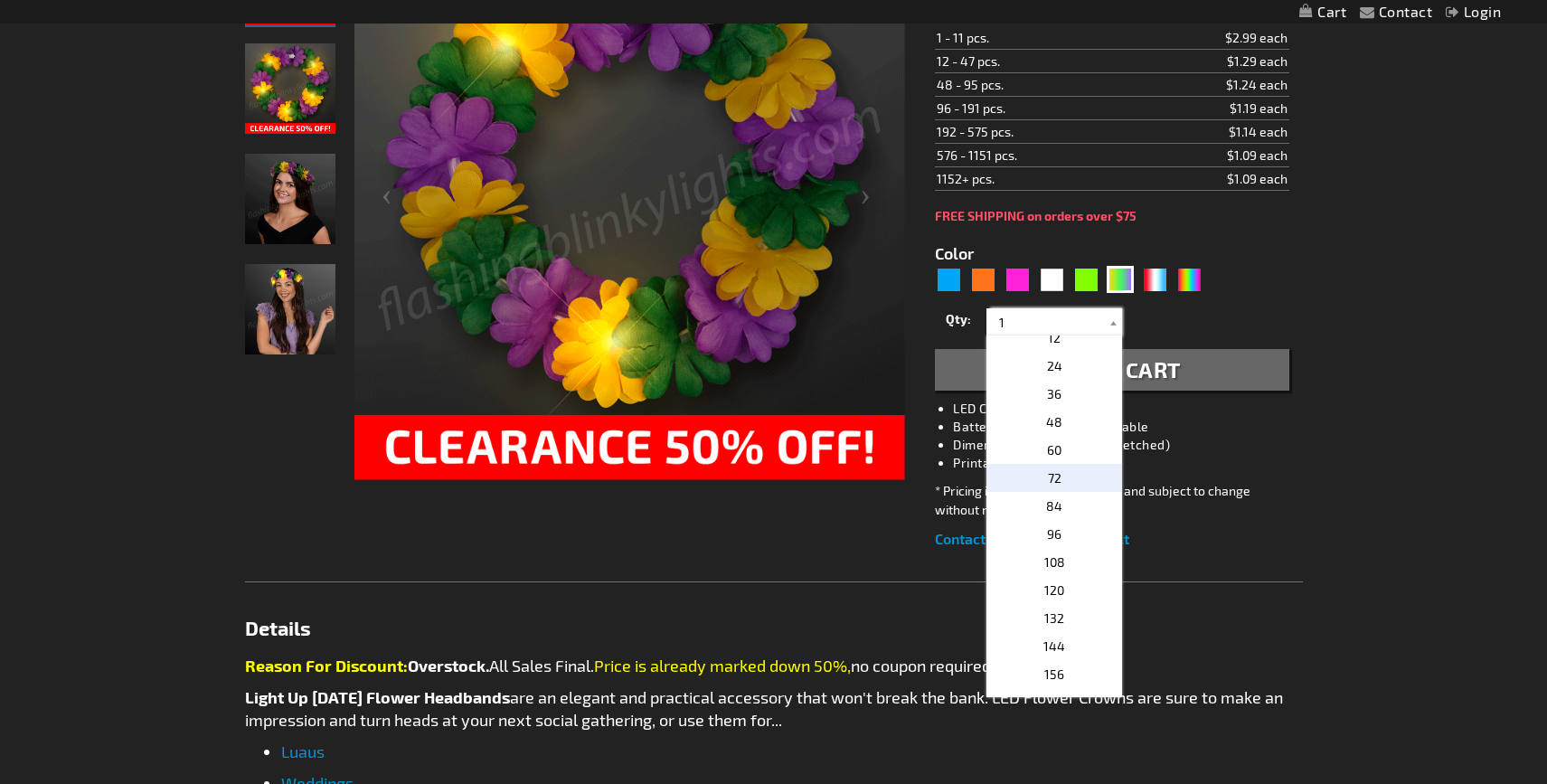
scroll to position [317, 0]
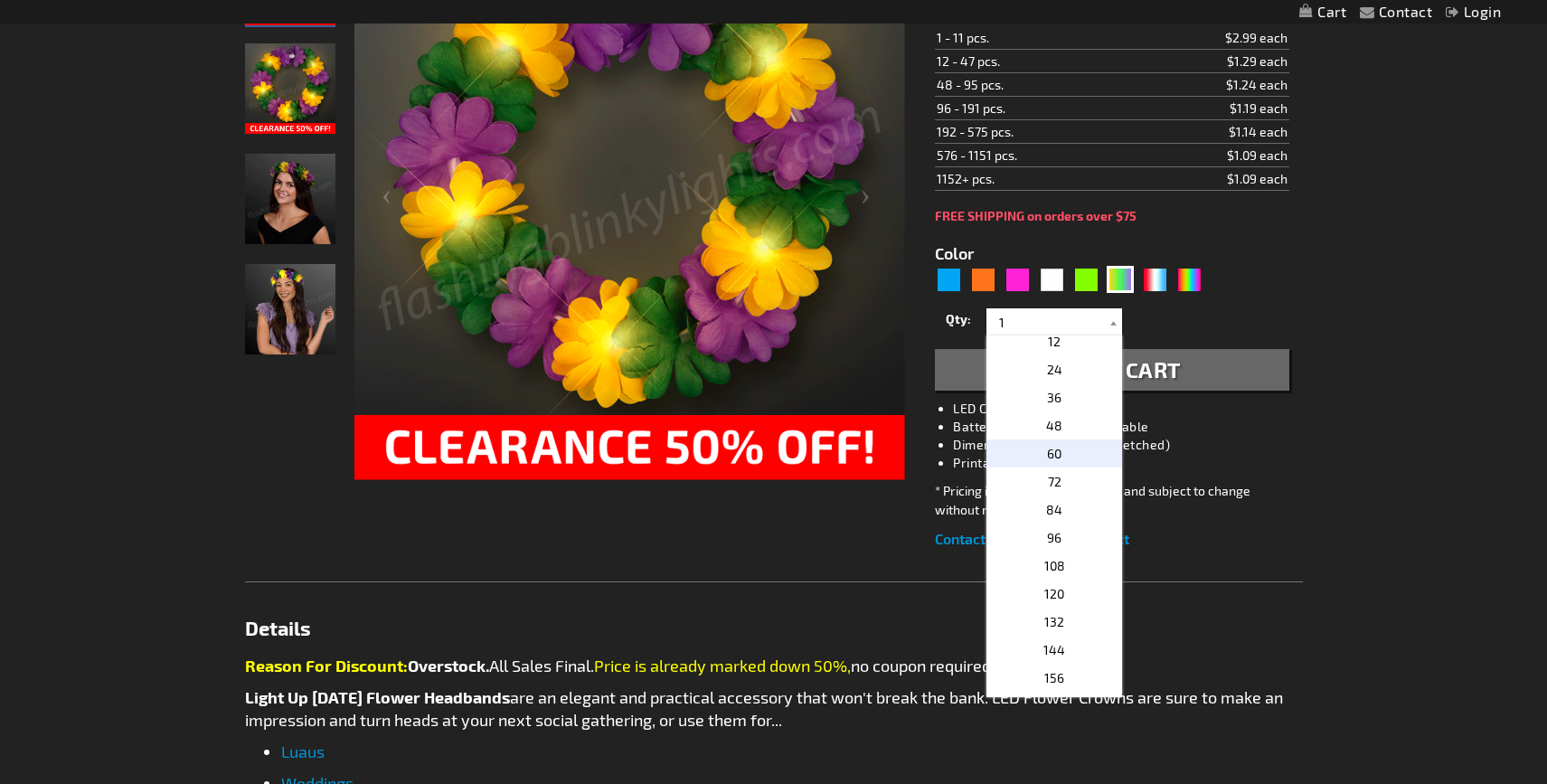
click at [1064, 455] on p "60" at bounding box center [1054, 453] width 135 height 28
type input "60"
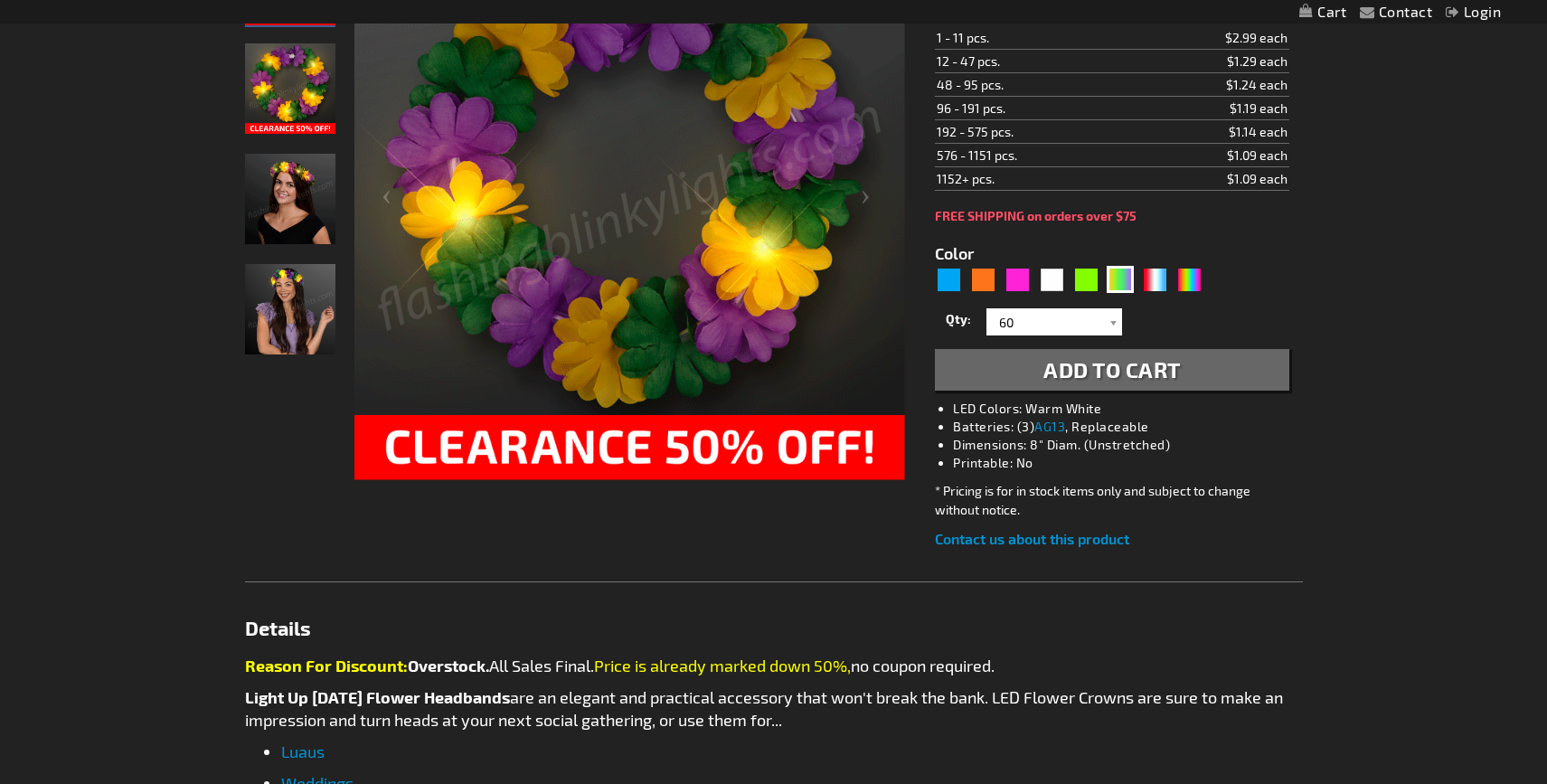
click at [1137, 371] on span "Add to Cart" at bounding box center [1112, 368] width 137 height 26
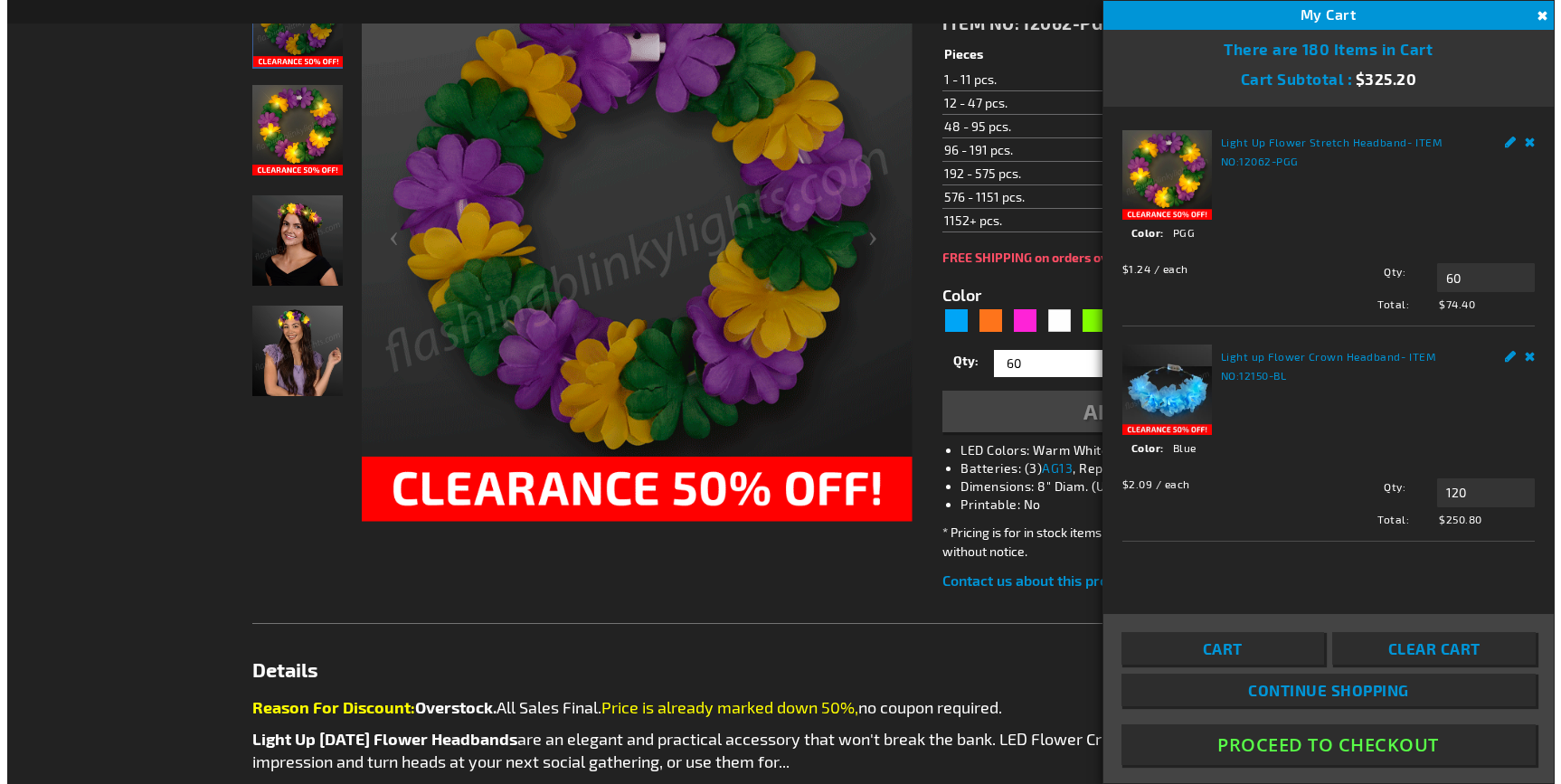
scroll to position [398, 0]
